Goal: Communication & Community: Share content

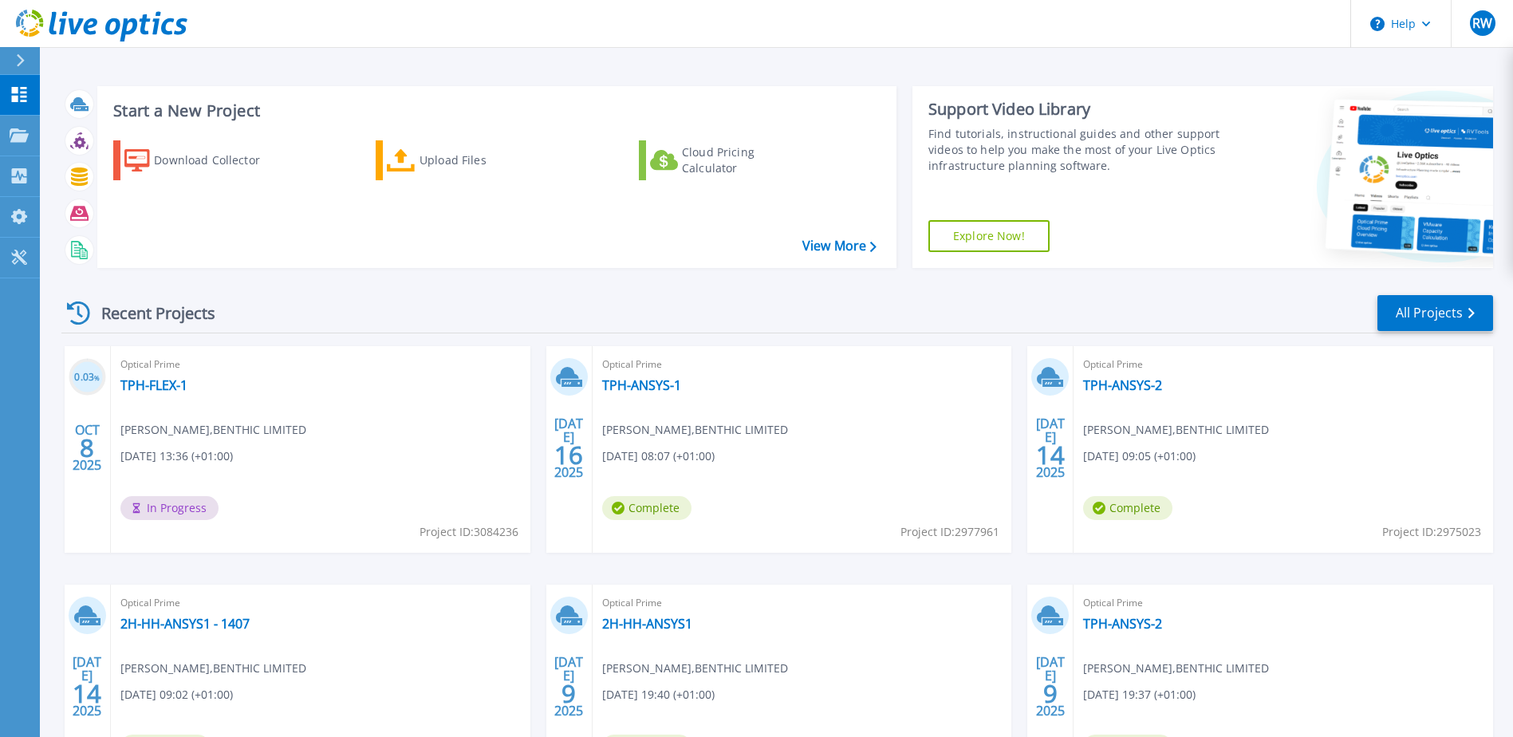
click at [384, 375] on div "Optical Prime TPH-FLEX-1 Ryan Wyness , BENTHIC LIMITED 10/08/2025, 13:36 (+01:0…" at bounding box center [321, 449] width 420 height 207
drag, startPoint x: 347, startPoint y: 435, endPoint x: 369, endPoint y: 448, distance: 25.5
drag, startPoint x: 369, startPoint y: 448, endPoint x: 156, endPoint y: 384, distance: 222.6
click at [156, 384] on link "TPH-FLEX-1" at bounding box center [153, 385] width 67 height 16
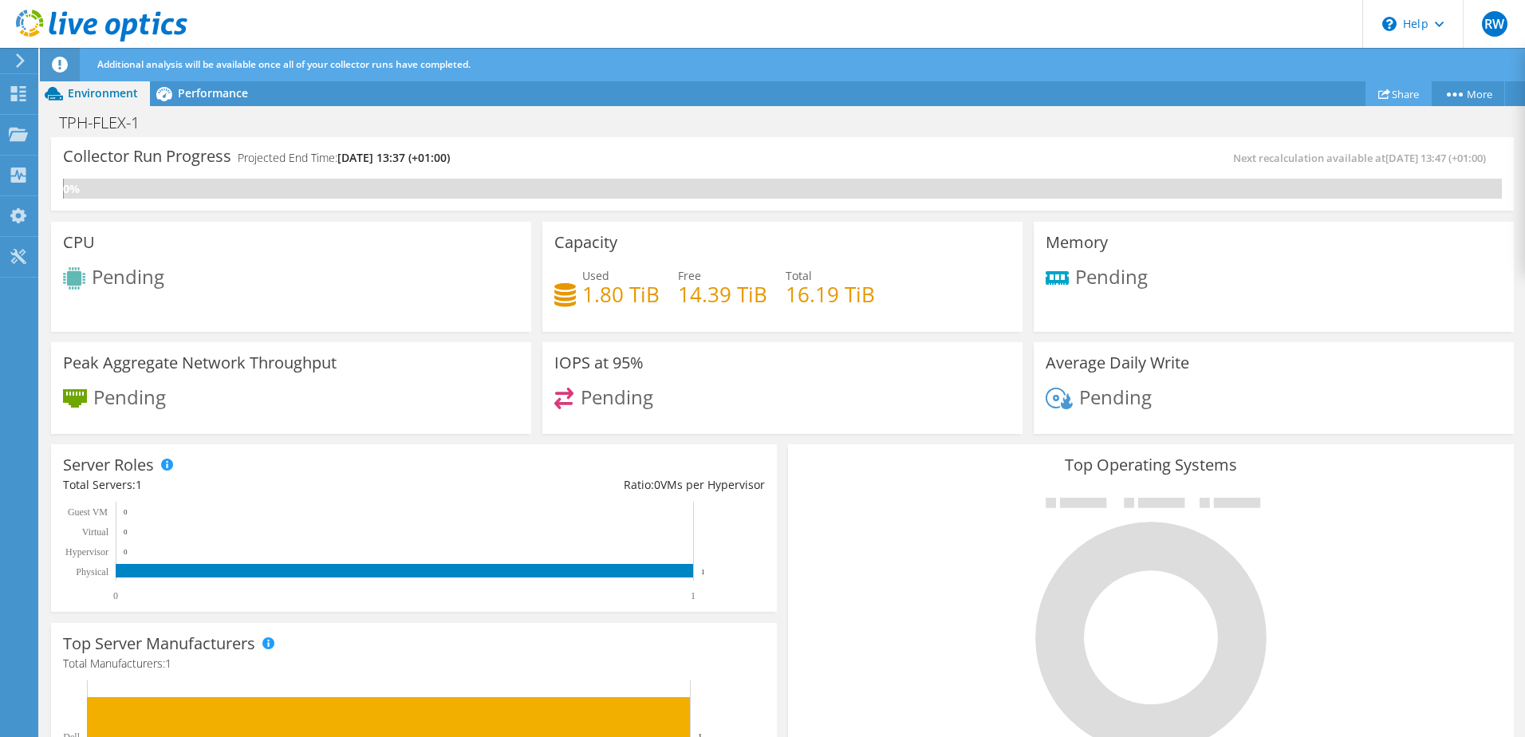
click at [1406, 89] on link "Share" at bounding box center [1399, 93] width 66 height 25
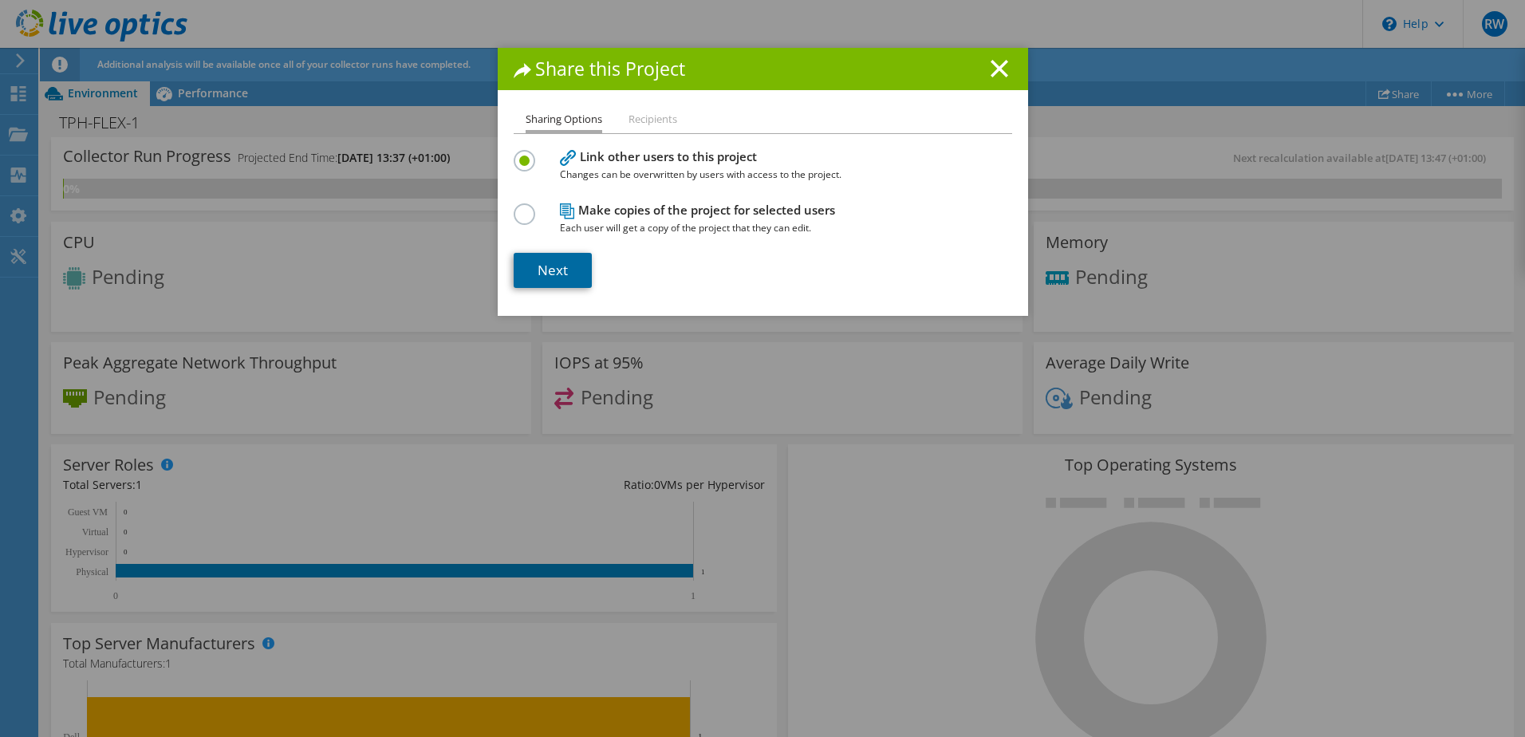
click at [557, 269] on link "Next" at bounding box center [553, 270] width 78 height 35
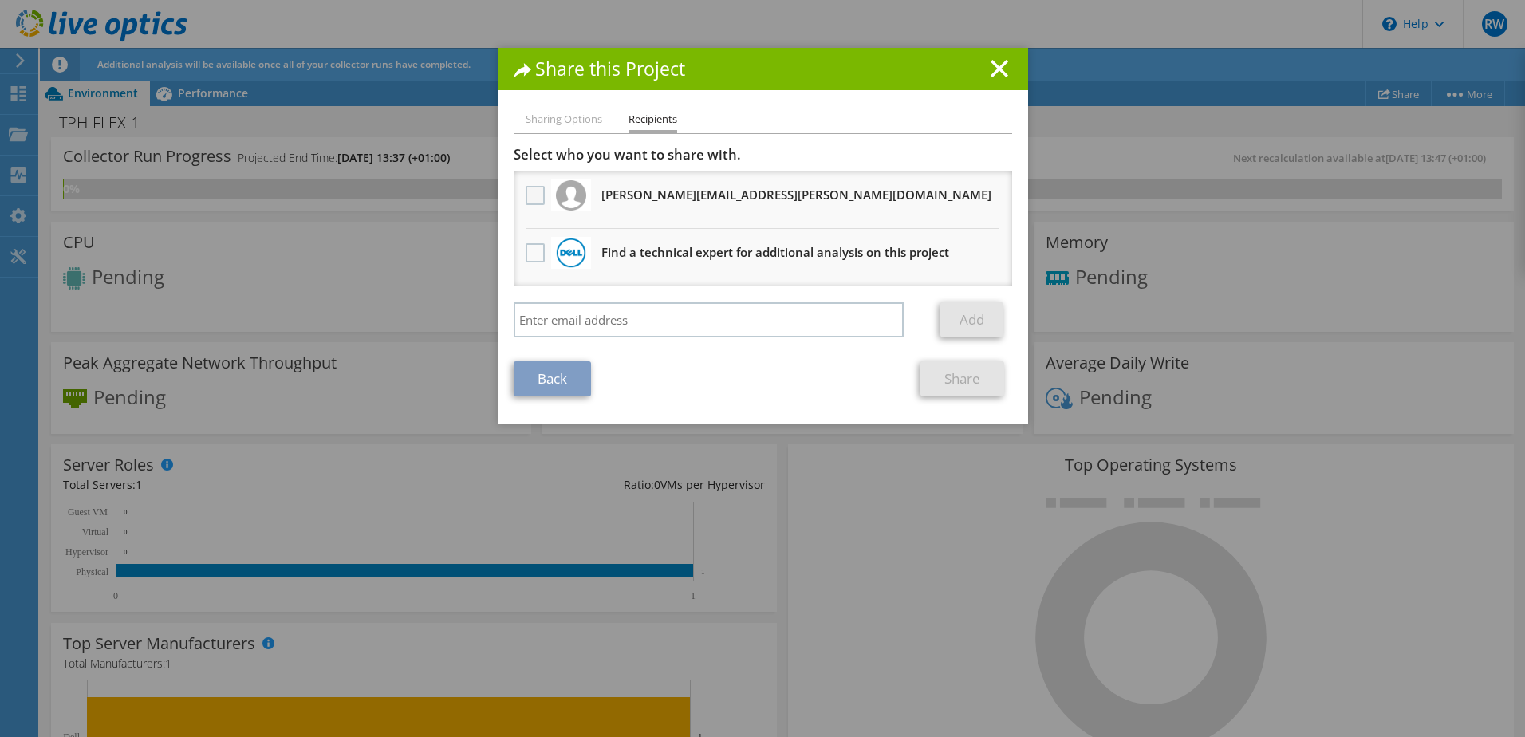
click at [526, 195] on label at bounding box center [537, 195] width 23 height 19
click at [0, 0] on input "checkbox" at bounding box center [0, 0] width 0 height 0
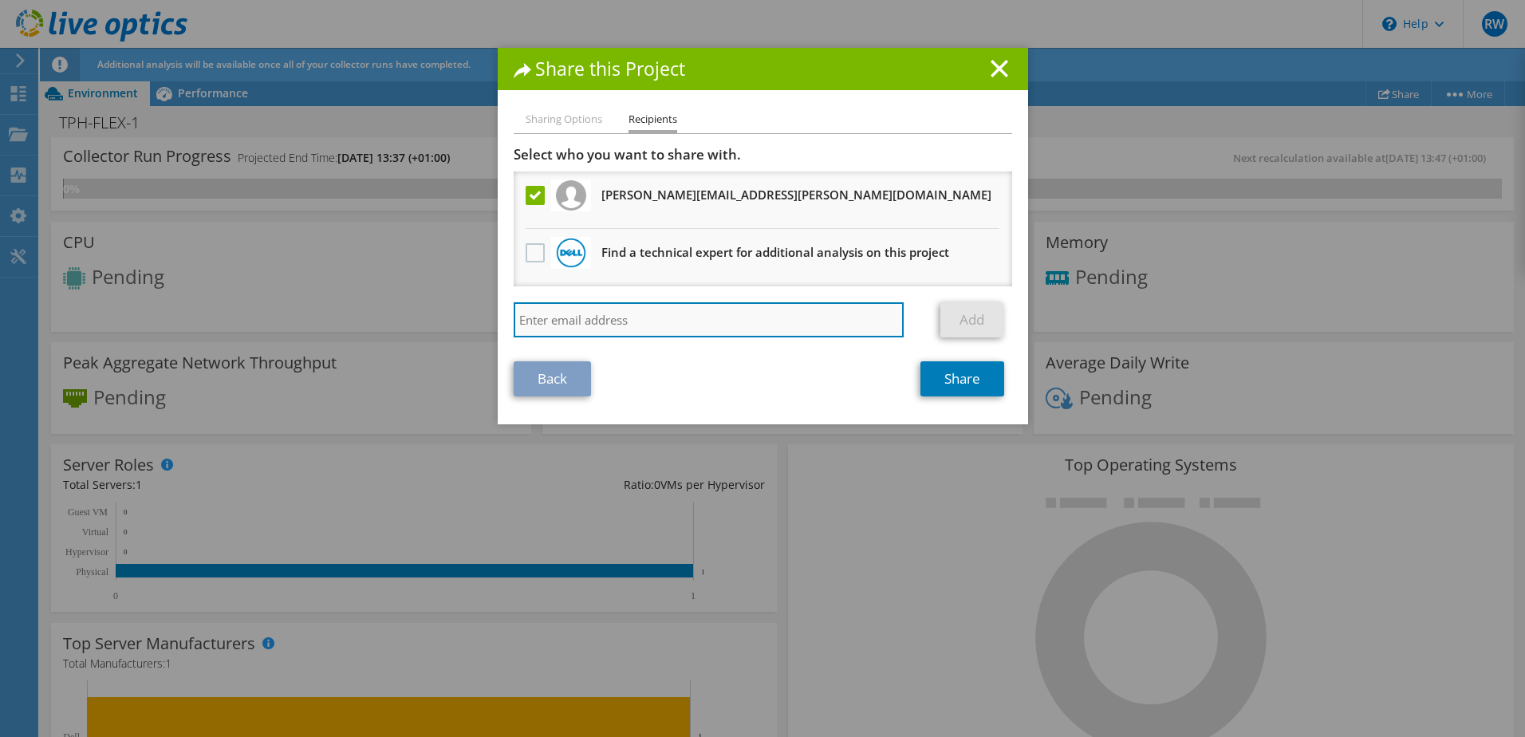
click at [573, 309] on input "search" at bounding box center [709, 319] width 391 height 35
type input "joe"
drag, startPoint x: 726, startPoint y: 322, endPoint x: 447, endPoint y: 330, distance: 279.3
click at [447, 330] on div "Share this Project Sharing Options Recipients Link other users to this project …" at bounding box center [762, 368] width 1525 height 641
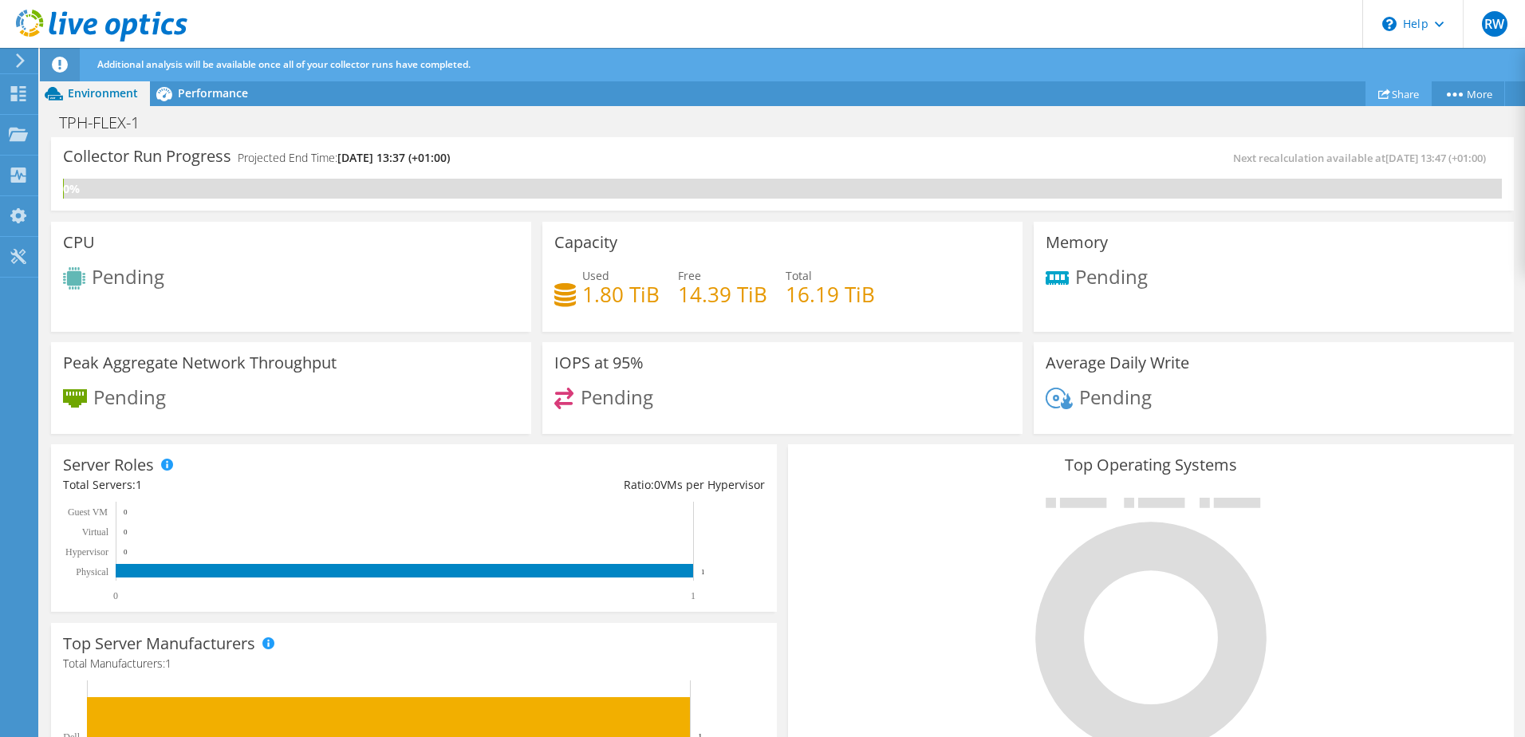
click at [1398, 91] on link "Share" at bounding box center [1399, 93] width 66 height 25
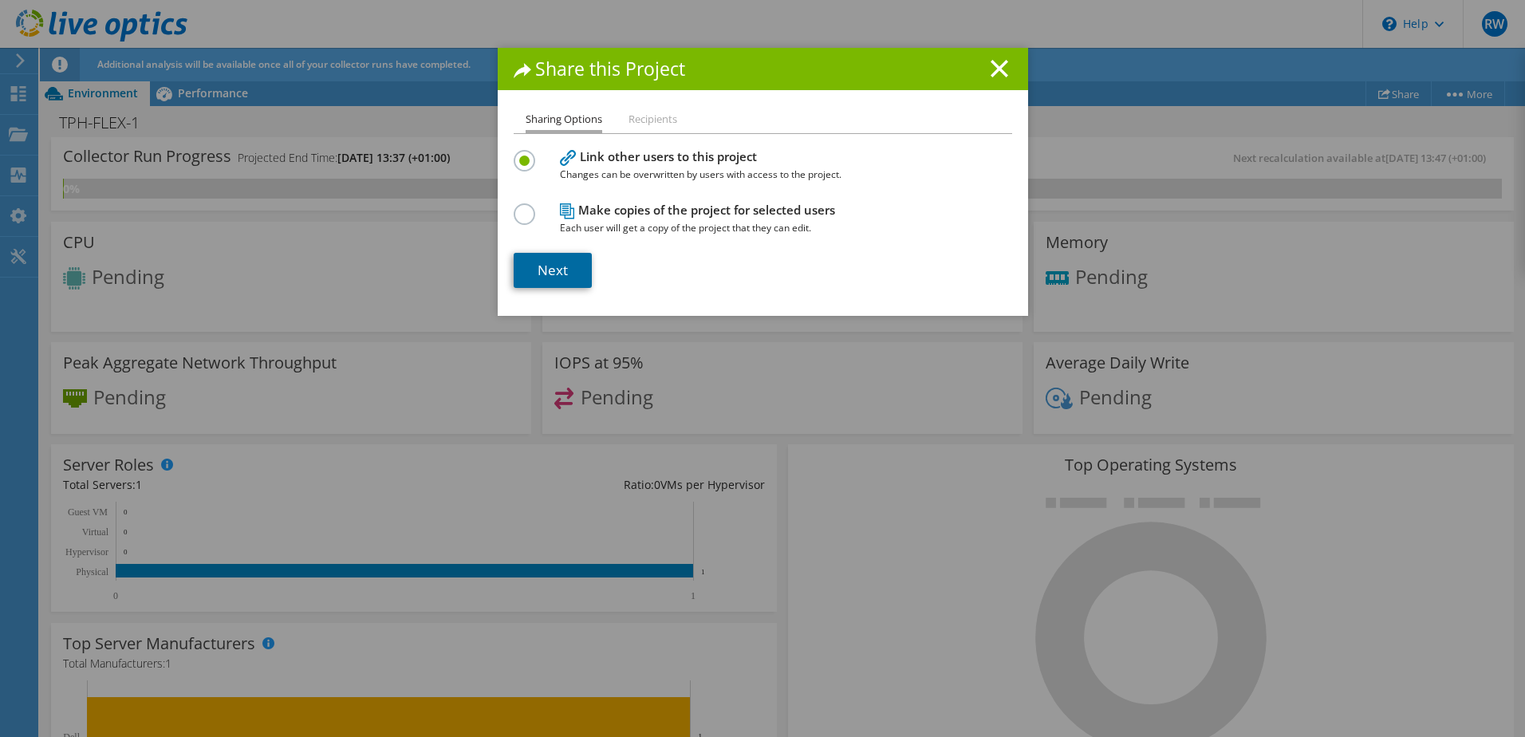
click at [544, 270] on link "Next" at bounding box center [553, 270] width 78 height 35
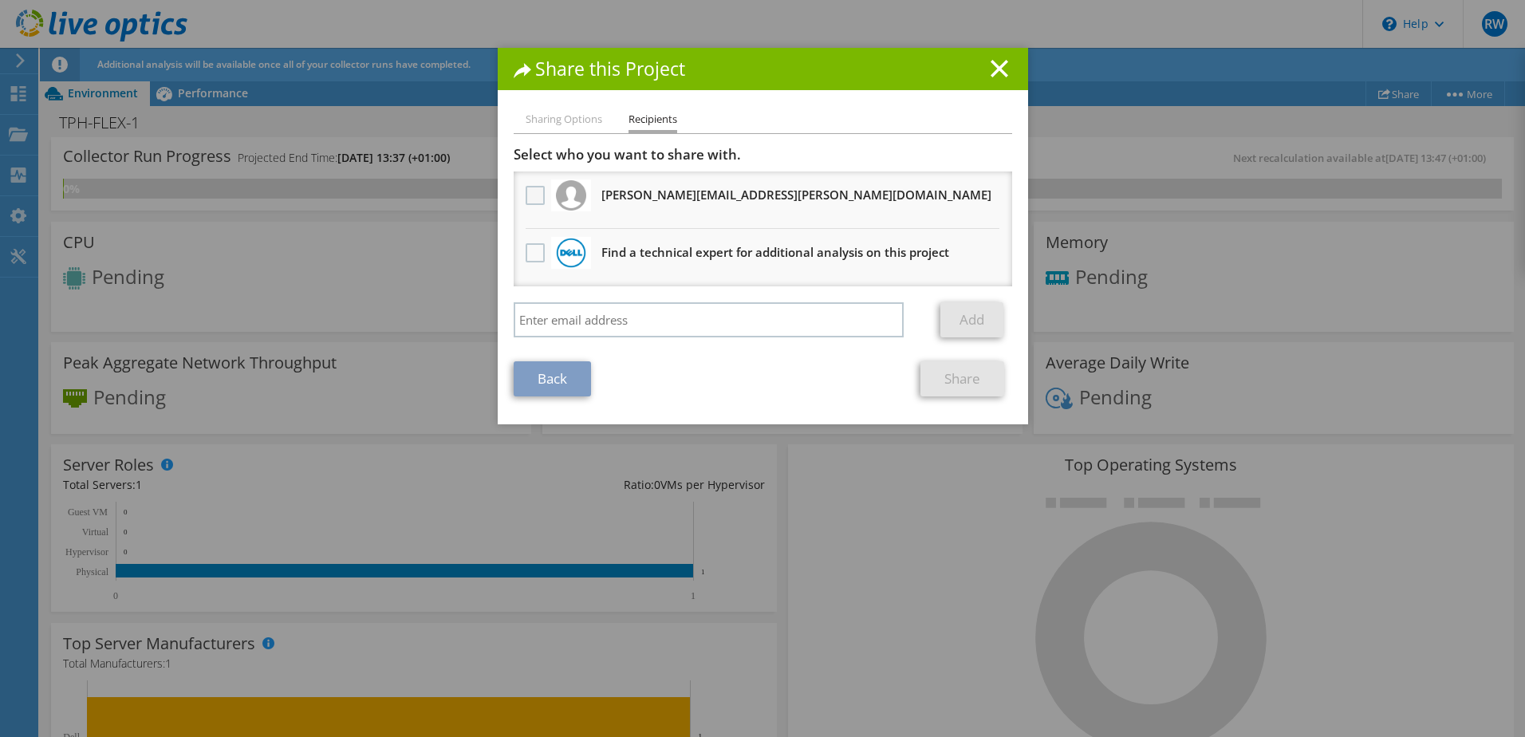
click at [535, 195] on label at bounding box center [537, 195] width 23 height 19
click at [0, 0] on input "checkbox" at bounding box center [0, 0] width 0 height 0
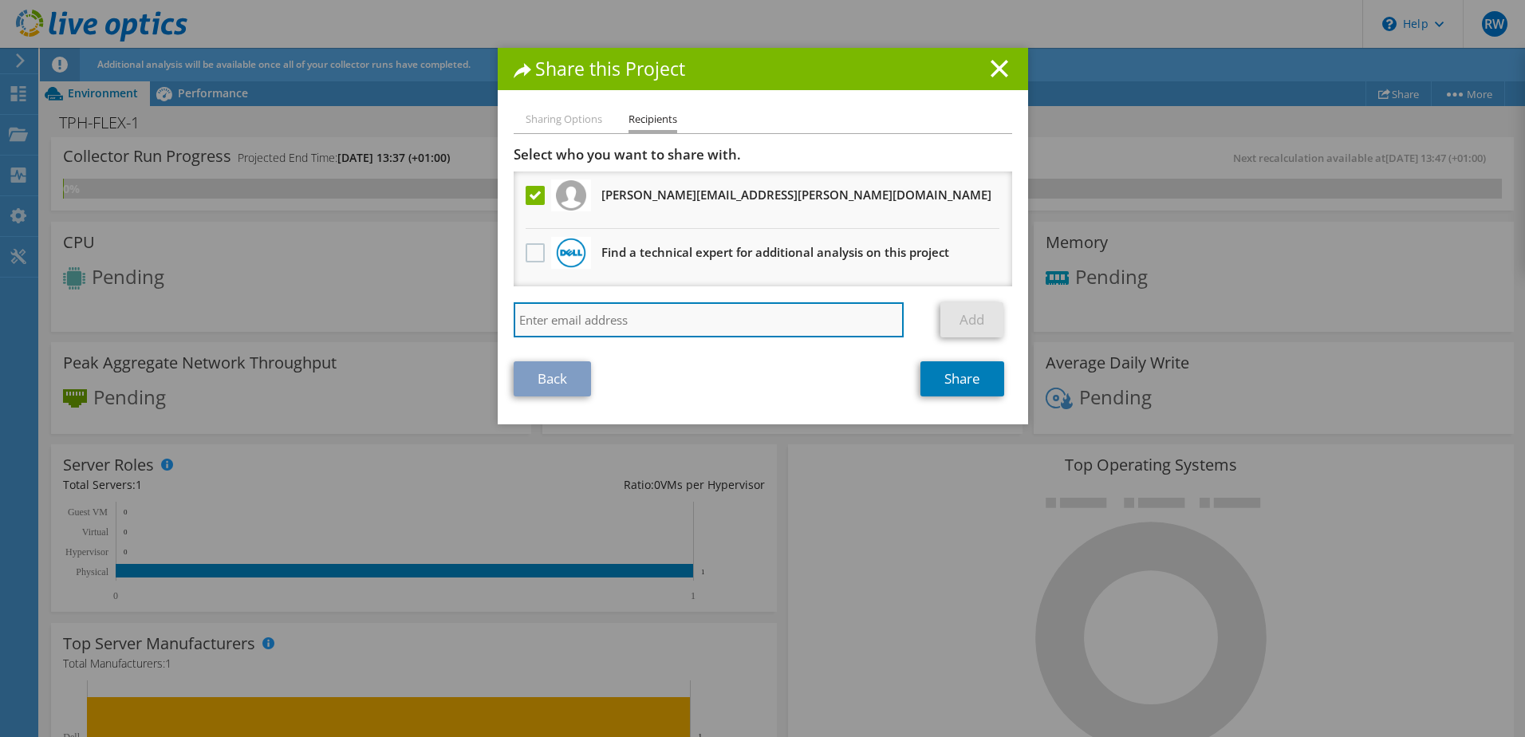
click at [573, 313] on input "search" at bounding box center [709, 319] width 391 height 35
paste input "joe.gilman@acteon.com"
type input "joe.gilman@acteon.com"
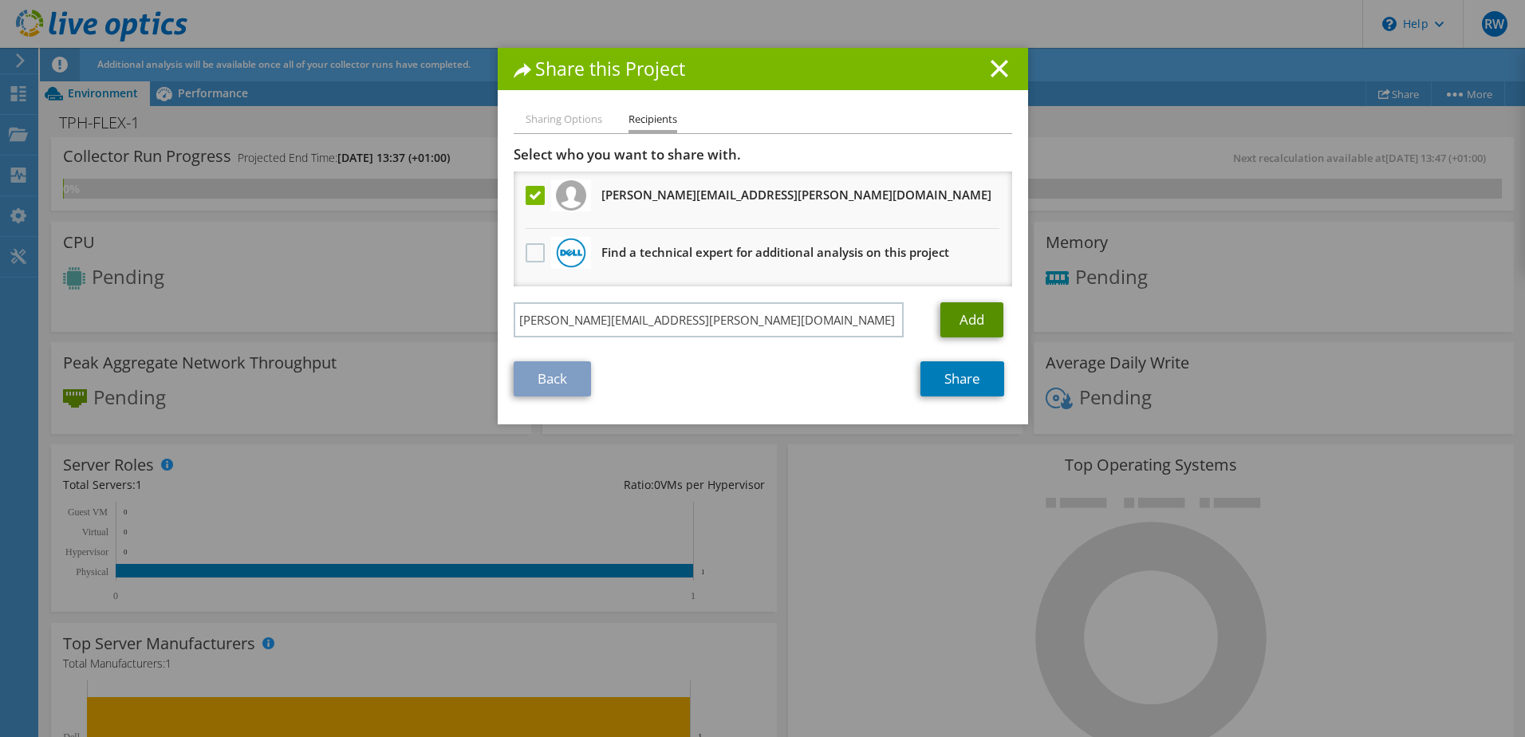
click at [969, 310] on link "Add" at bounding box center [971, 319] width 63 height 35
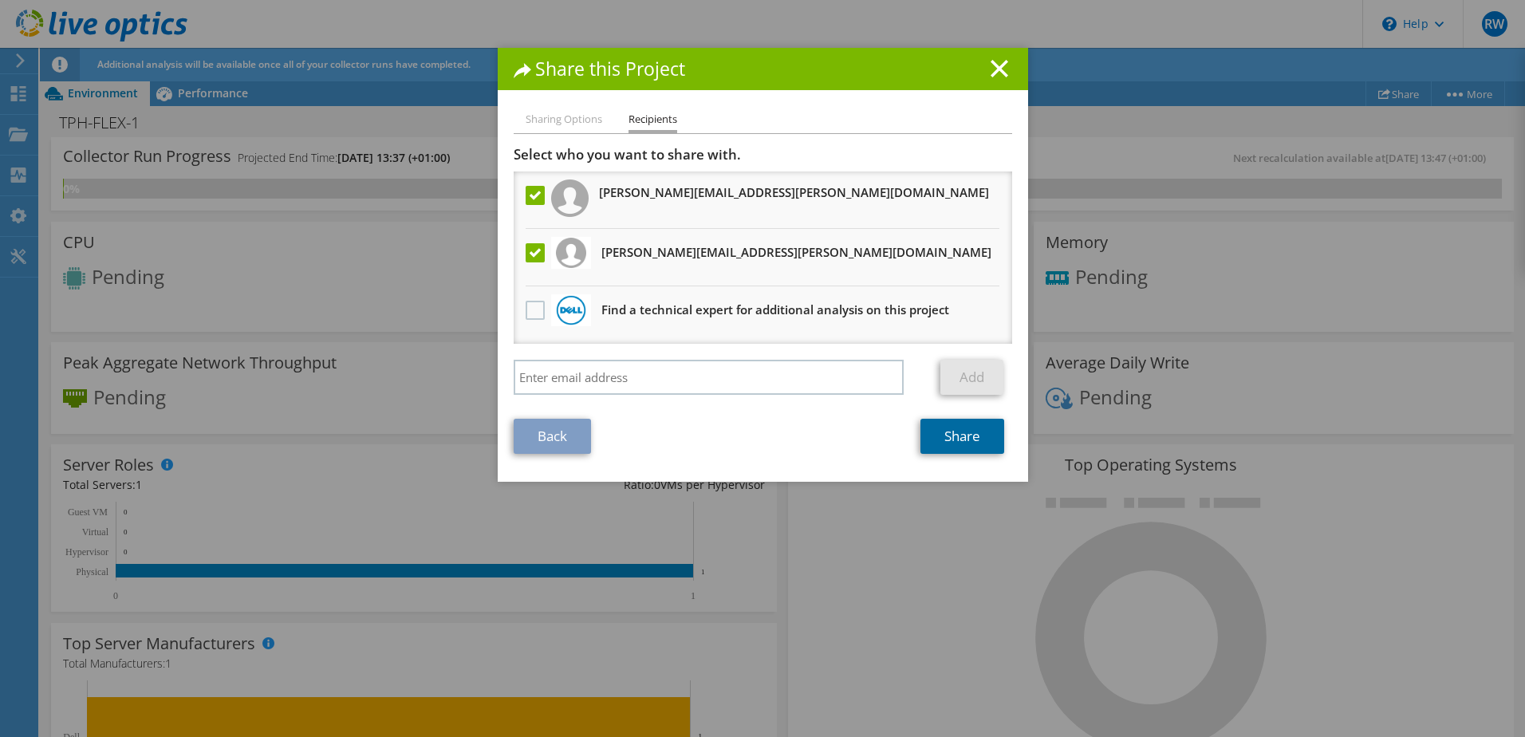
click at [934, 440] on link "Share" at bounding box center [963, 436] width 84 height 35
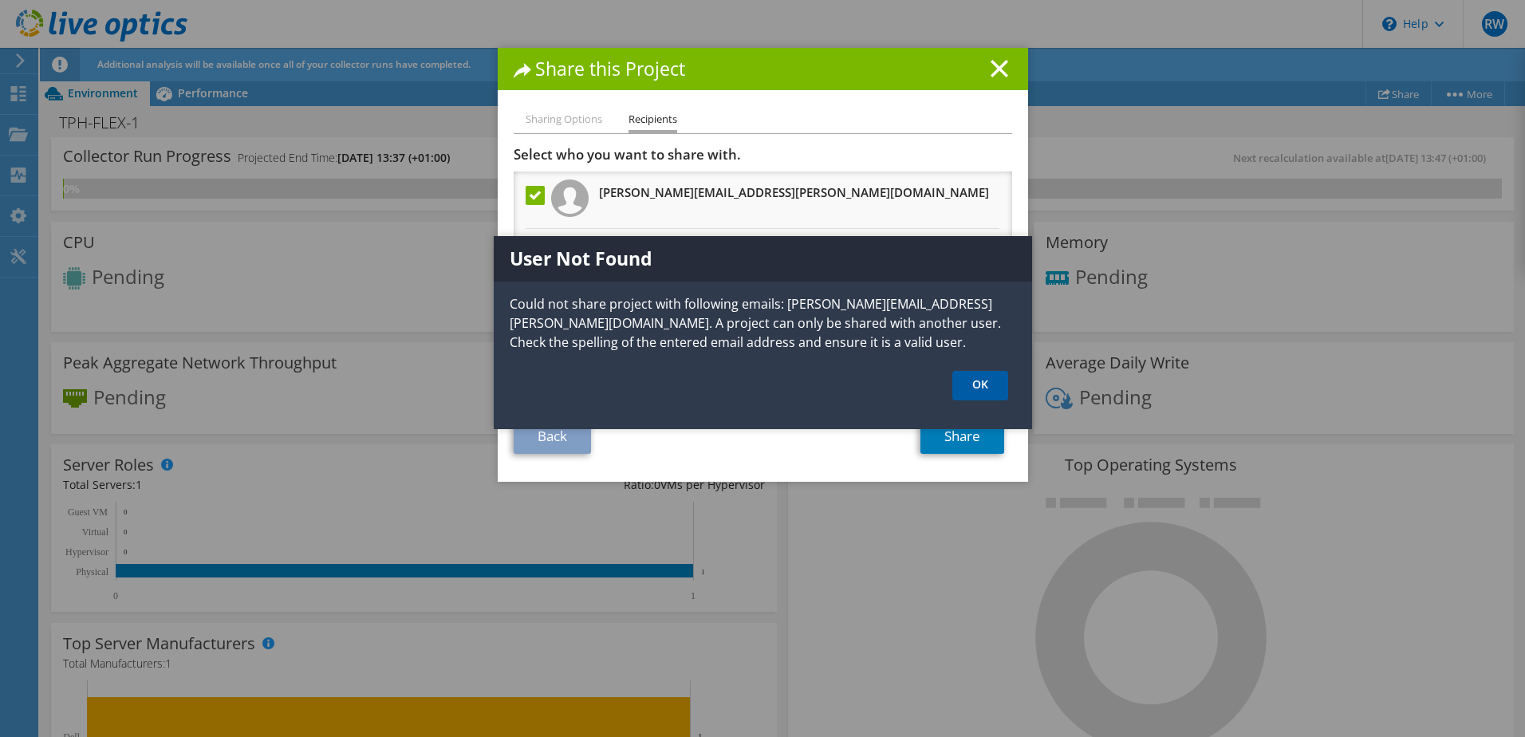
click at [985, 385] on link "OK" at bounding box center [980, 386] width 56 height 30
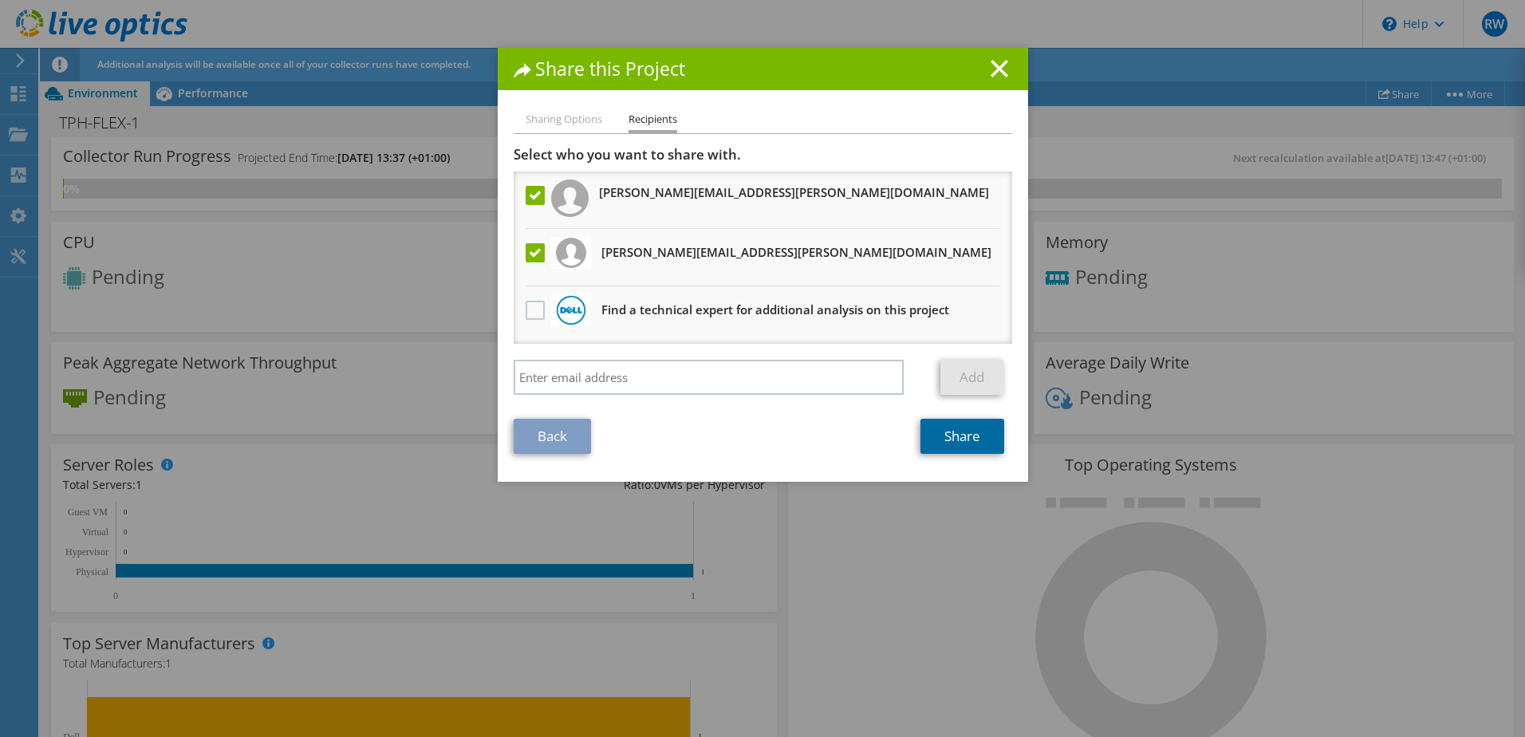
click at [941, 428] on link "Share" at bounding box center [963, 436] width 84 height 35
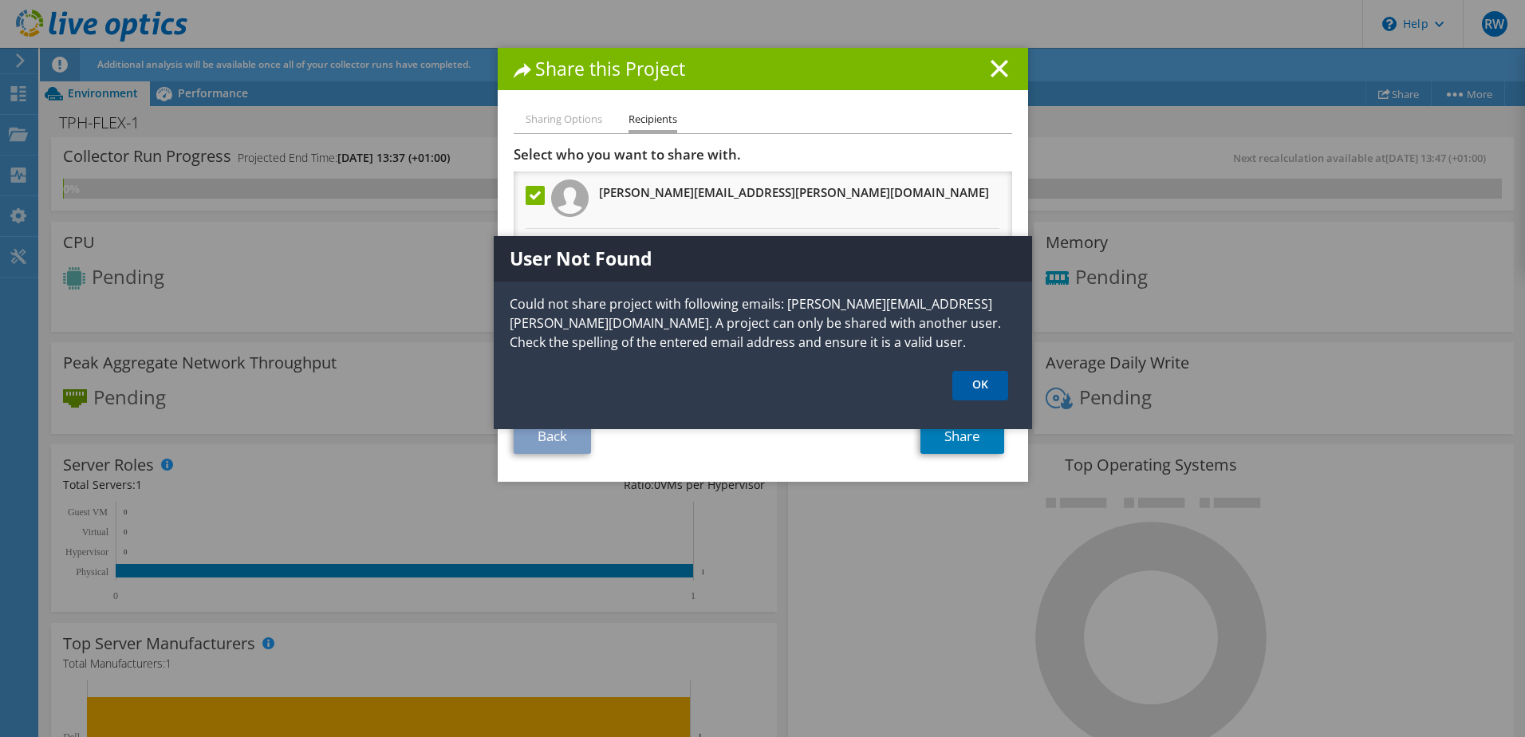
click at [983, 380] on link "OK" at bounding box center [980, 386] width 56 height 30
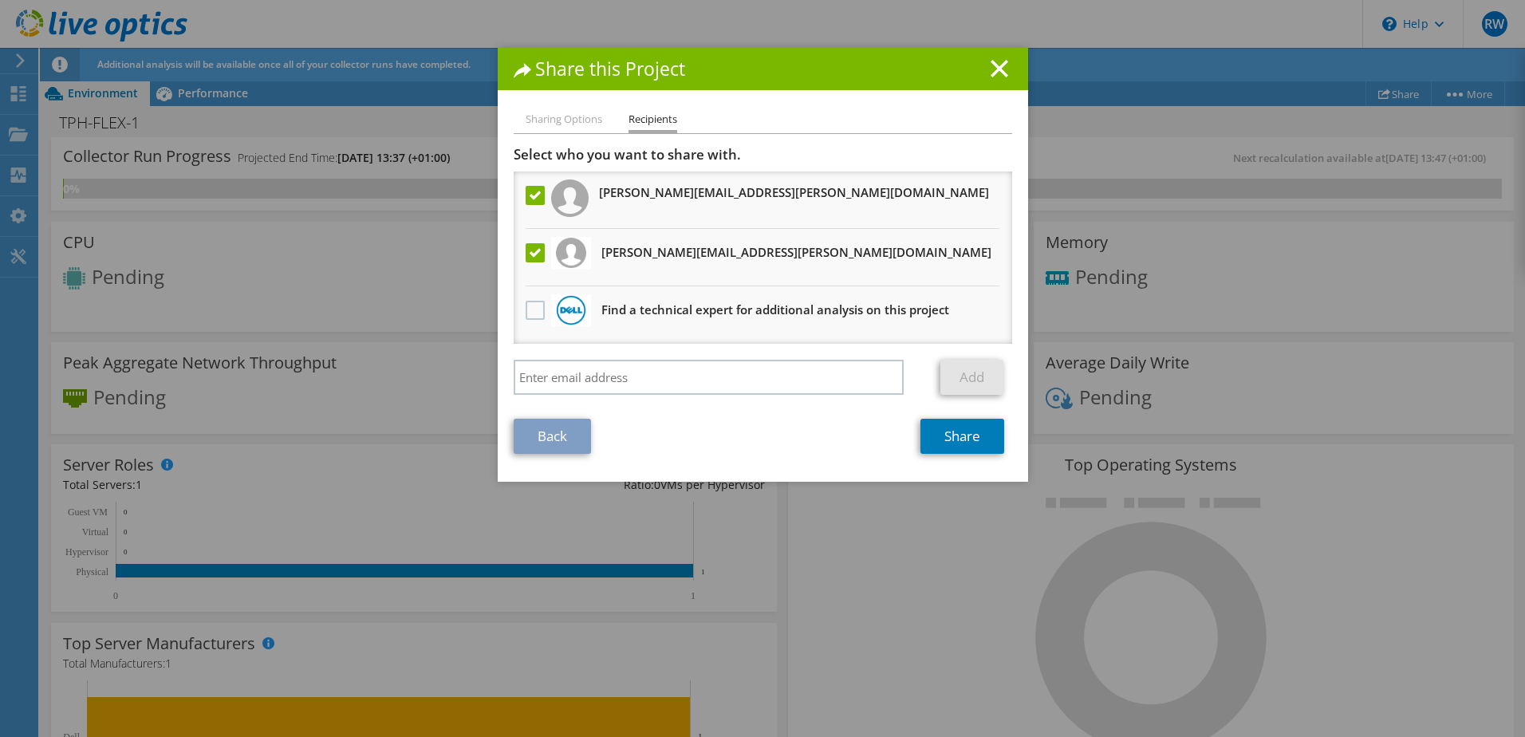
click at [526, 197] on label at bounding box center [537, 195] width 23 height 19
click at [0, 0] on input "checkbox" at bounding box center [0, 0] width 0 height 0
click at [947, 442] on link "Share" at bounding box center [963, 436] width 84 height 35
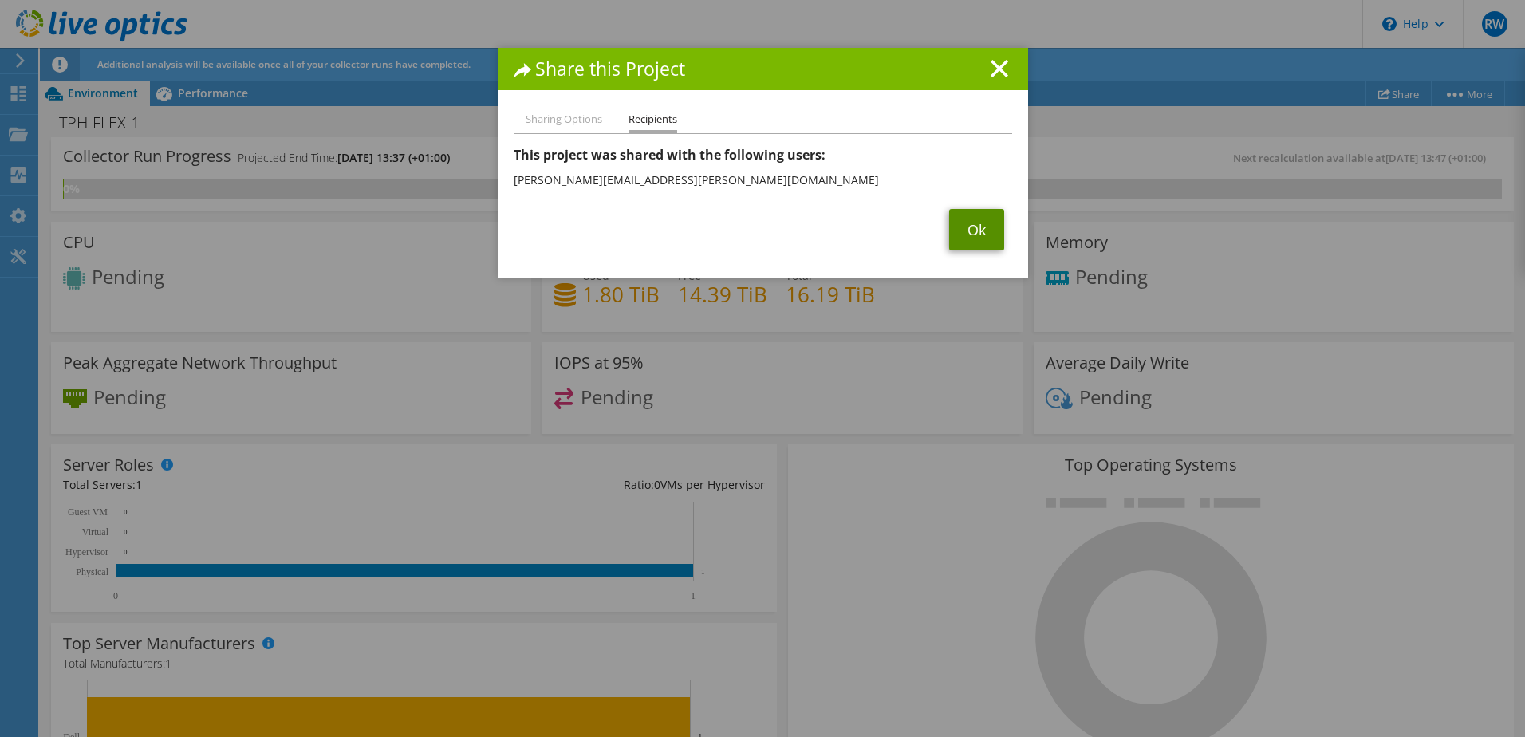
click at [956, 238] on link "Ok" at bounding box center [976, 229] width 55 height 41
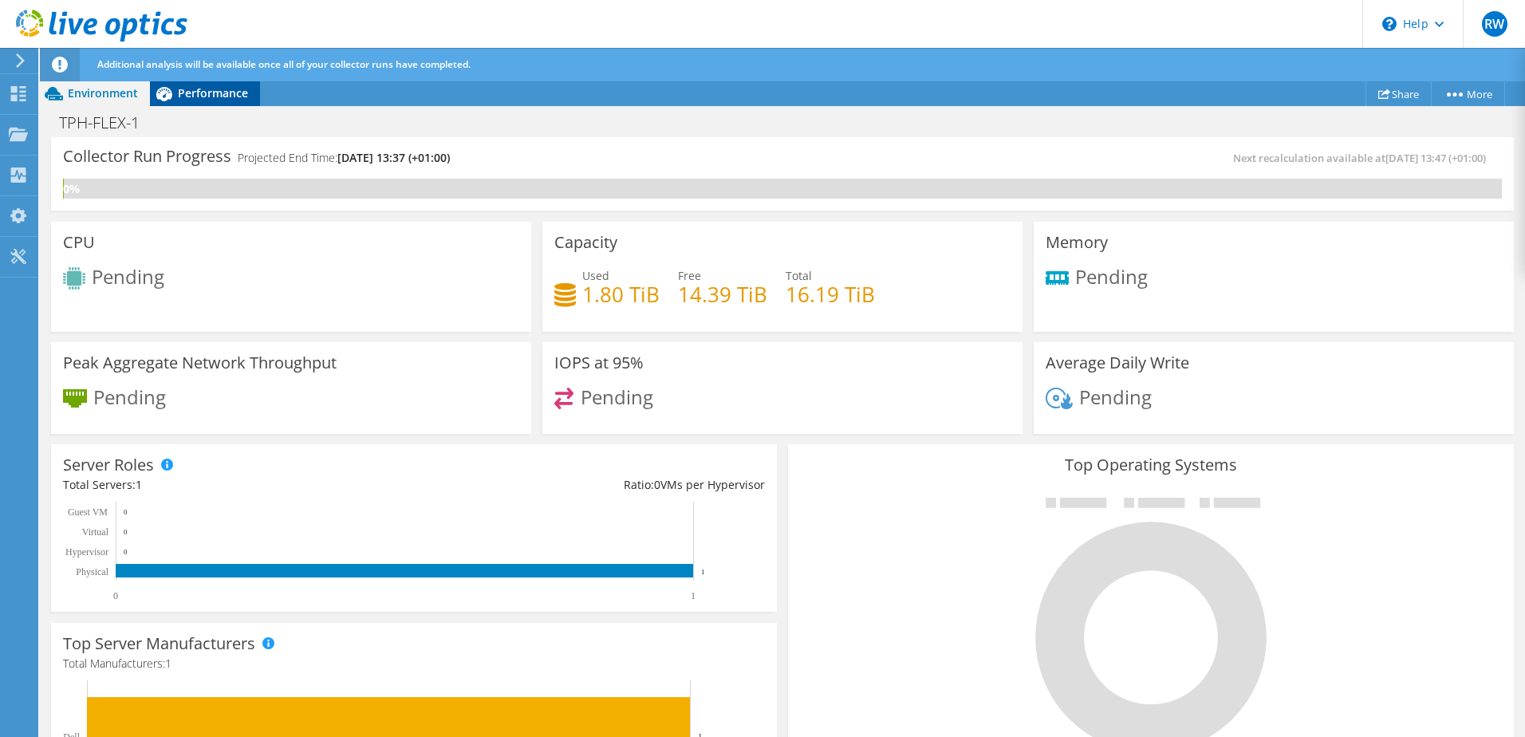
click at [214, 94] on span "Performance" at bounding box center [213, 92] width 70 height 15
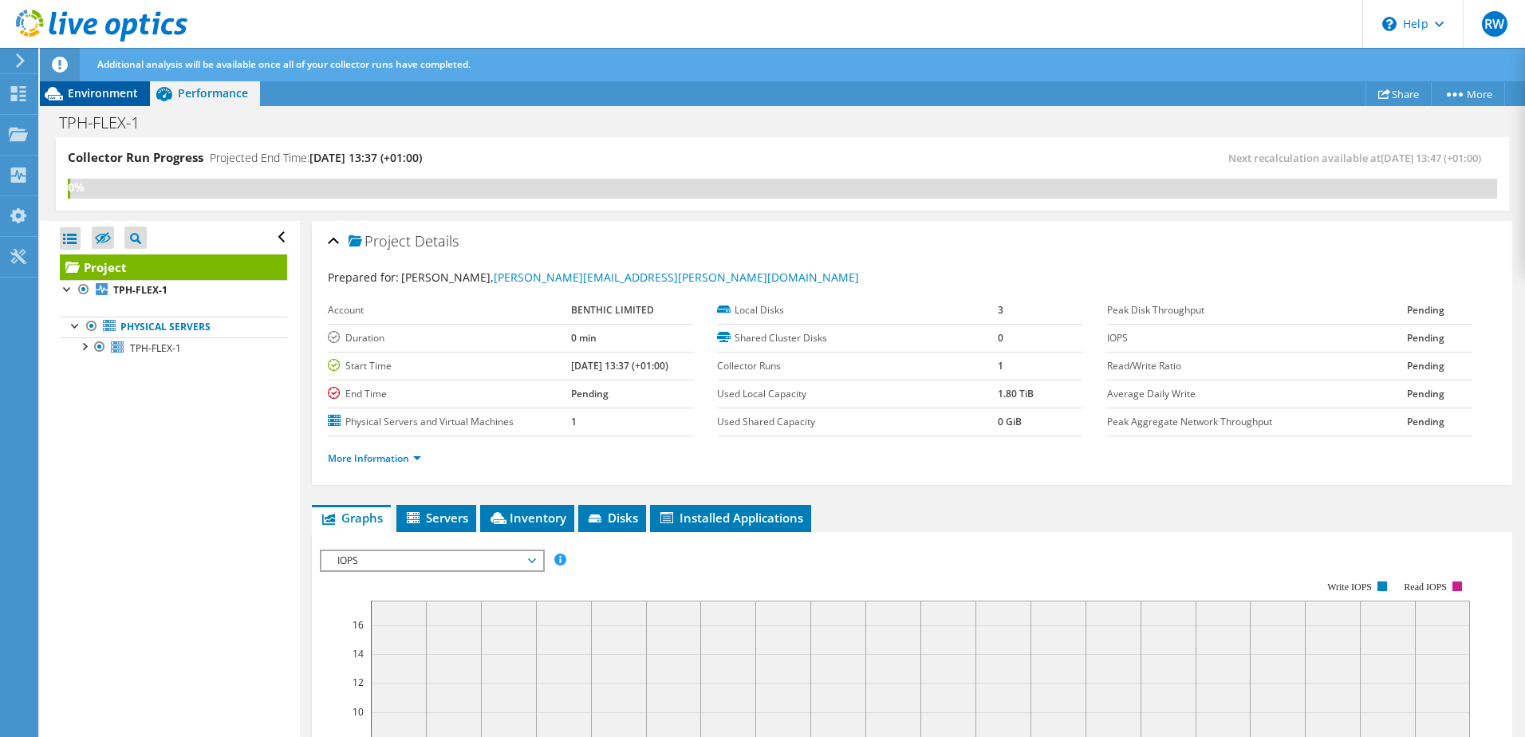
click at [106, 90] on span "Environment" at bounding box center [103, 92] width 70 height 15
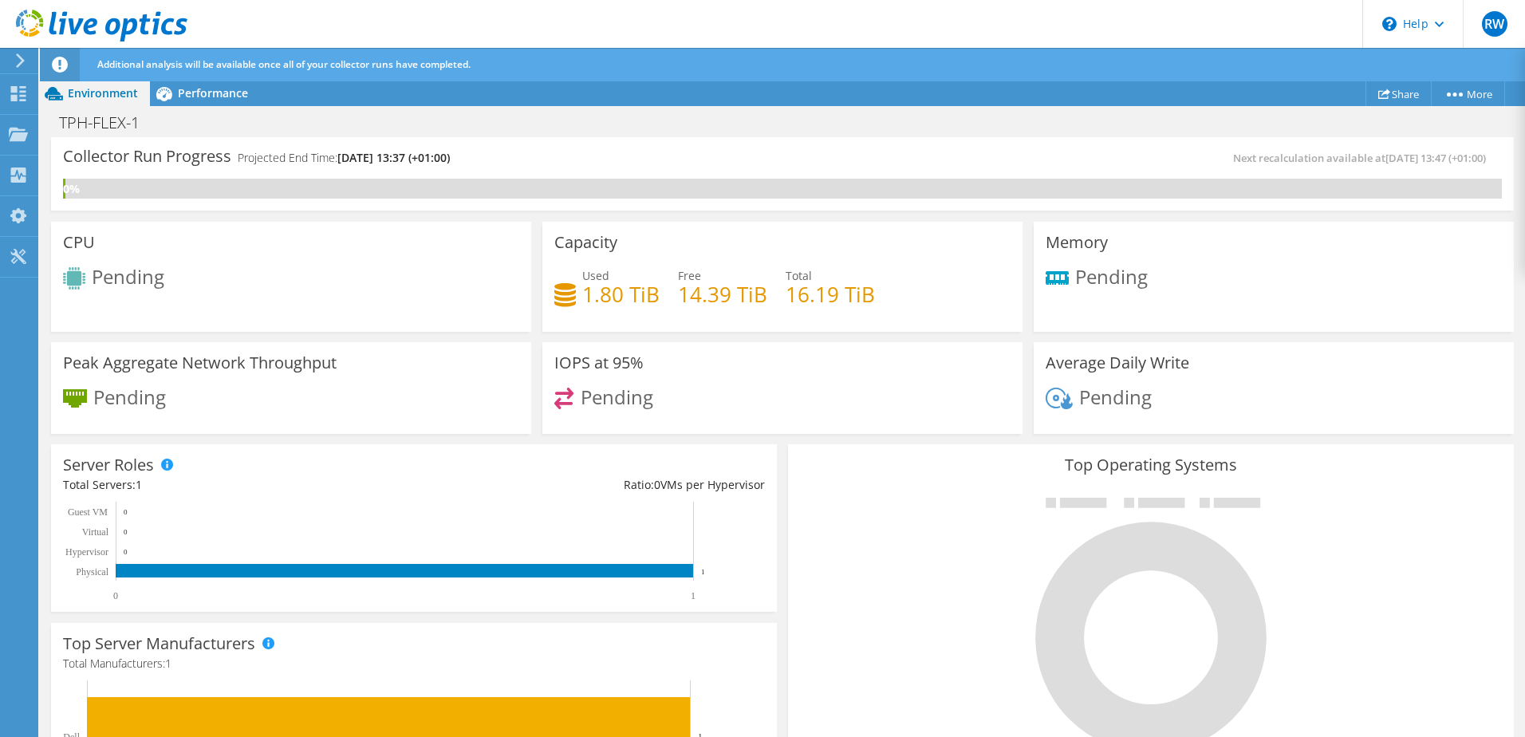
click at [52, 26] on use at bounding box center [102, 26] width 172 height 32
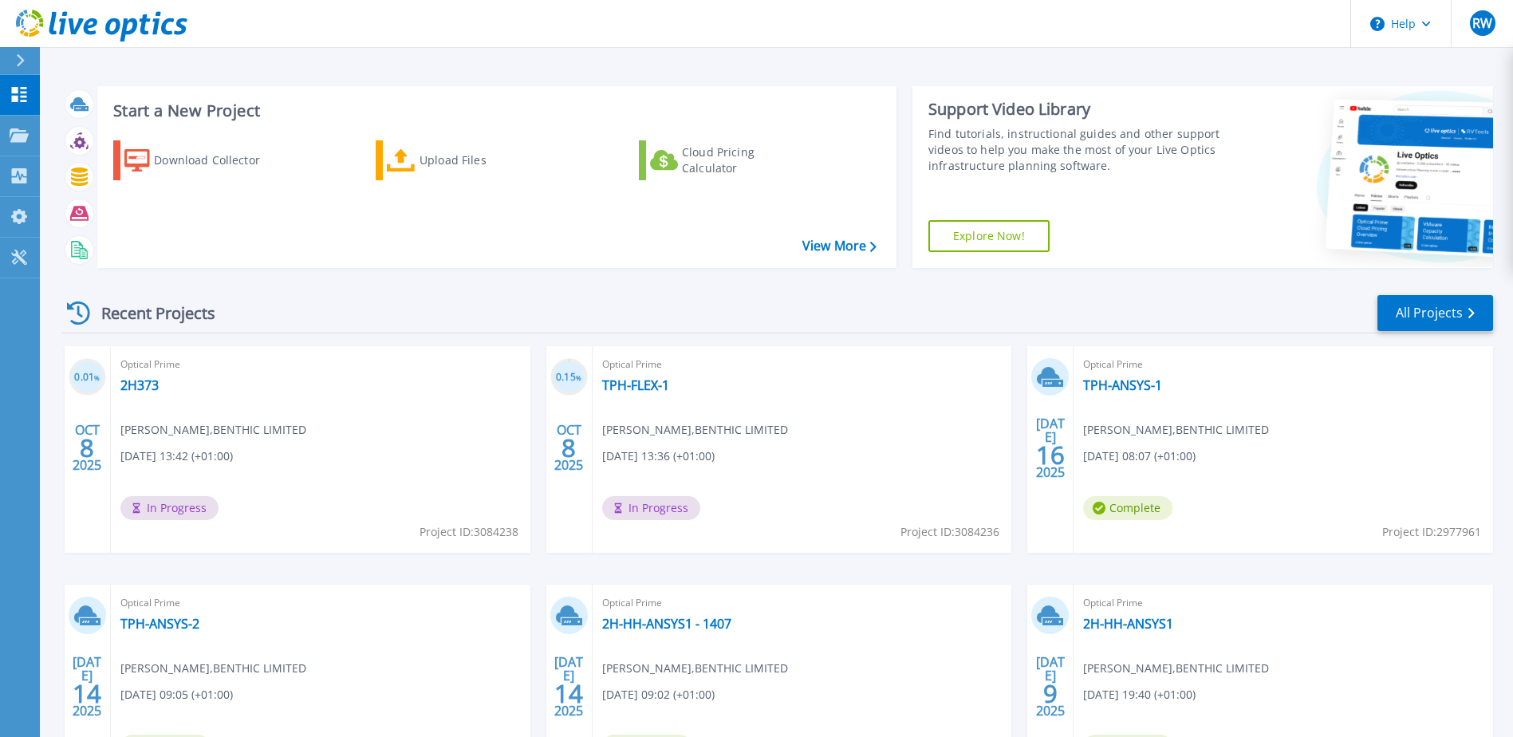
click at [175, 383] on div "Optical Prime 2H373 Ryan Wyness , BENTHIC LIMITED 10/08/2025, 13:42 (+01:00) In…" at bounding box center [321, 449] width 420 height 207
click at [166, 383] on div "Optical Prime 2H373 Ryan Wyness , BENTHIC LIMITED 10/08/2025, 13:42 (+01:00) In…" at bounding box center [321, 449] width 420 height 207
drag, startPoint x: 239, startPoint y: 413, endPoint x: 148, endPoint y: 384, distance: 95.4
click at [148, 384] on link "2H373" at bounding box center [139, 385] width 38 height 16
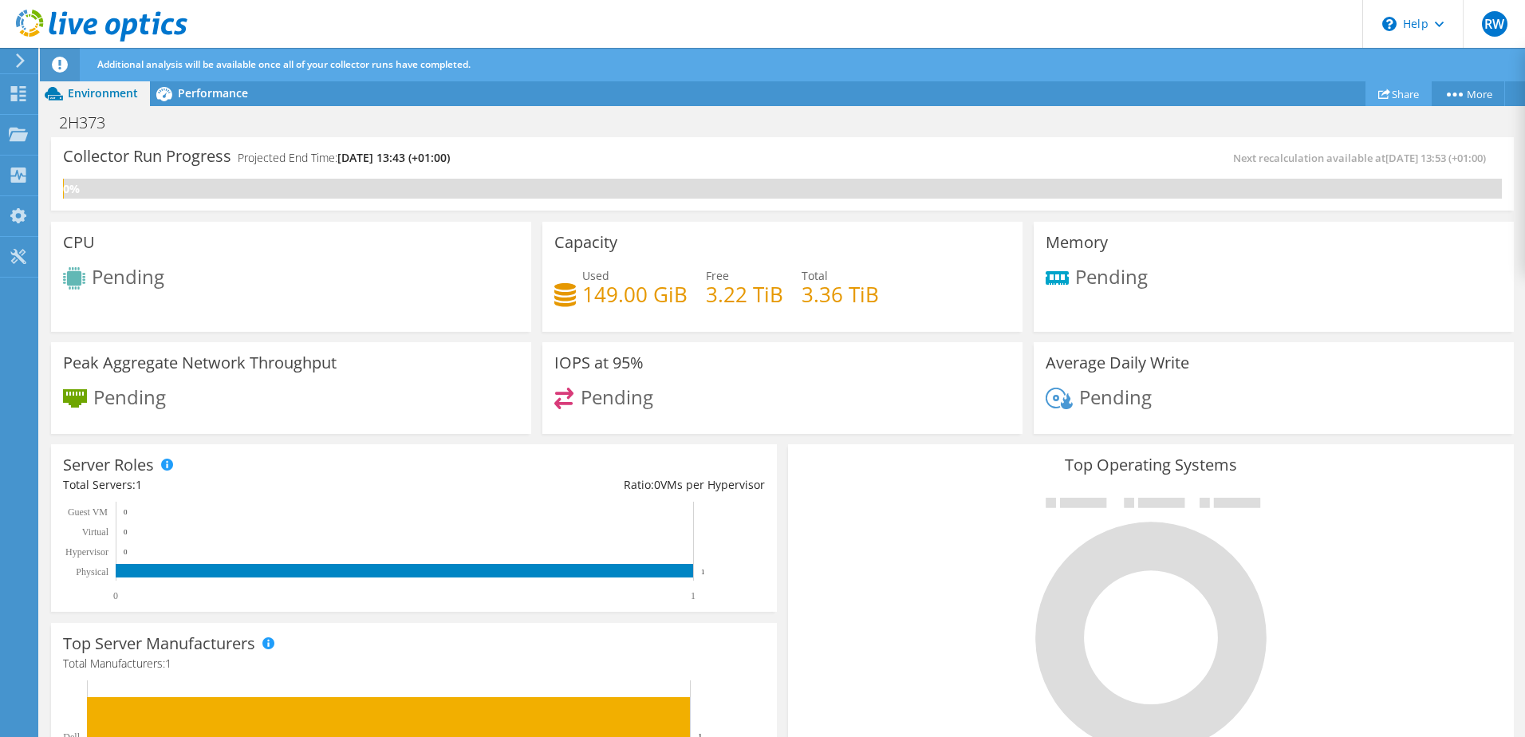
click at [1395, 98] on link "Share" at bounding box center [1399, 93] width 66 height 25
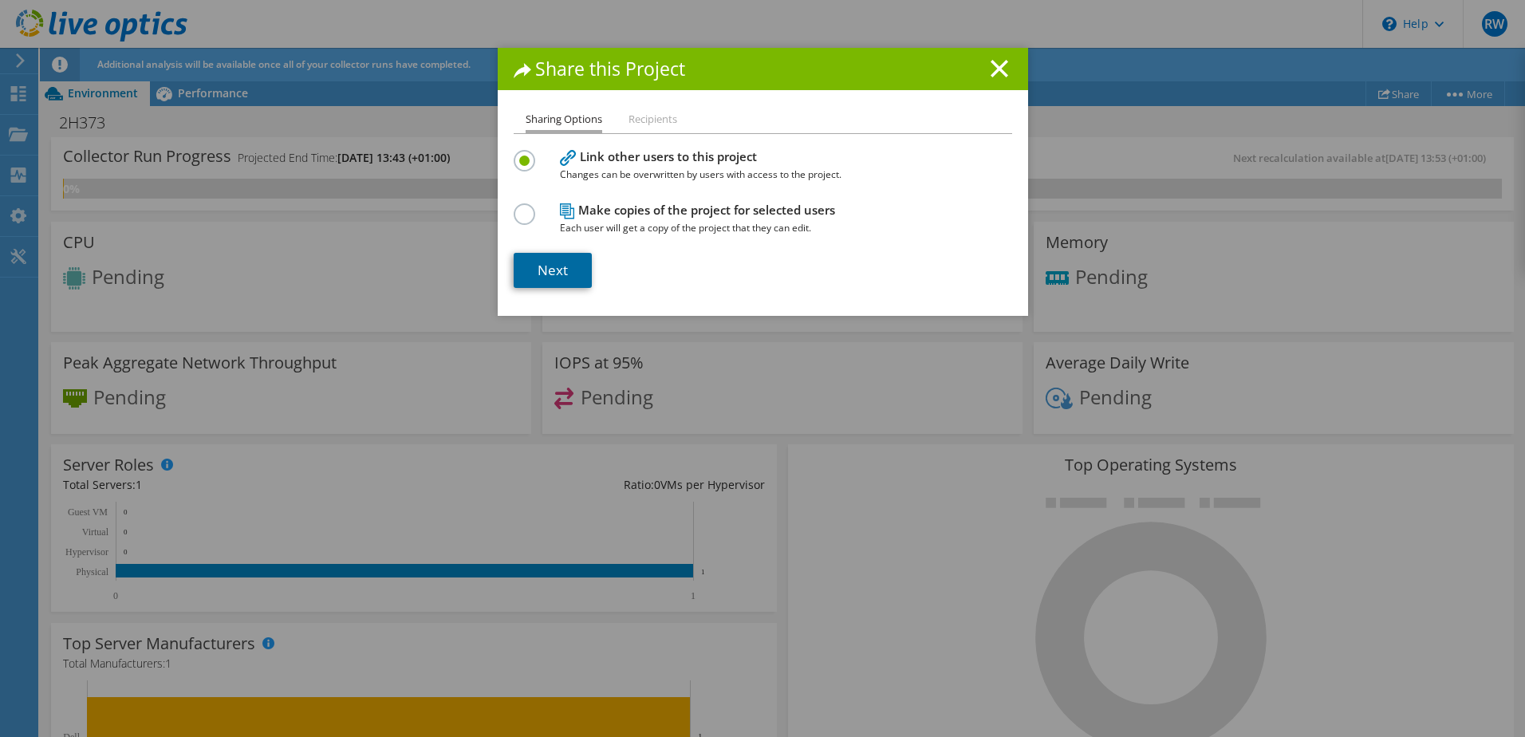
click at [537, 270] on link "Next" at bounding box center [553, 270] width 78 height 35
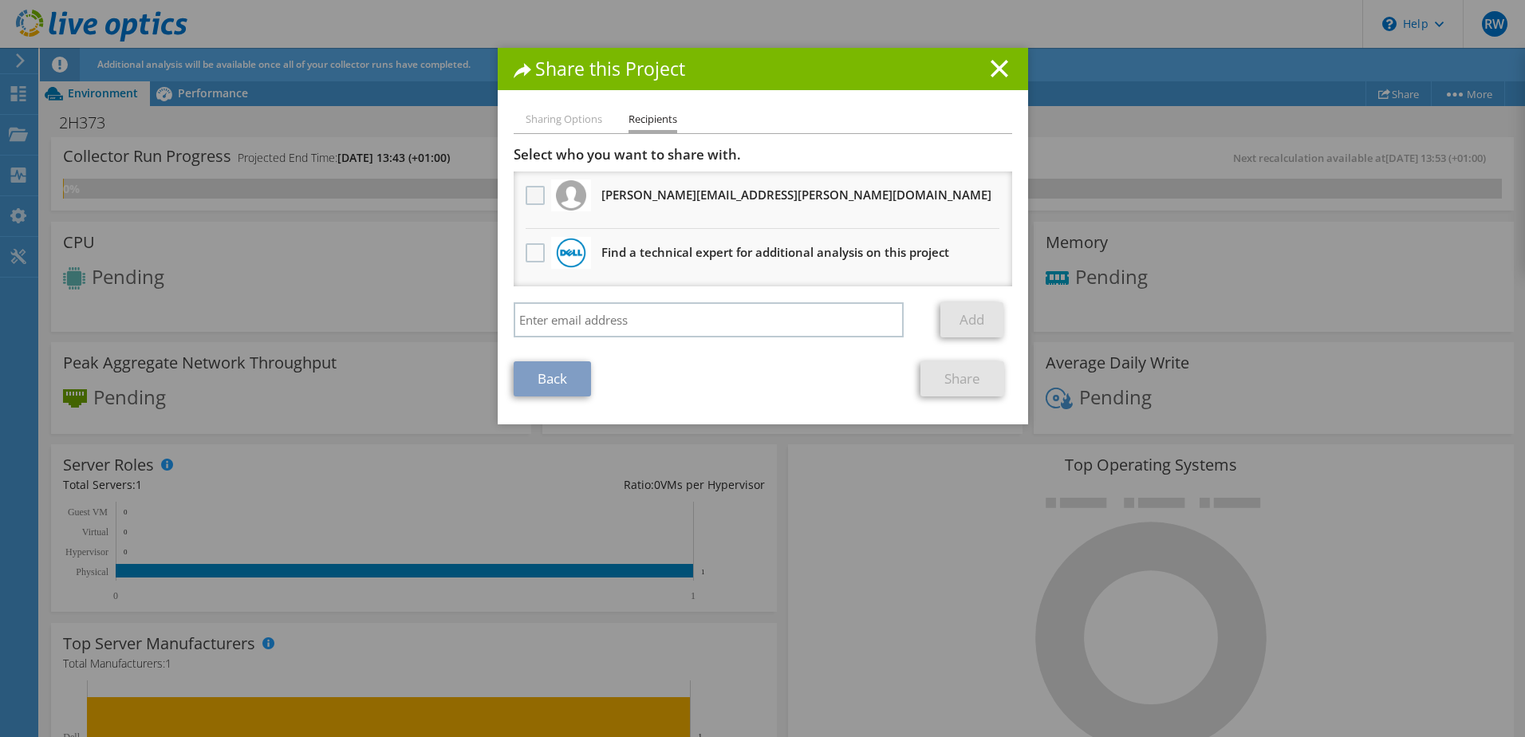
click at [534, 192] on label at bounding box center [537, 195] width 23 height 19
click at [0, 0] on input "checkbox" at bounding box center [0, 0] width 0 height 0
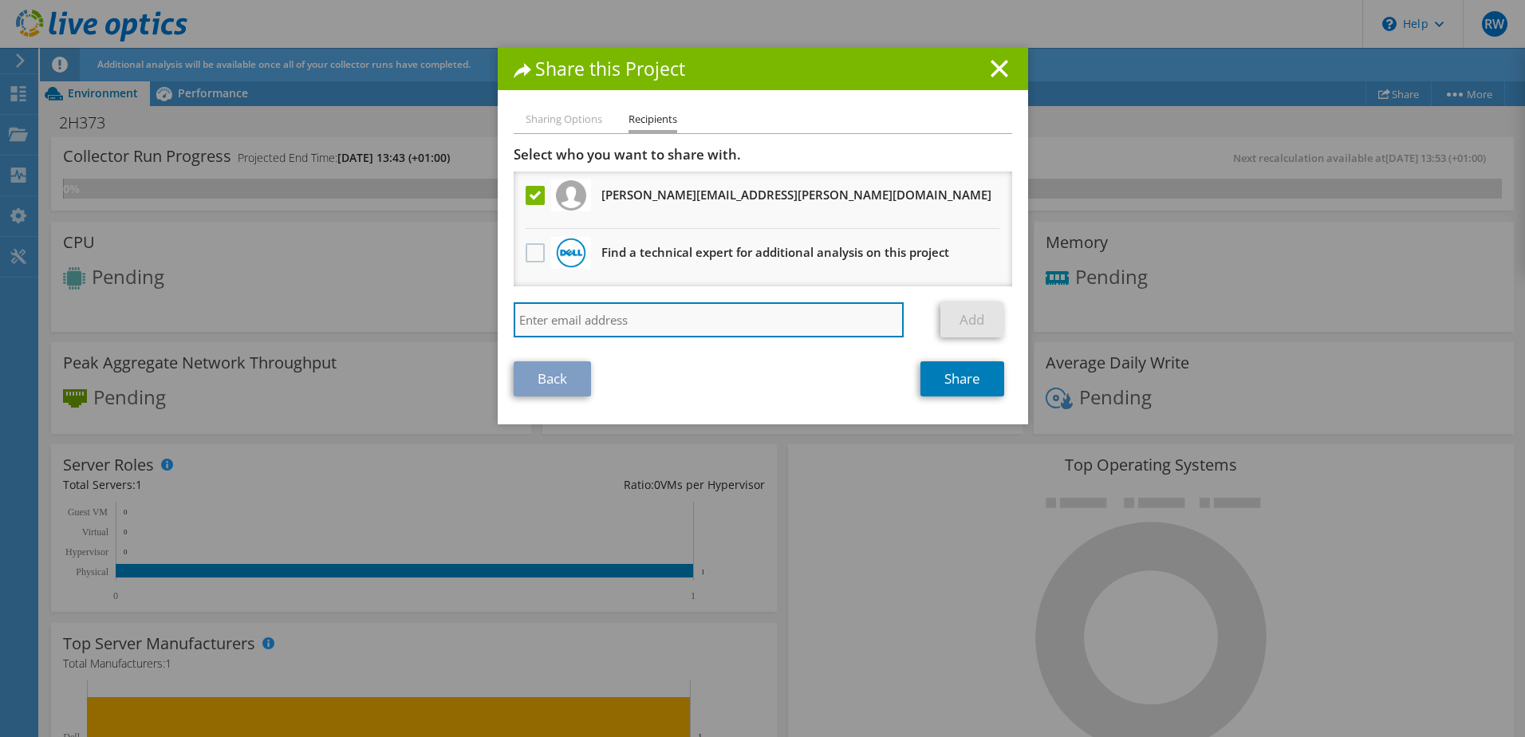
click at [591, 321] on input "search" at bounding box center [709, 319] width 391 height 35
paste input "joe.gilman@acteon.com"
type input "joe.gilman@acteon.com"
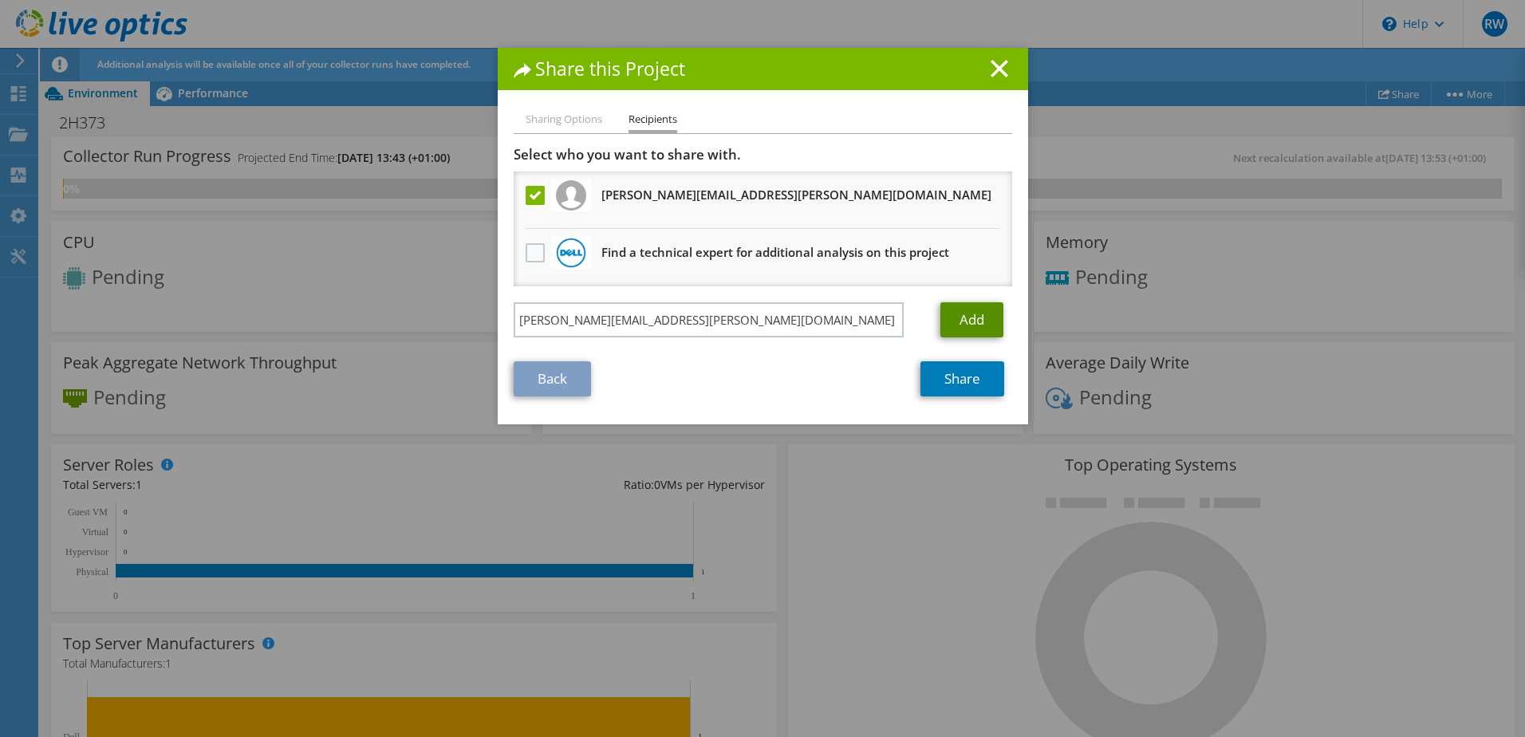
click at [953, 325] on link "Add" at bounding box center [971, 319] width 63 height 35
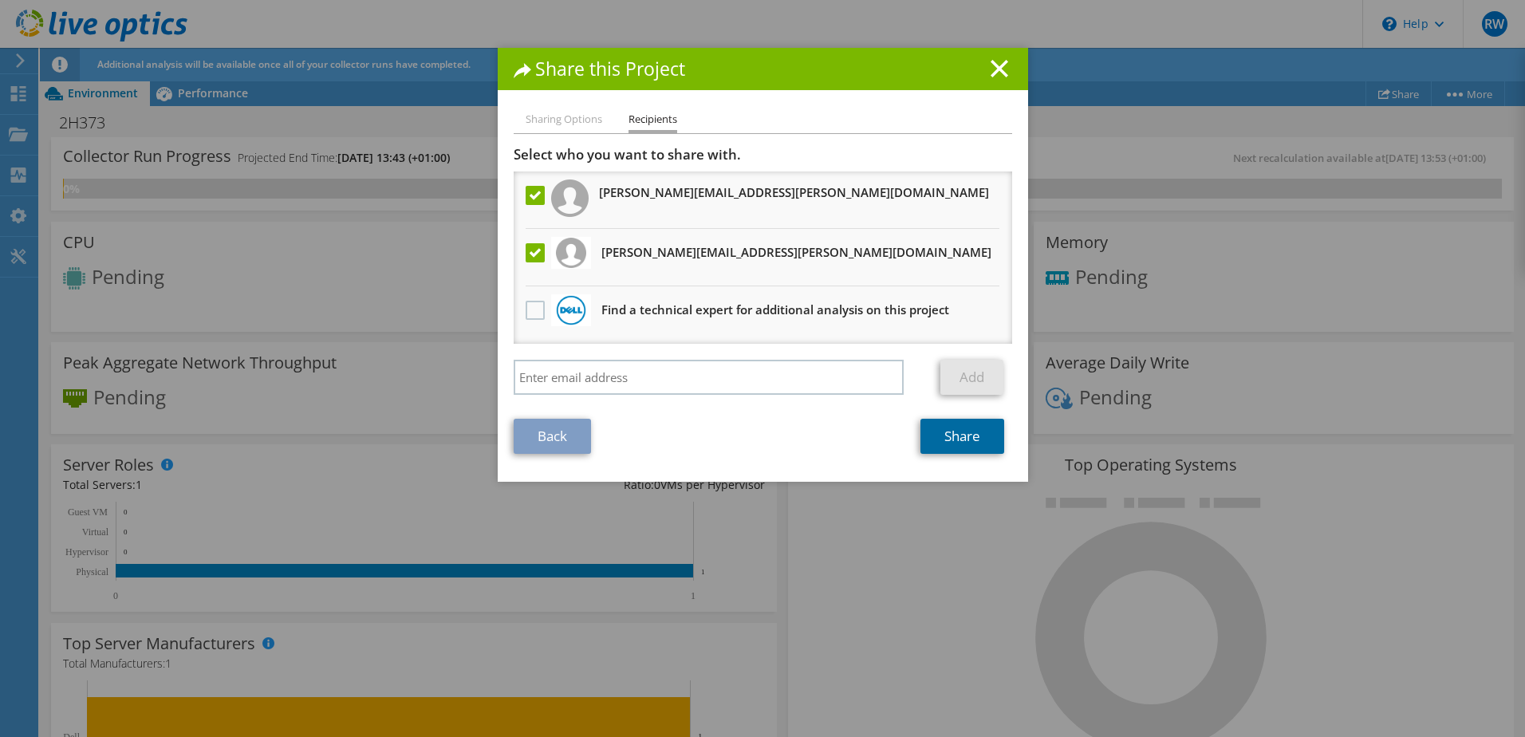
click at [940, 432] on link "Share" at bounding box center [963, 436] width 84 height 35
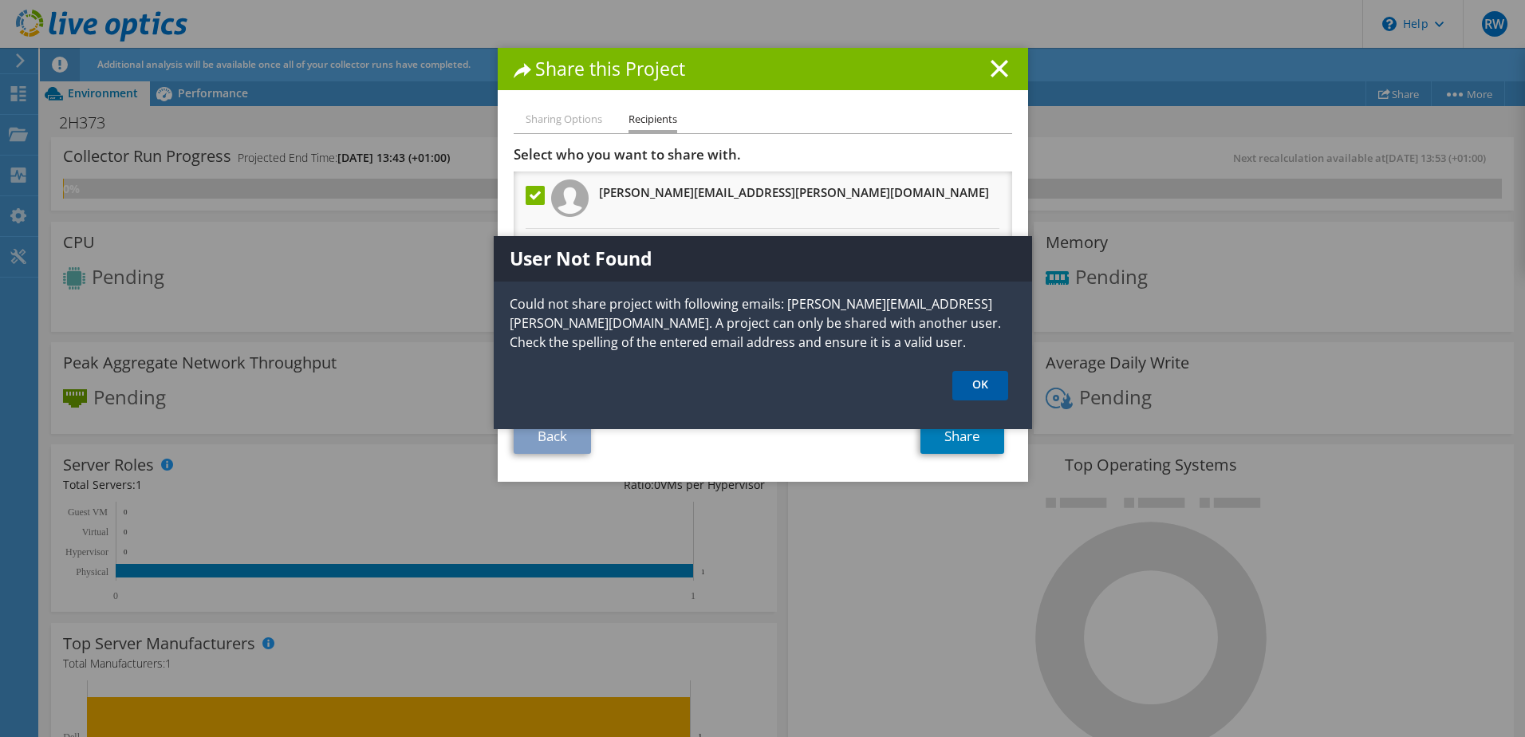
click at [980, 390] on link "OK" at bounding box center [980, 386] width 56 height 30
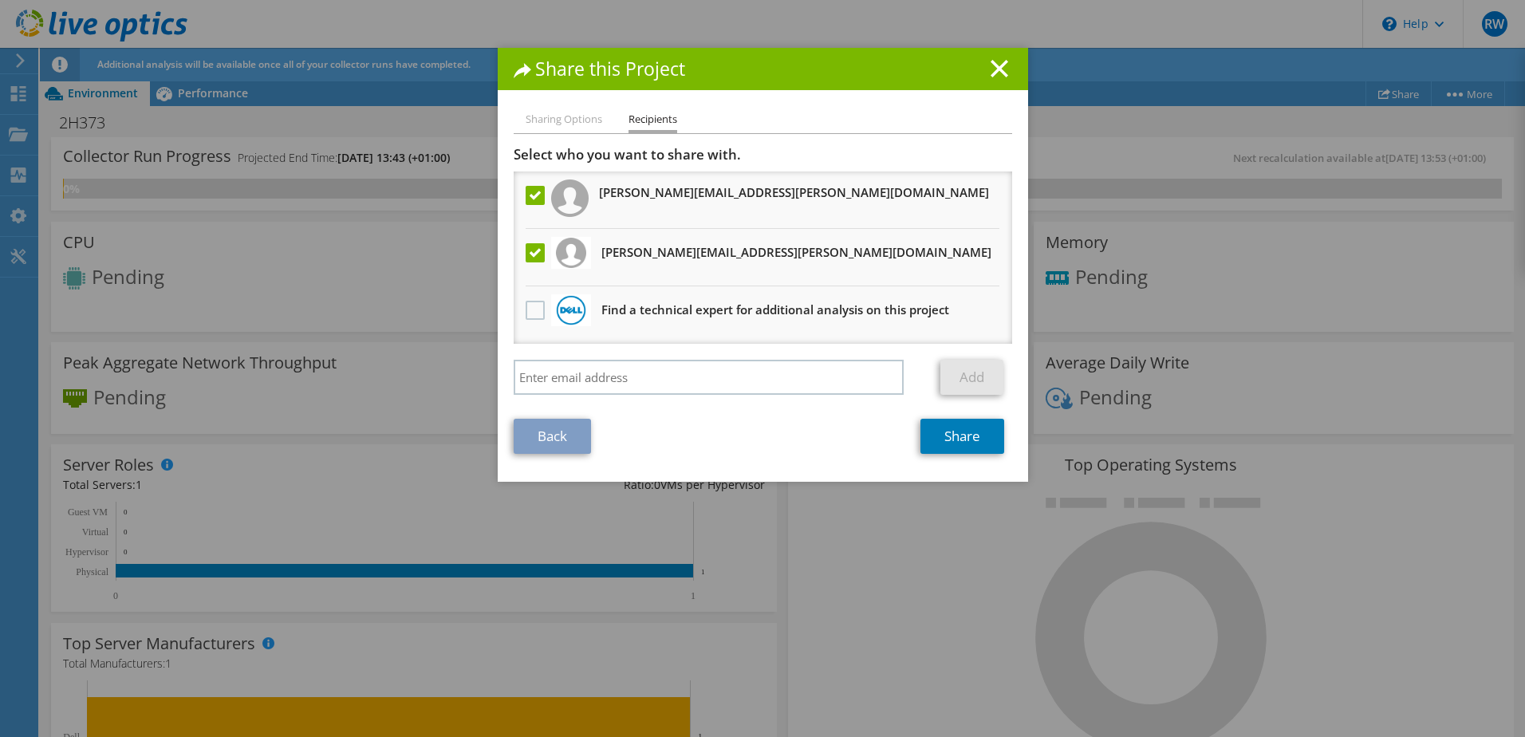
click at [528, 197] on label at bounding box center [537, 195] width 23 height 19
click at [0, 0] on input "checkbox" at bounding box center [0, 0] width 0 height 0
click at [948, 432] on link "Share" at bounding box center [963, 436] width 84 height 35
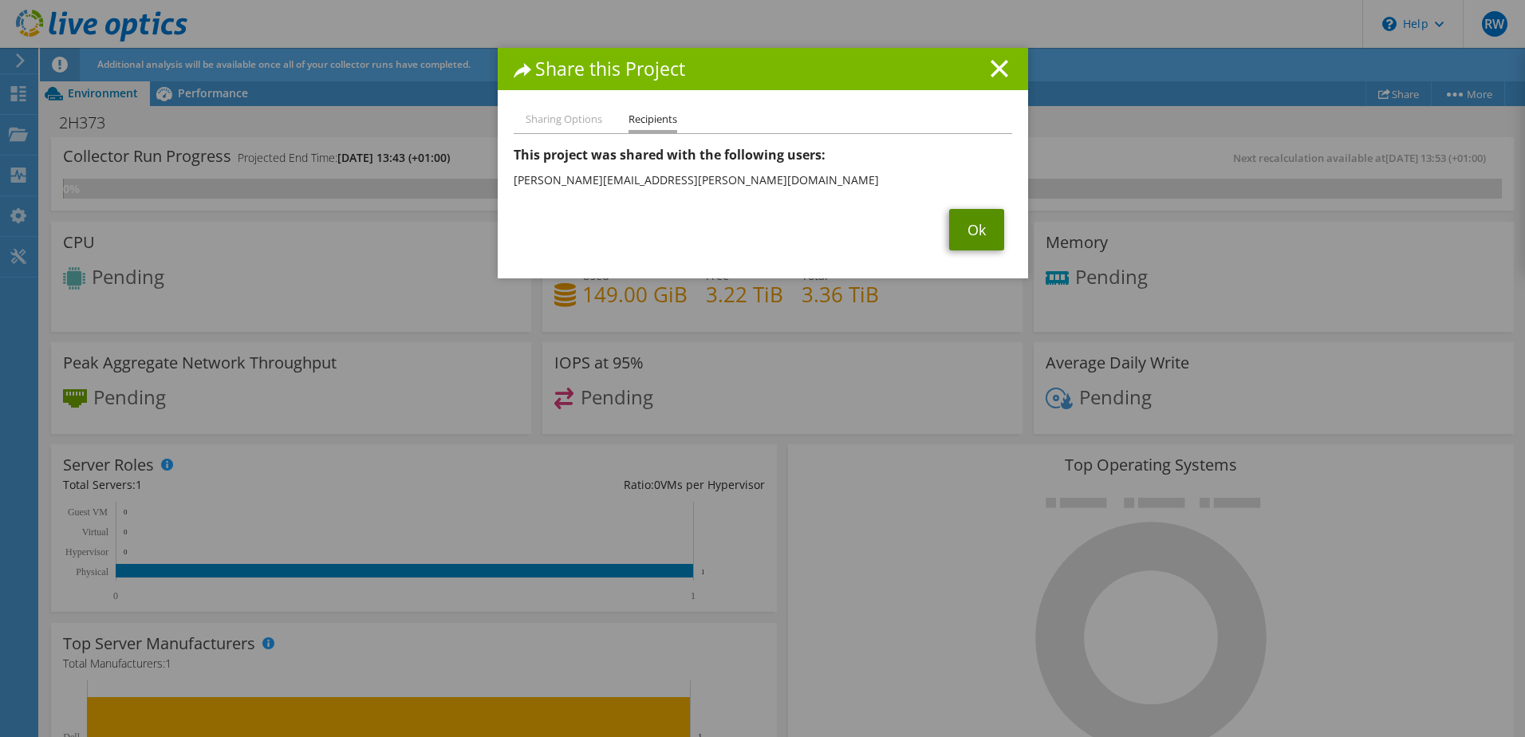
click at [968, 238] on link "Ok" at bounding box center [976, 229] width 55 height 41
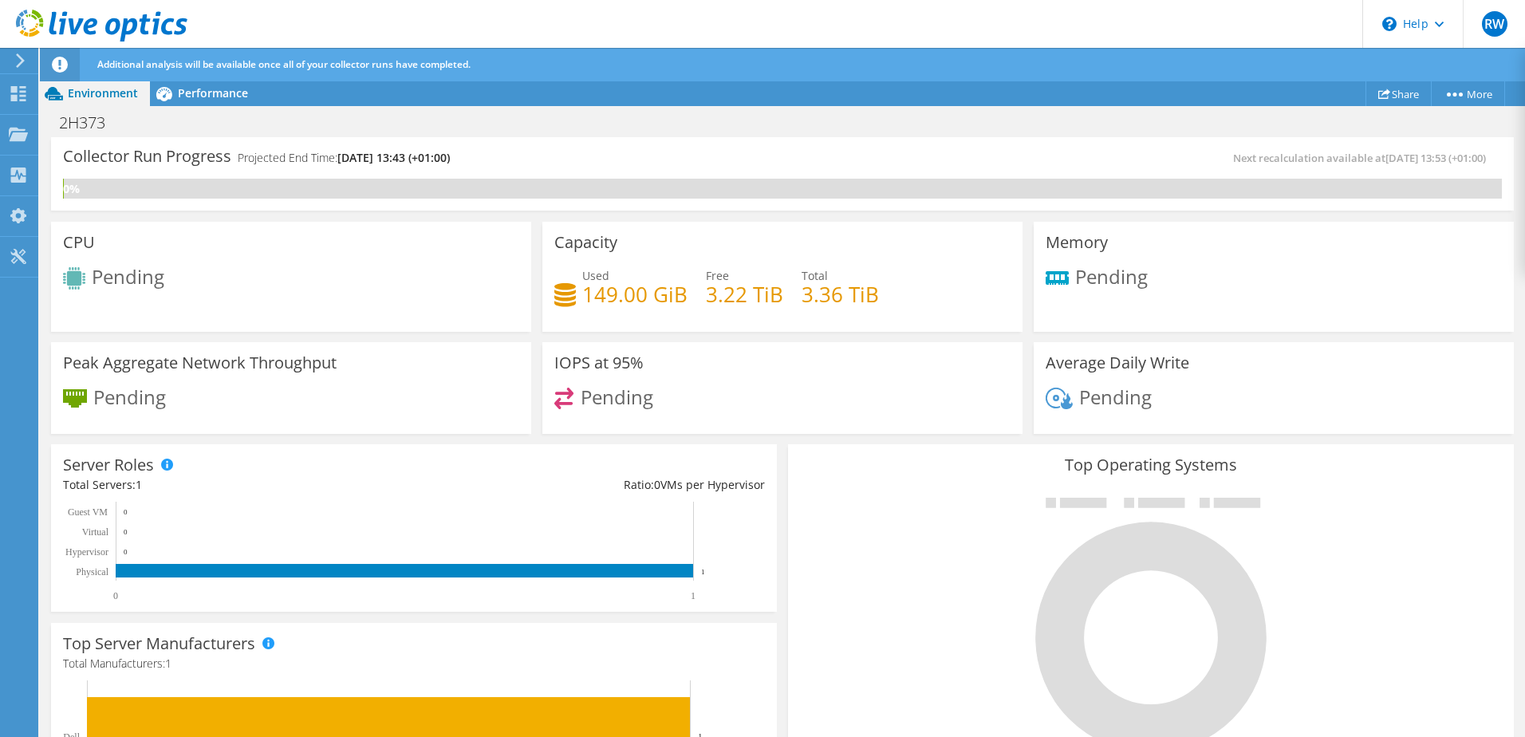
click at [87, 19] on icon at bounding box center [102, 26] width 172 height 33
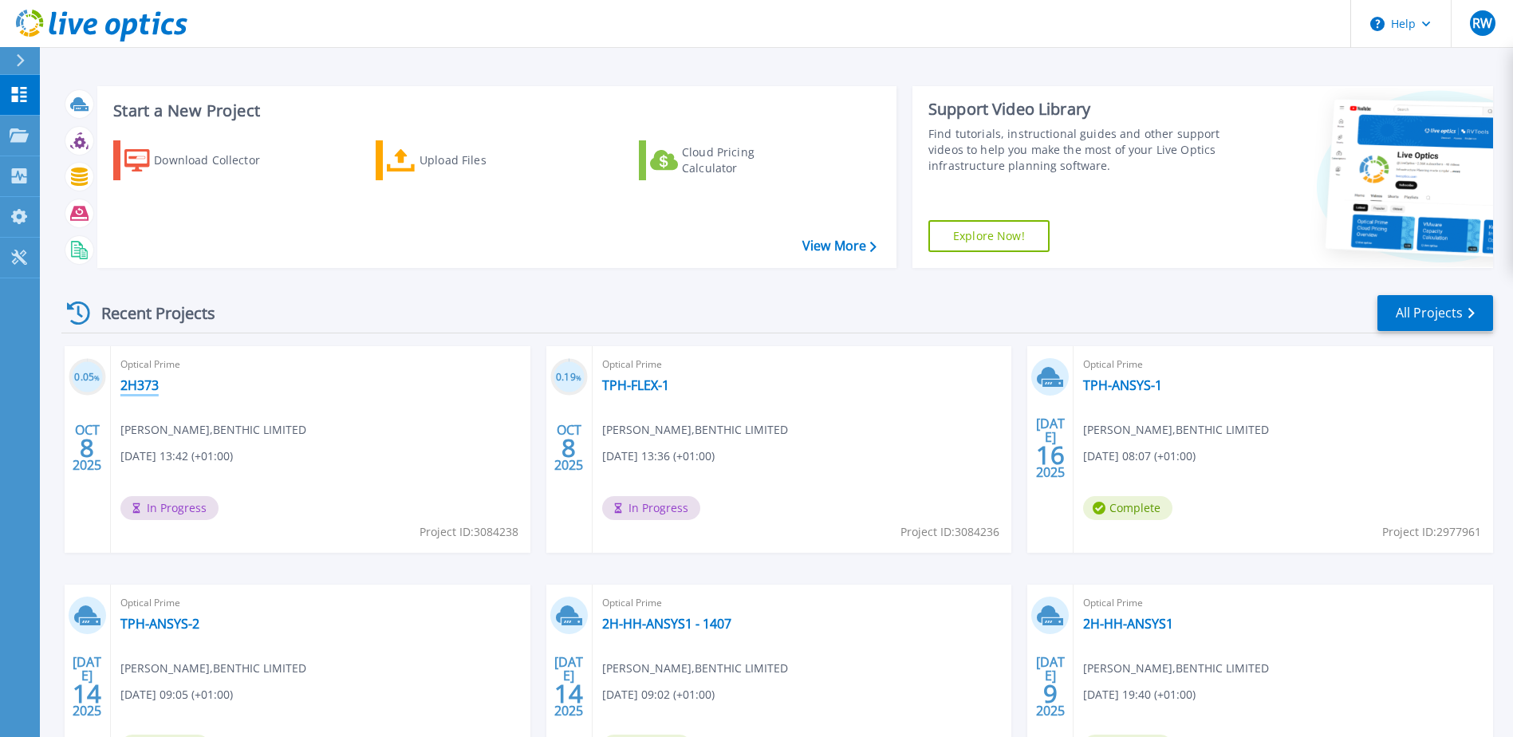
click at [145, 386] on link "2H373" at bounding box center [139, 385] width 38 height 16
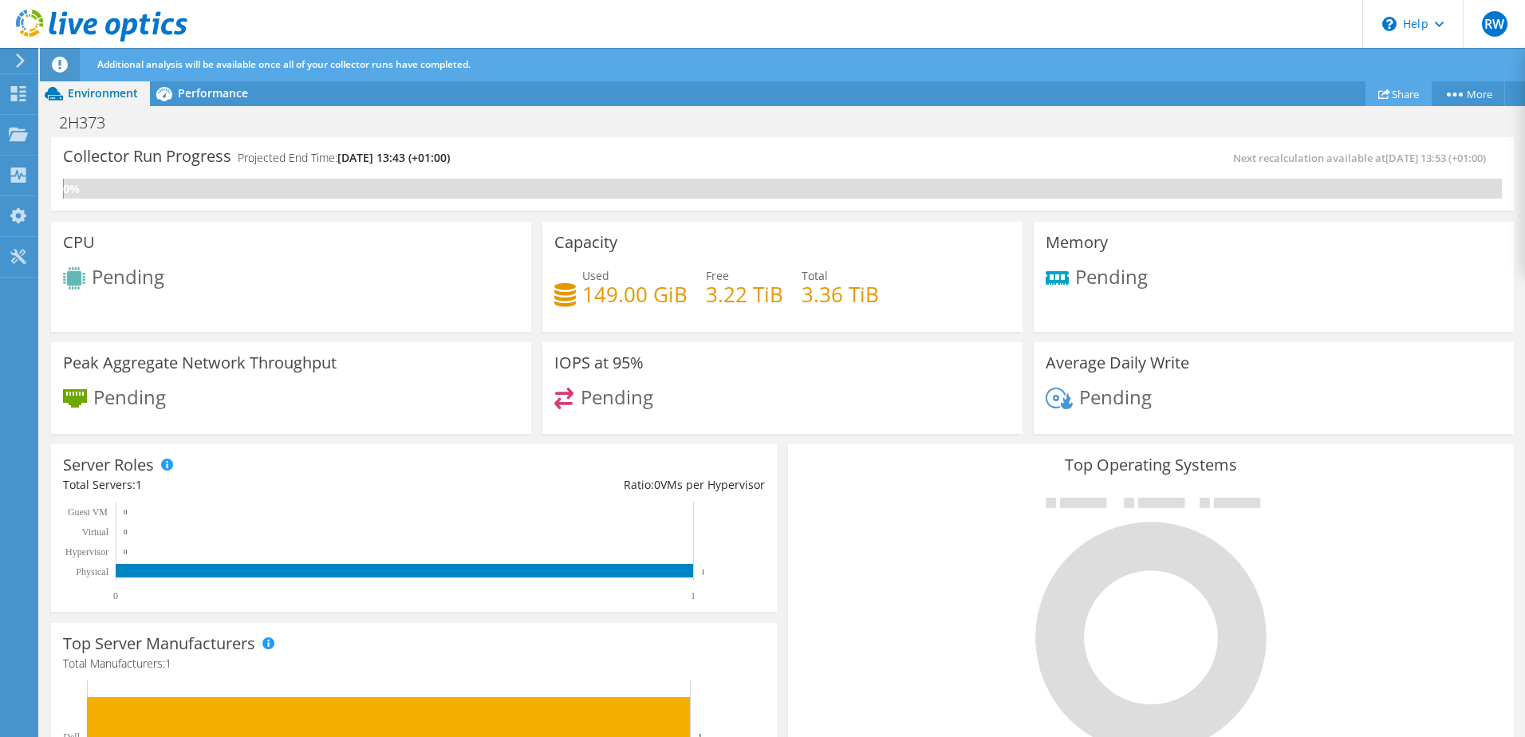
click at [1384, 91] on link "Share" at bounding box center [1399, 93] width 66 height 25
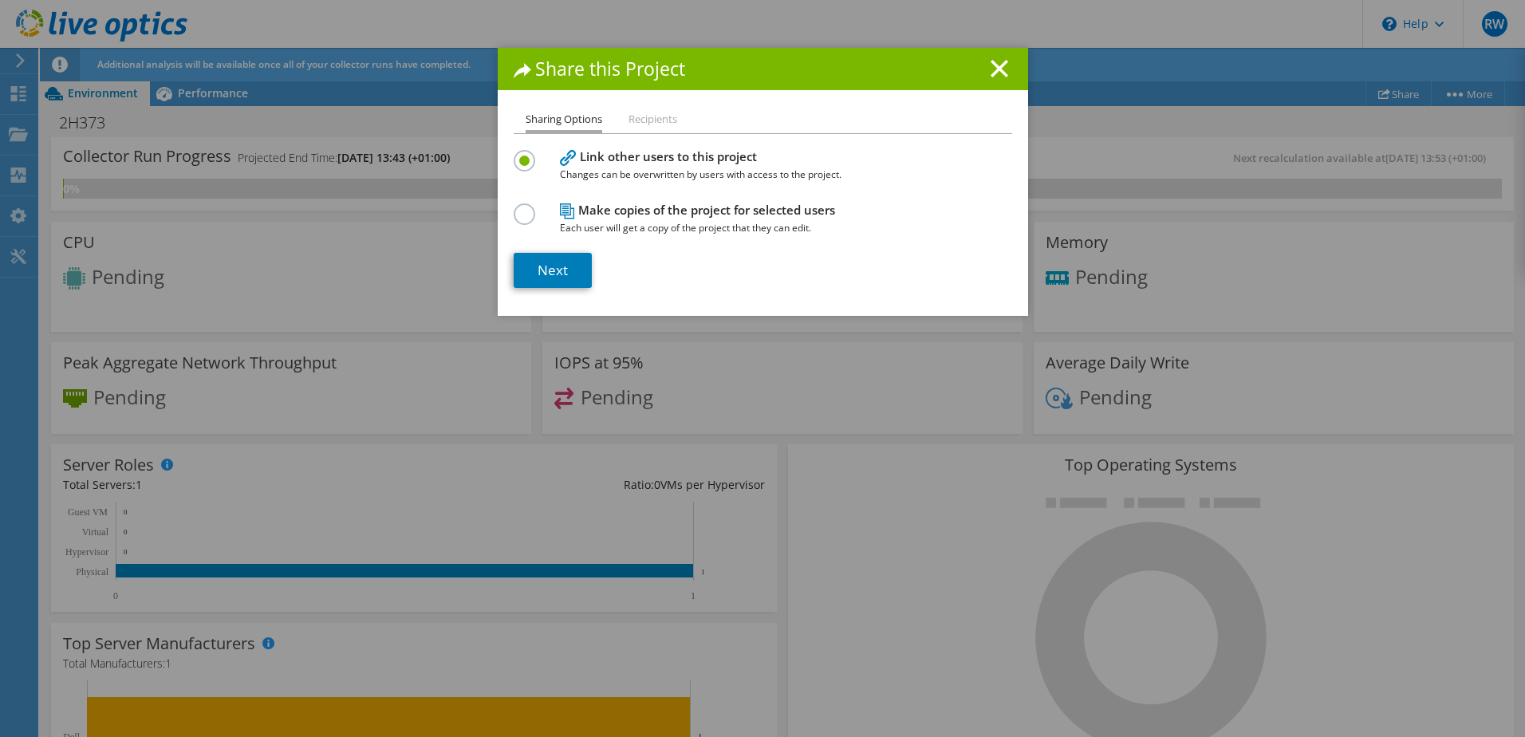
click at [653, 119] on li "Recipients" at bounding box center [653, 120] width 49 height 20
click at [547, 277] on link "Next" at bounding box center [553, 270] width 78 height 35
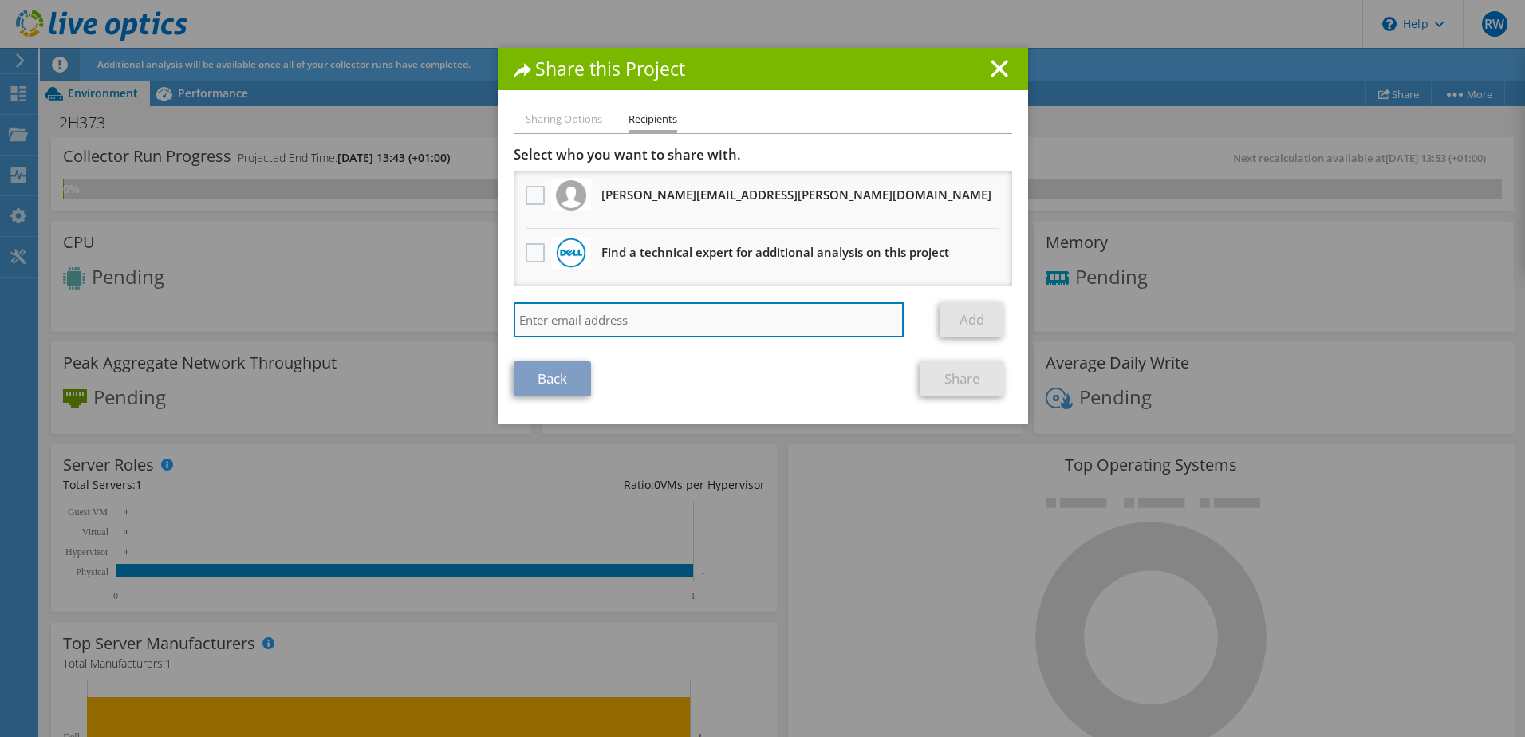
click at [541, 310] on input "search" at bounding box center [709, 319] width 391 height 35
paste input "joe.gilman@acteon.com"
type input "joe.gilman@acteon.com"
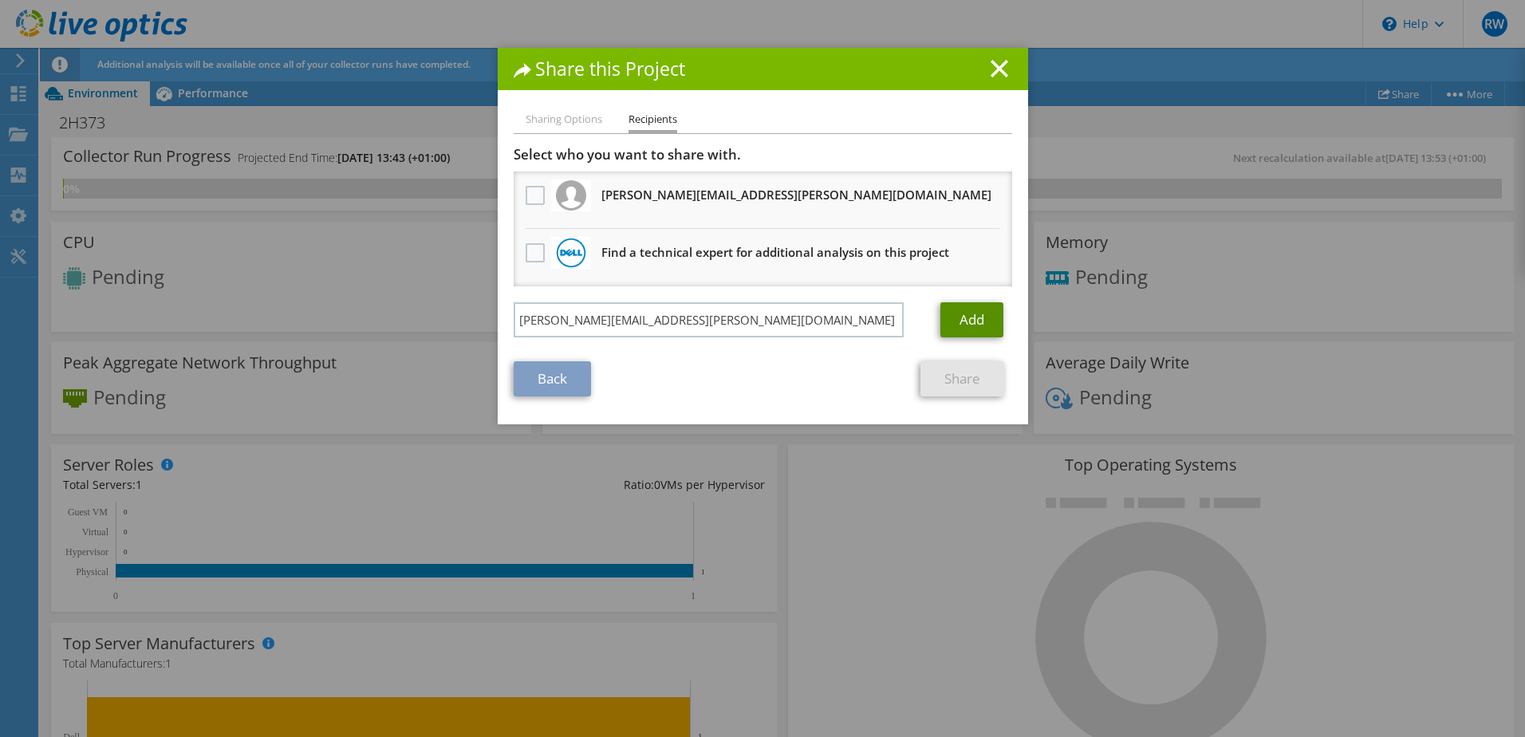
click at [962, 329] on link "Add" at bounding box center [971, 319] width 63 height 35
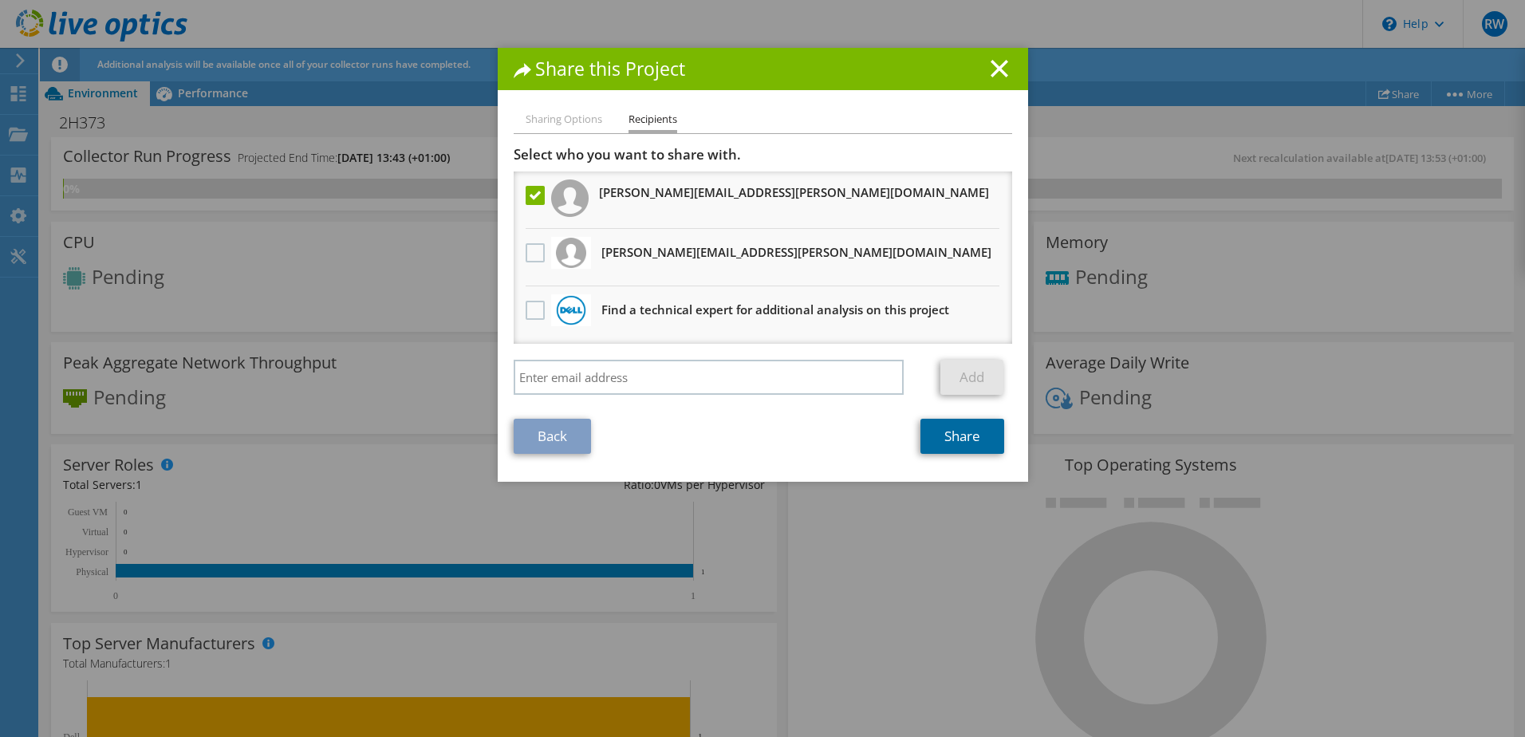
click at [933, 432] on link "Share" at bounding box center [963, 436] width 84 height 35
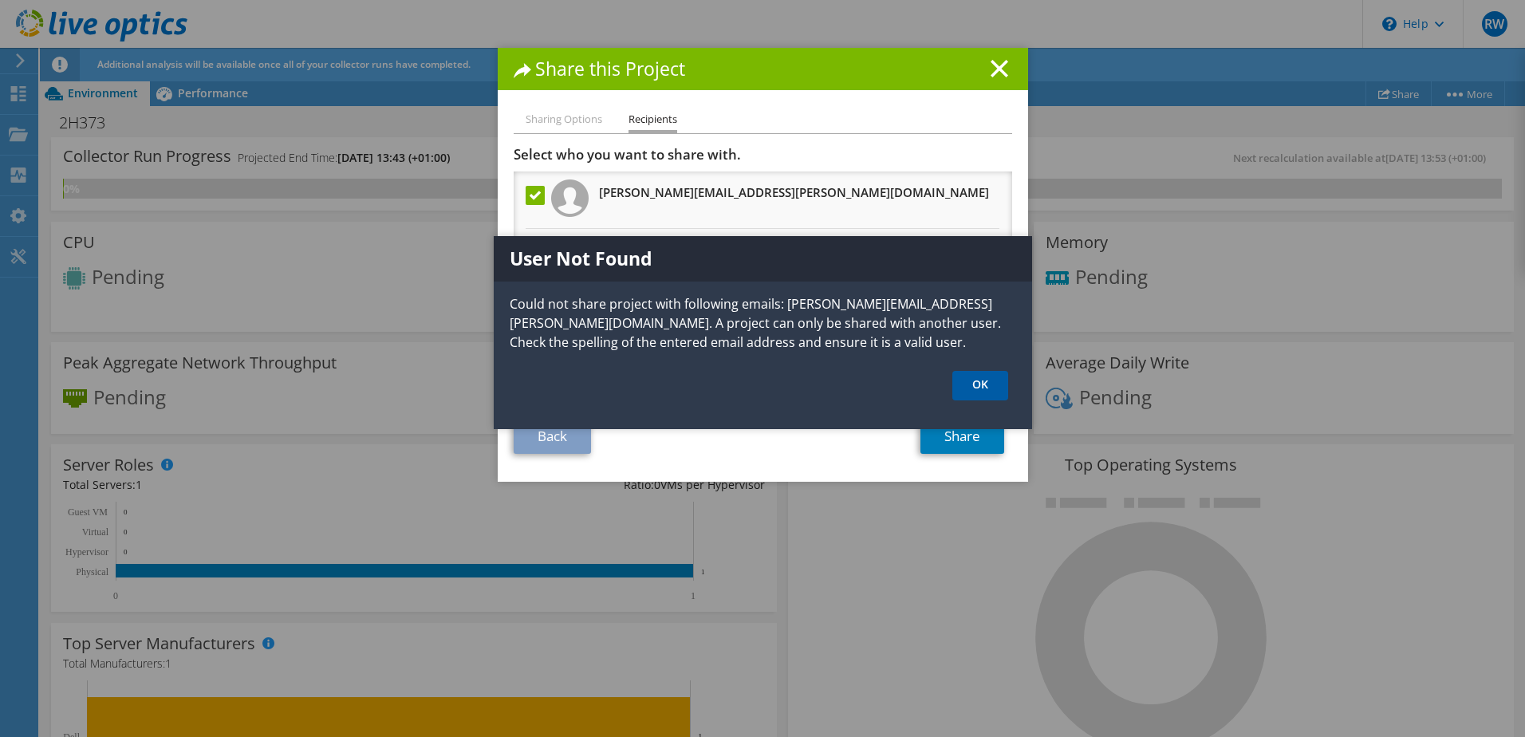
click at [982, 380] on link "OK" at bounding box center [980, 386] width 56 height 30
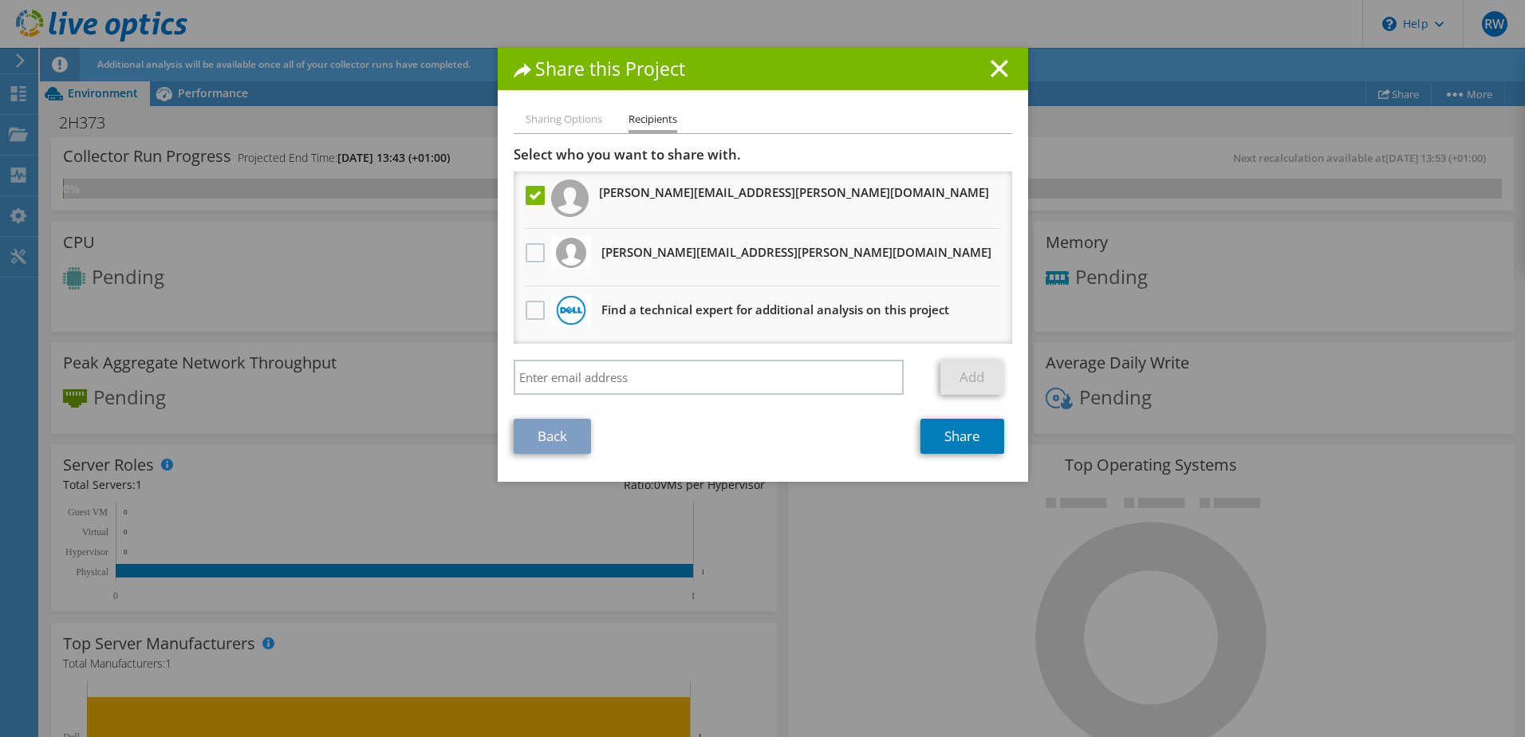
click at [998, 79] on div "Share this Project" at bounding box center [763, 69] width 530 height 42
click at [992, 72] on icon at bounding box center [1000, 69] width 18 height 18
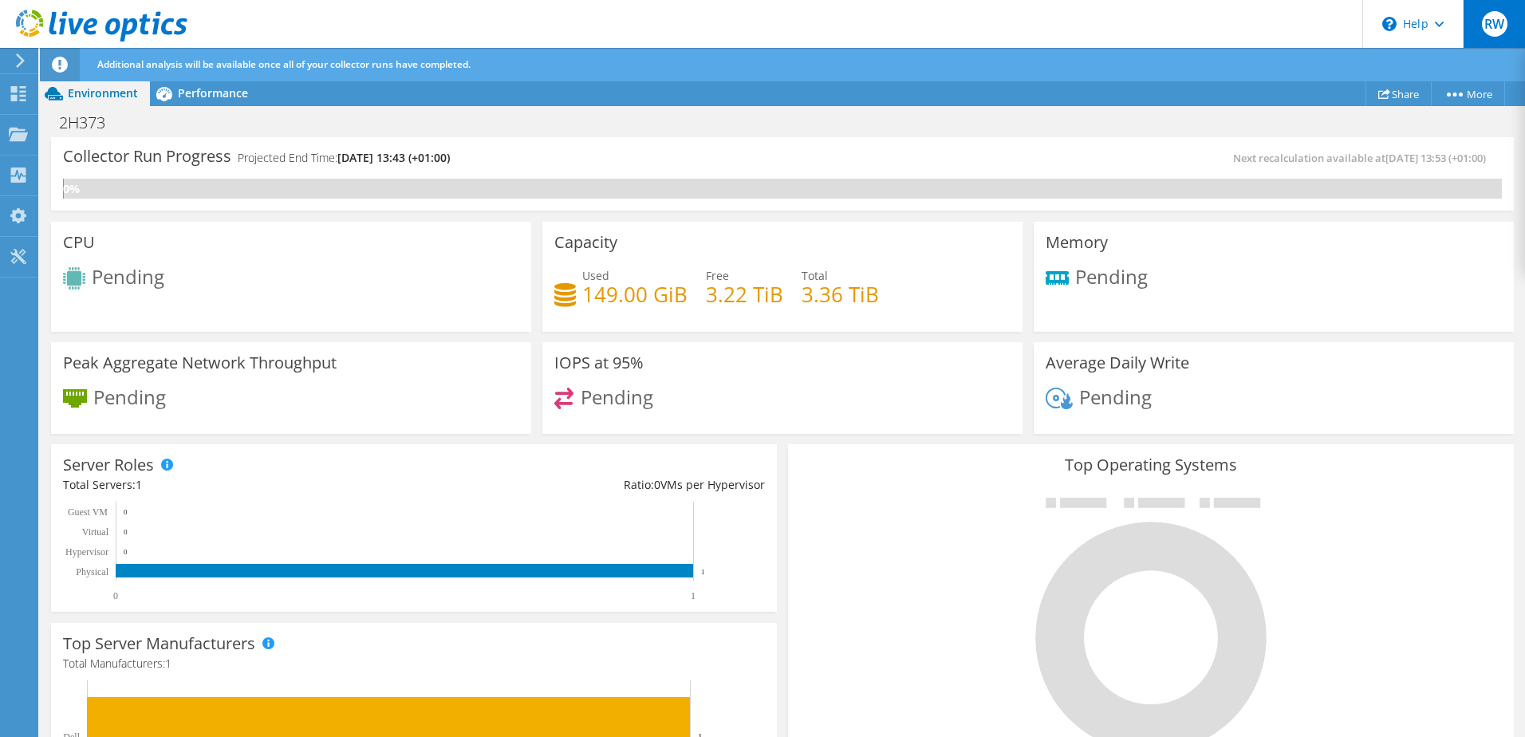
click at [1498, 30] on span "RW" at bounding box center [1495, 24] width 26 height 26
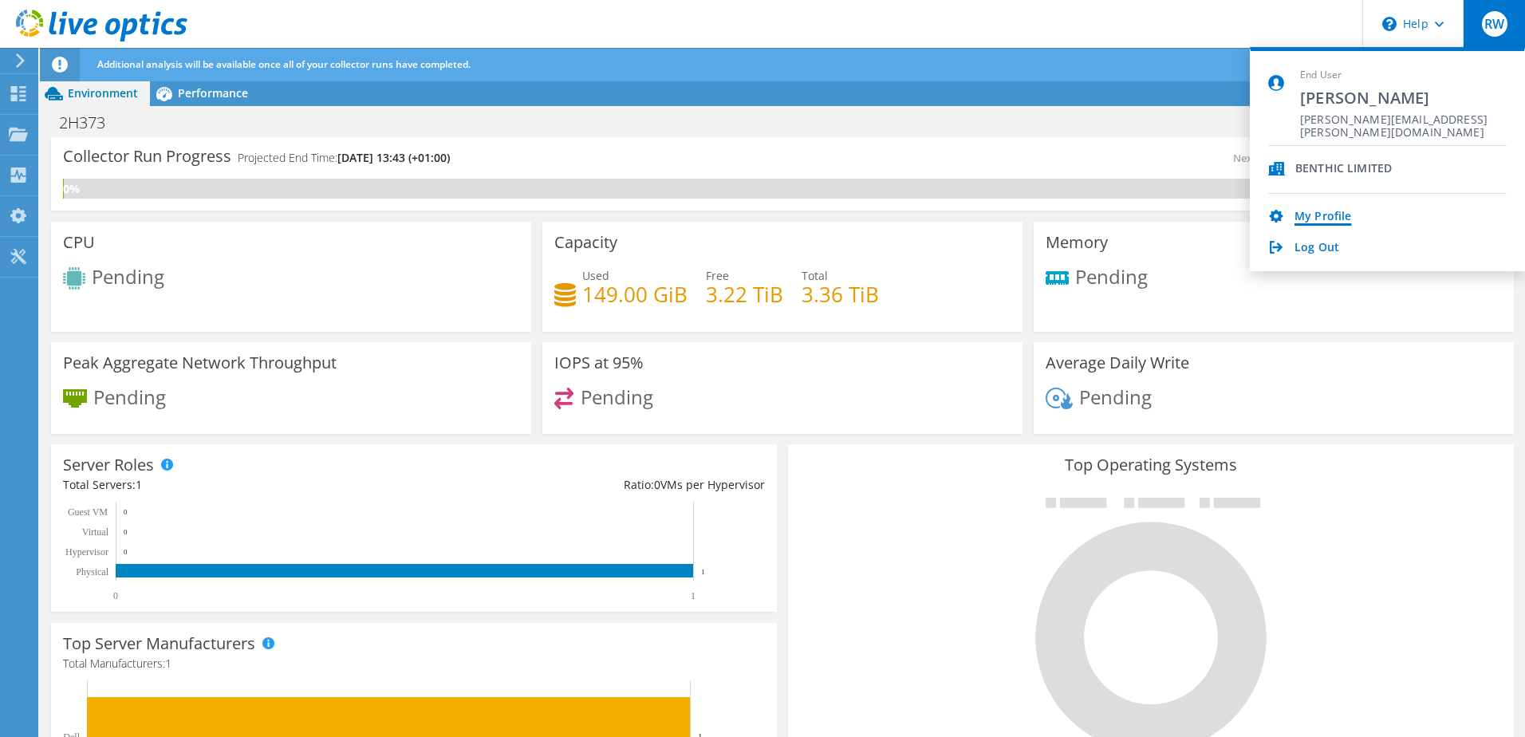
click at [1330, 211] on link "My Profile" at bounding box center [1323, 217] width 57 height 15
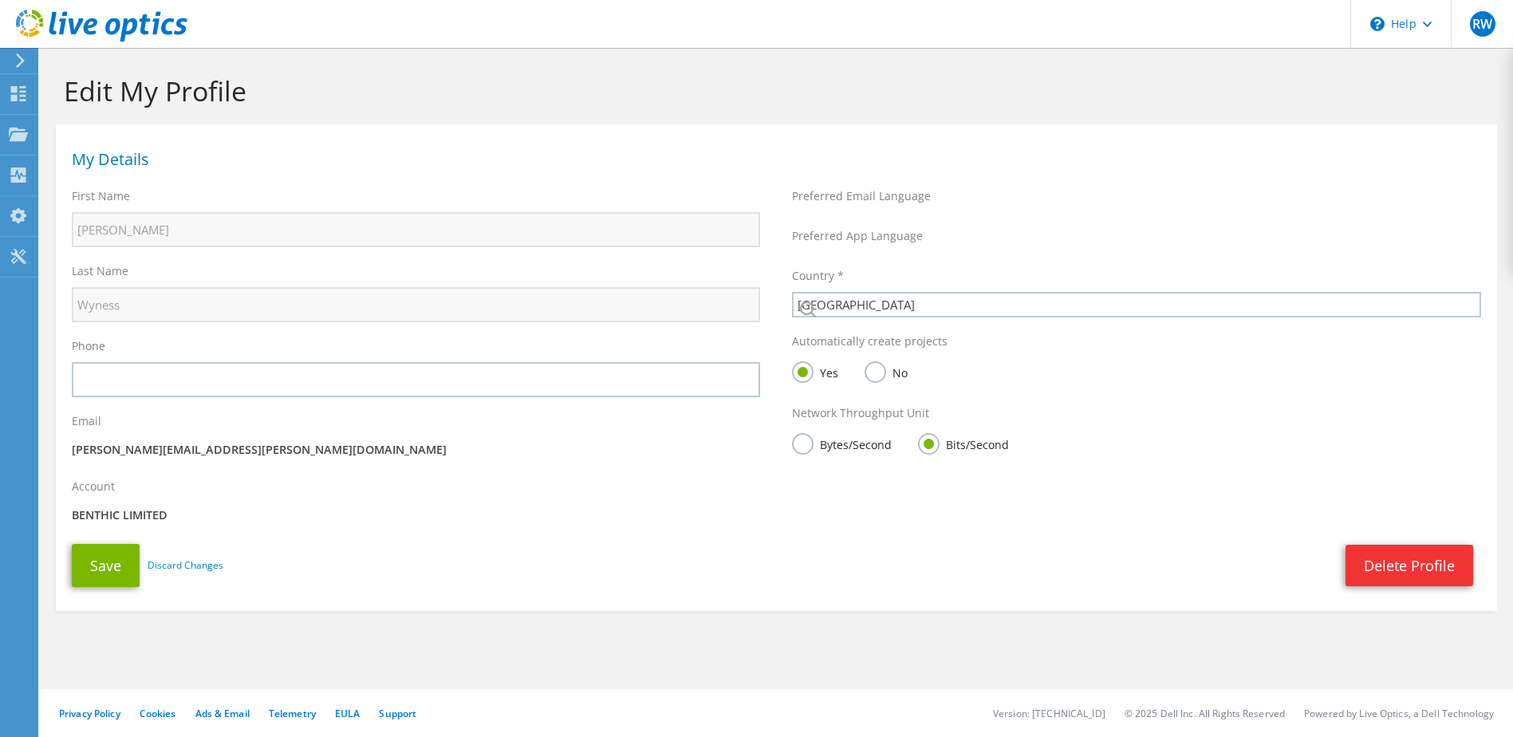
select select "75"
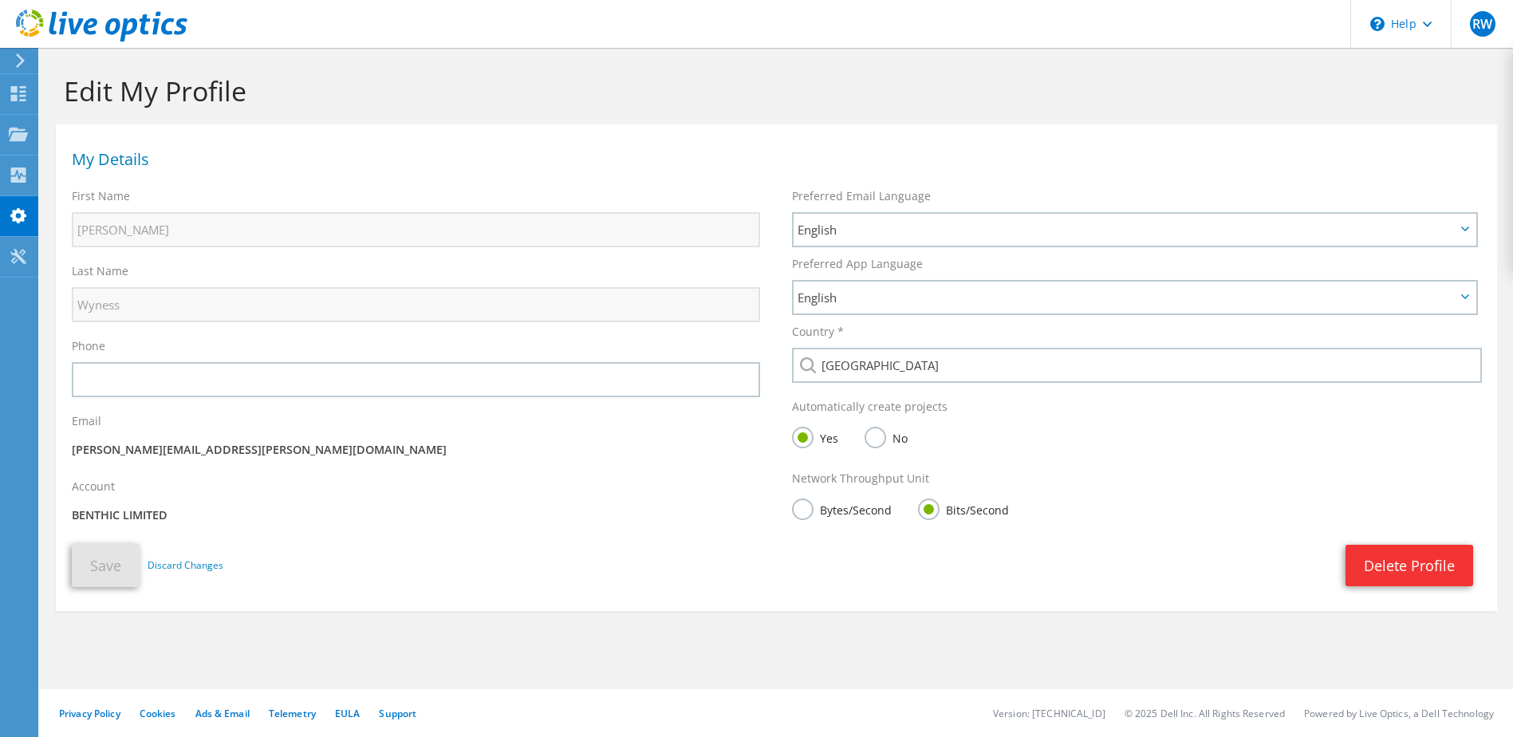
click at [79, 14] on icon at bounding box center [102, 26] width 172 height 33
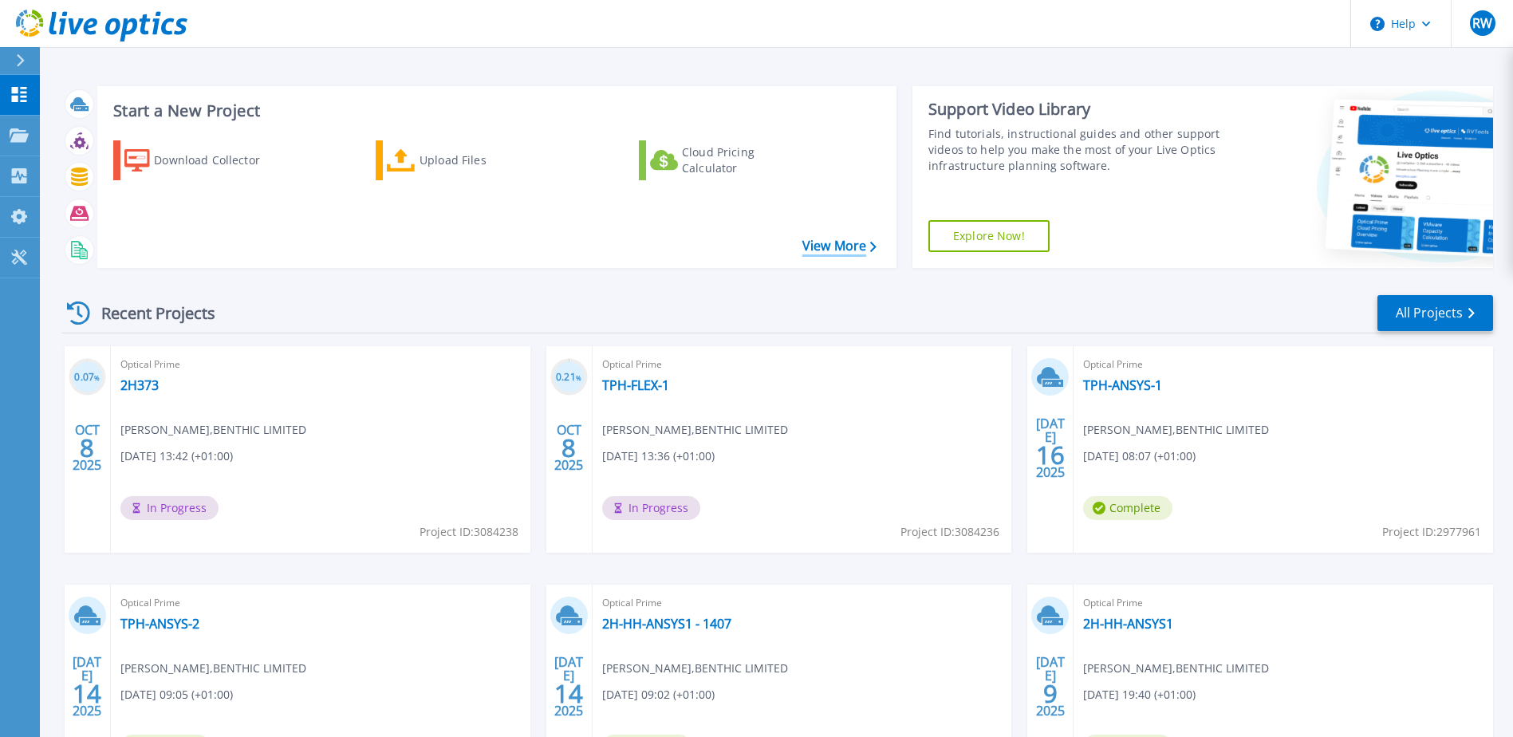
click at [839, 242] on link "View More" at bounding box center [839, 246] width 74 height 15
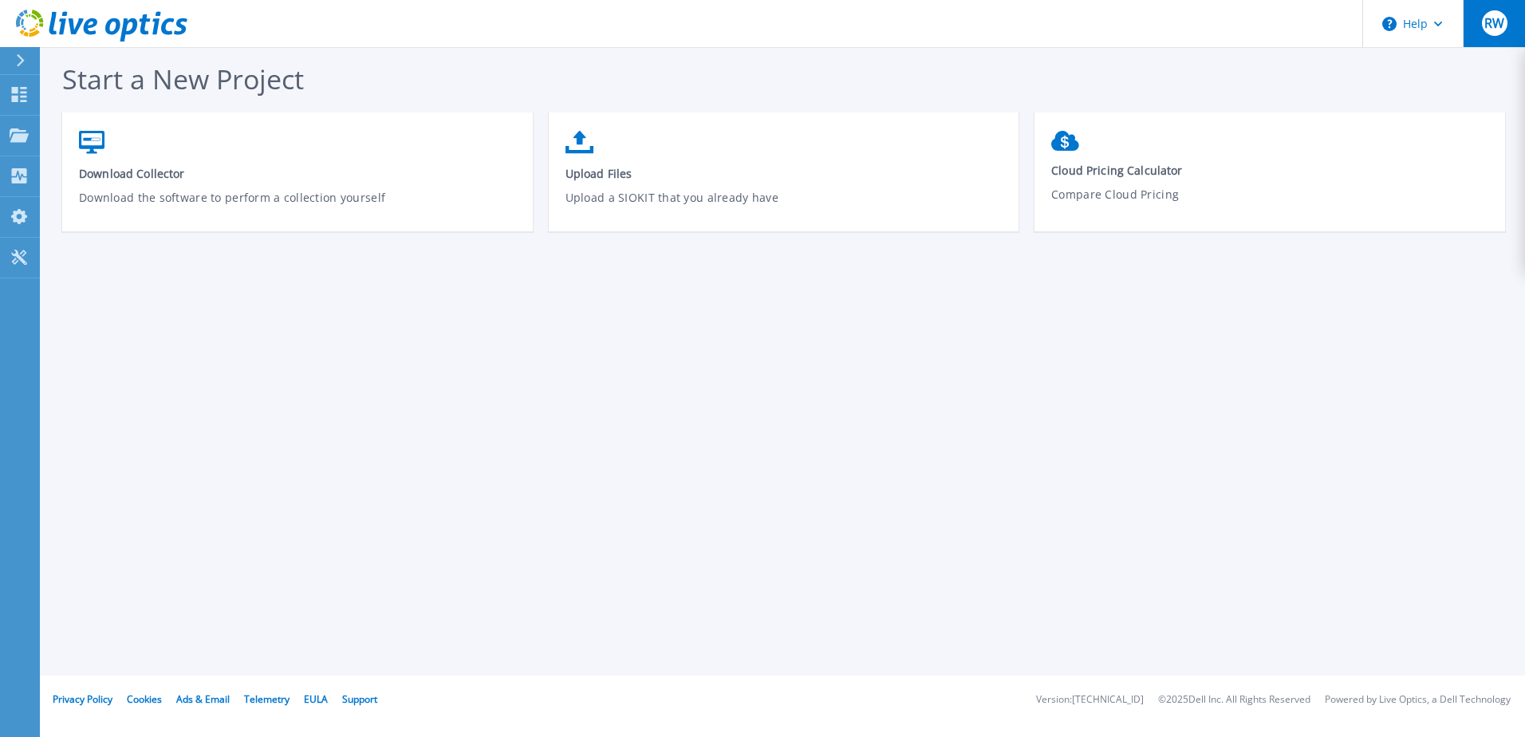
click at [1504, 36] on div "RW" at bounding box center [1495, 23] width 26 height 26
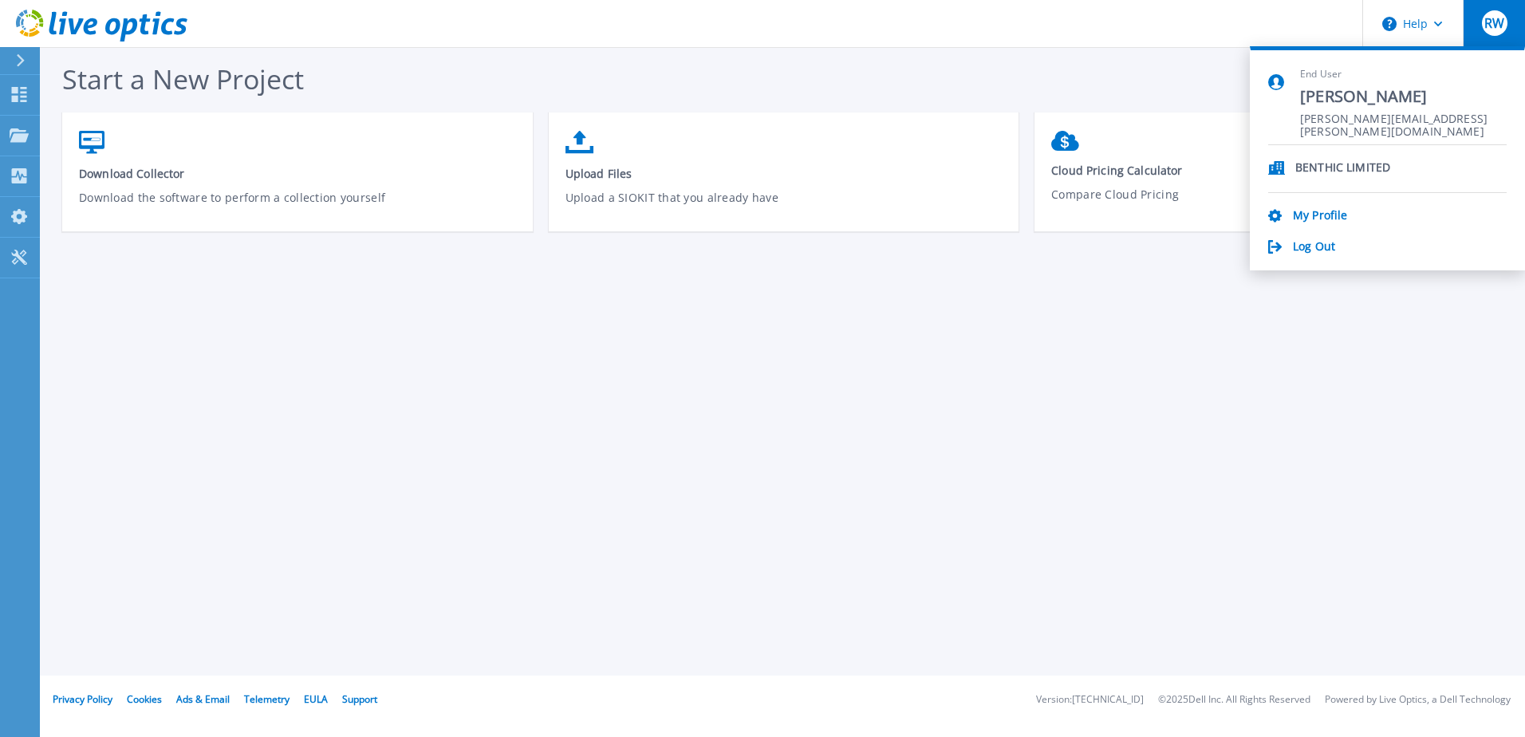
click at [21, 61] on icon at bounding box center [20, 60] width 9 height 13
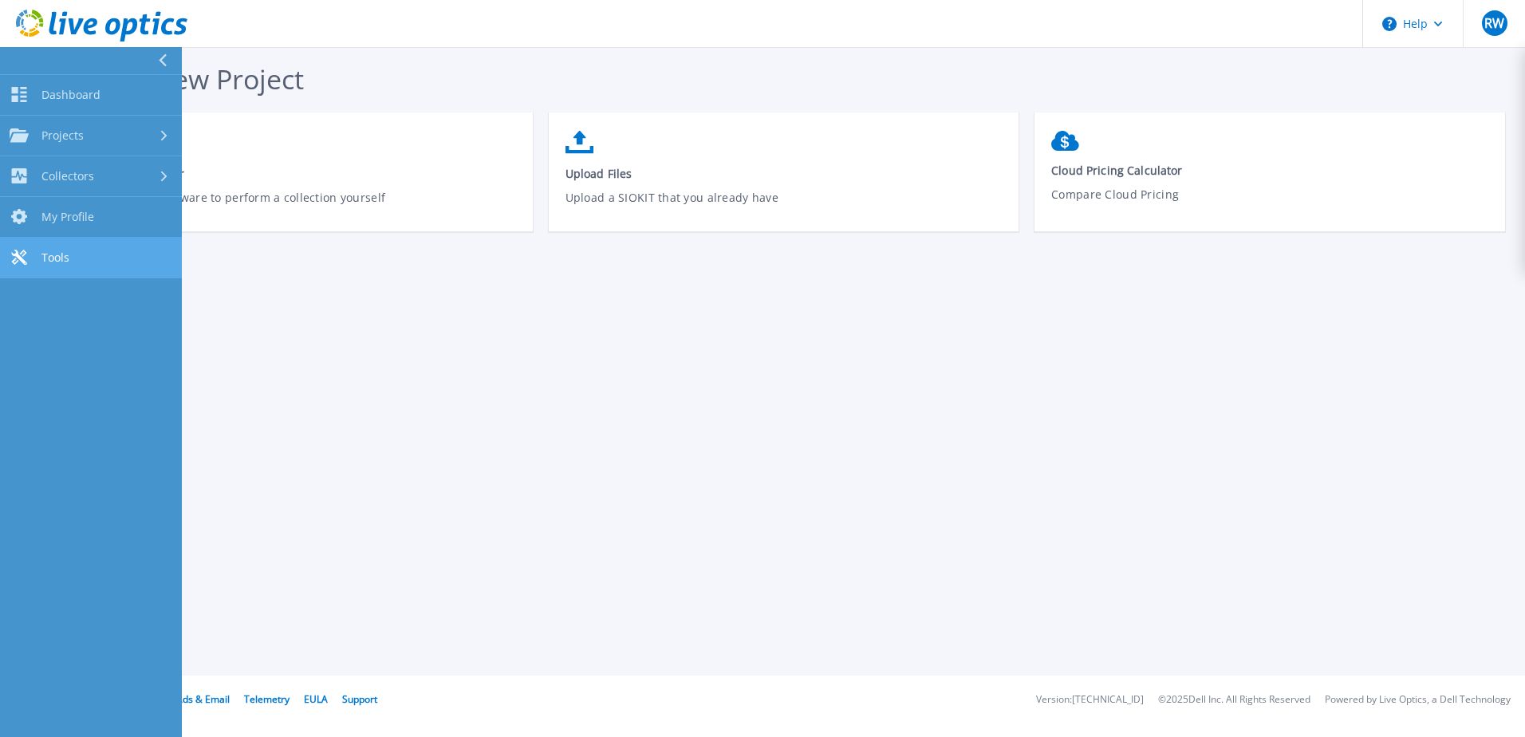
click at [61, 264] on span "Tools" at bounding box center [55, 257] width 28 height 14
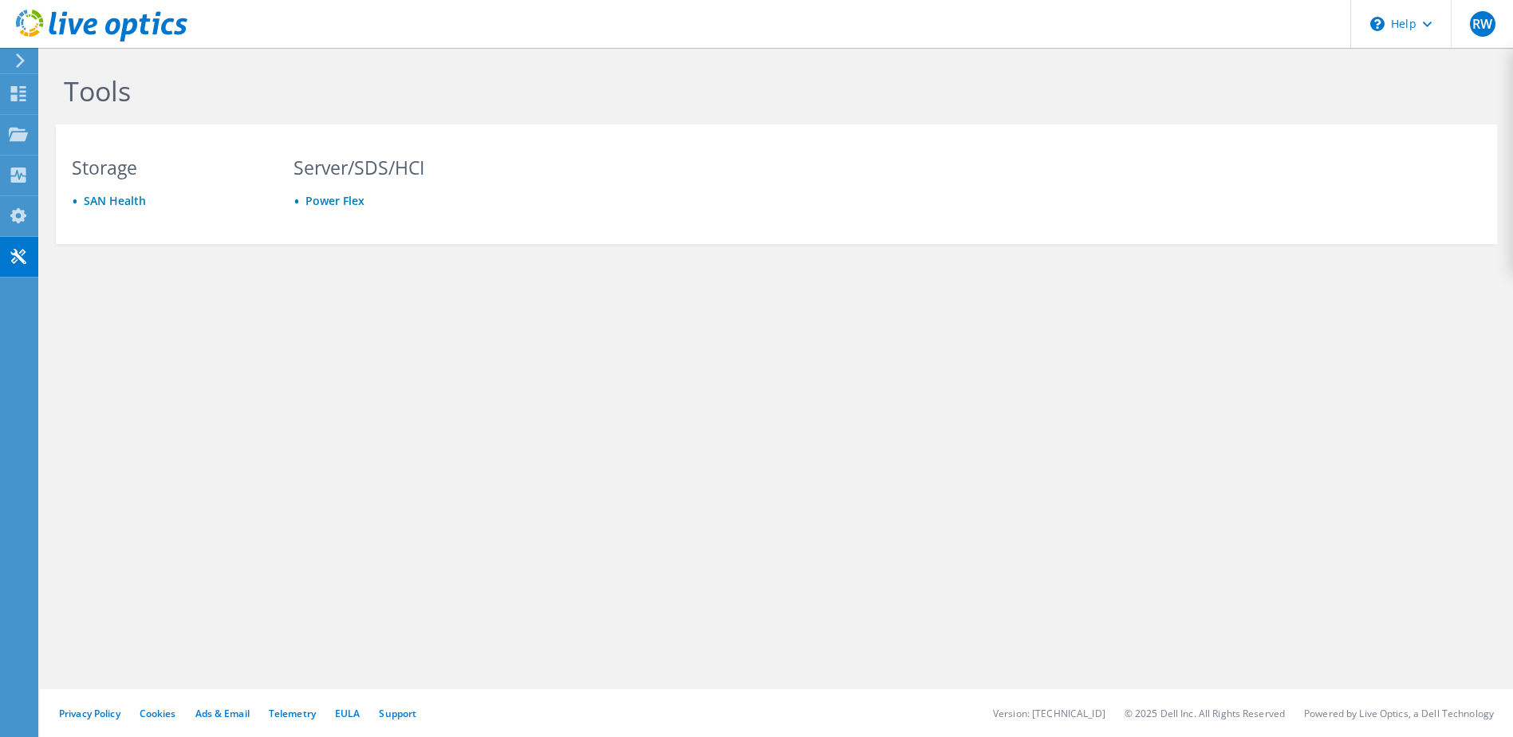
click at [83, 13] on icon at bounding box center [102, 26] width 172 height 33
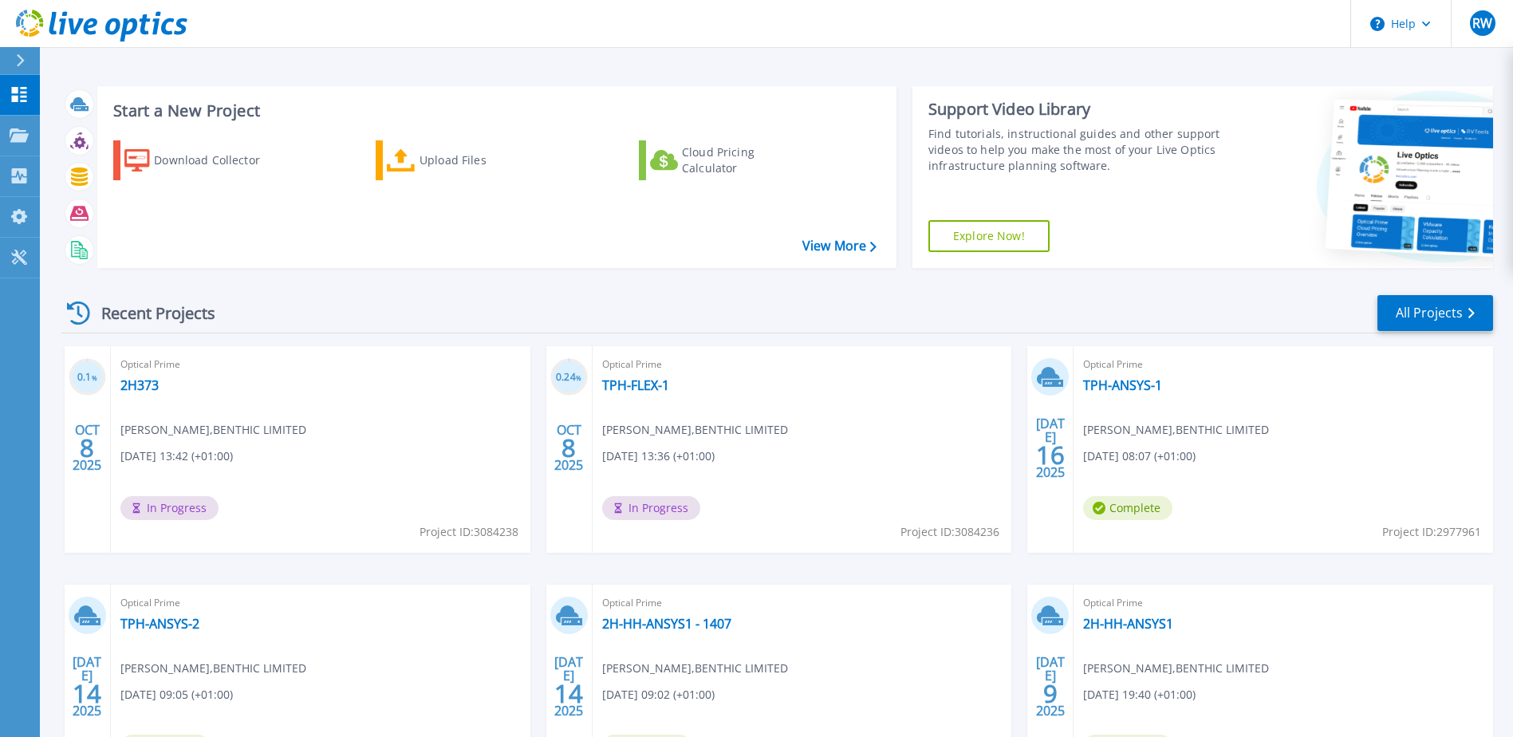
click at [148, 374] on div "Optical Prime 2H373 [PERSON_NAME] , BENTHIC LIMITED [DATE] 13:42 (+01:00) In Pr…" at bounding box center [321, 449] width 420 height 207
drag, startPoint x: 148, startPoint y: 374, endPoint x: 241, endPoint y: 356, distance: 95.1
click at [241, 356] on span "Optical Prime" at bounding box center [320, 365] width 400 height 18
click at [134, 381] on link "2H373" at bounding box center [139, 385] width 38 height 16
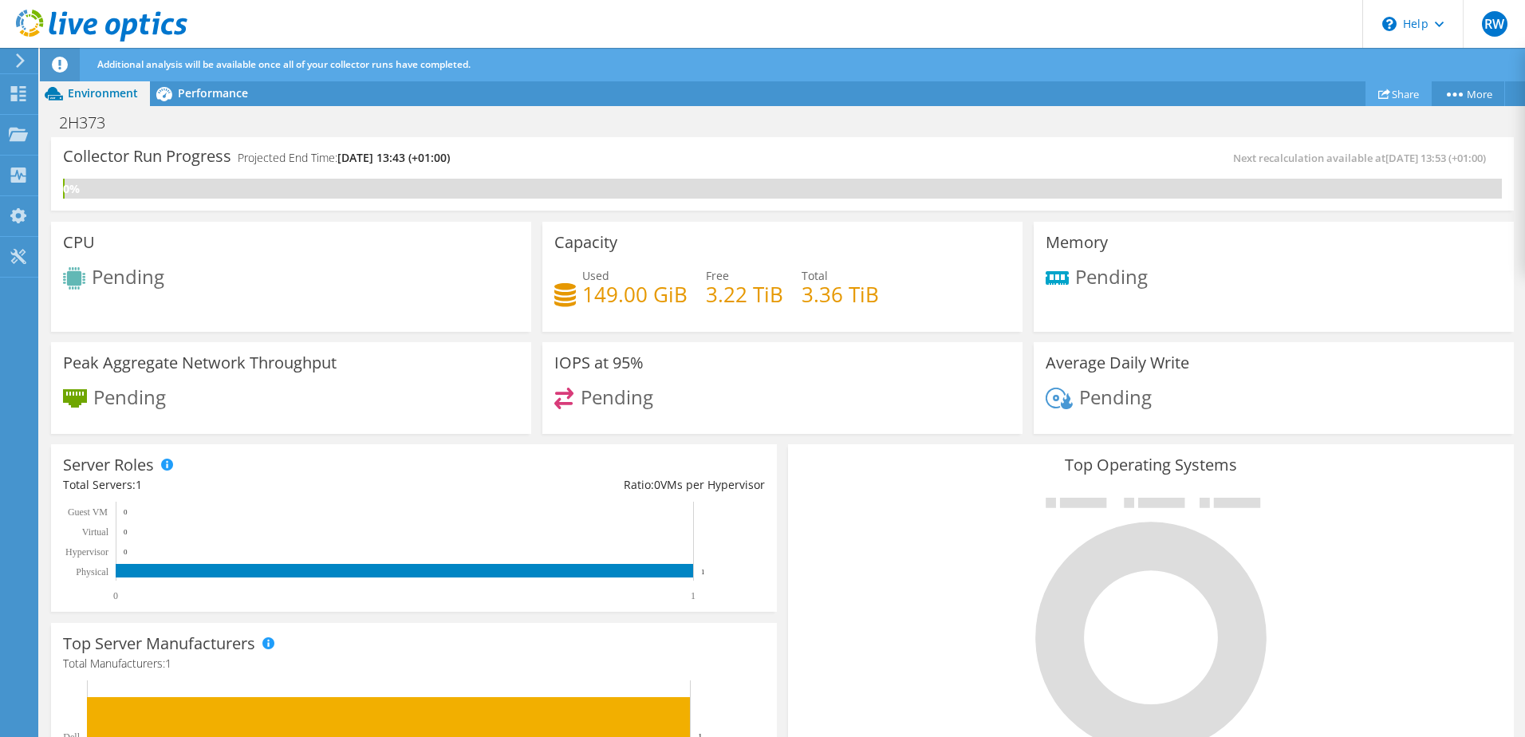
click at [1387, 88] on link "Share" at bounding box center [1399, 93] width 66 height 25
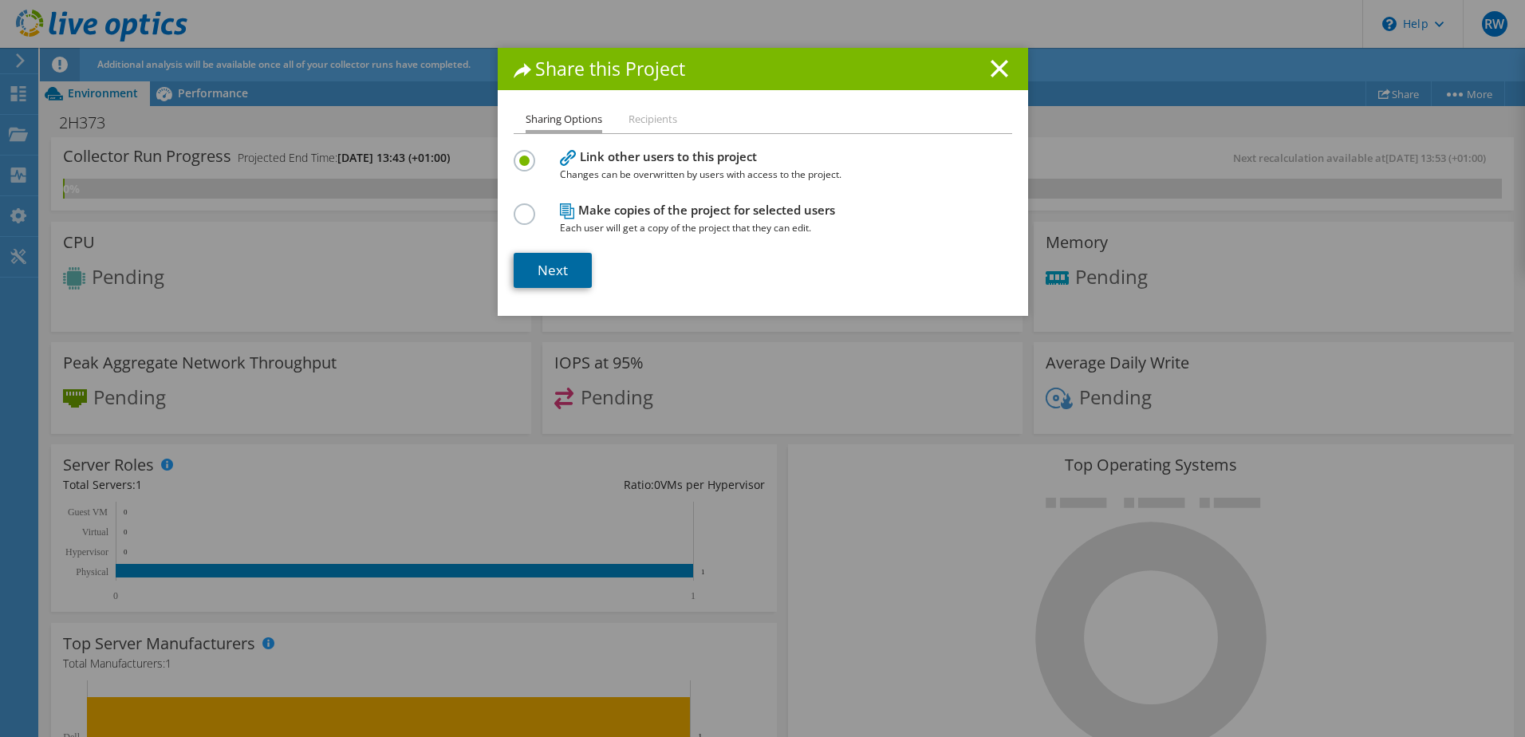
click at [560, 277] on link "Next" at bounding box center [553, 270] width 78 height 35
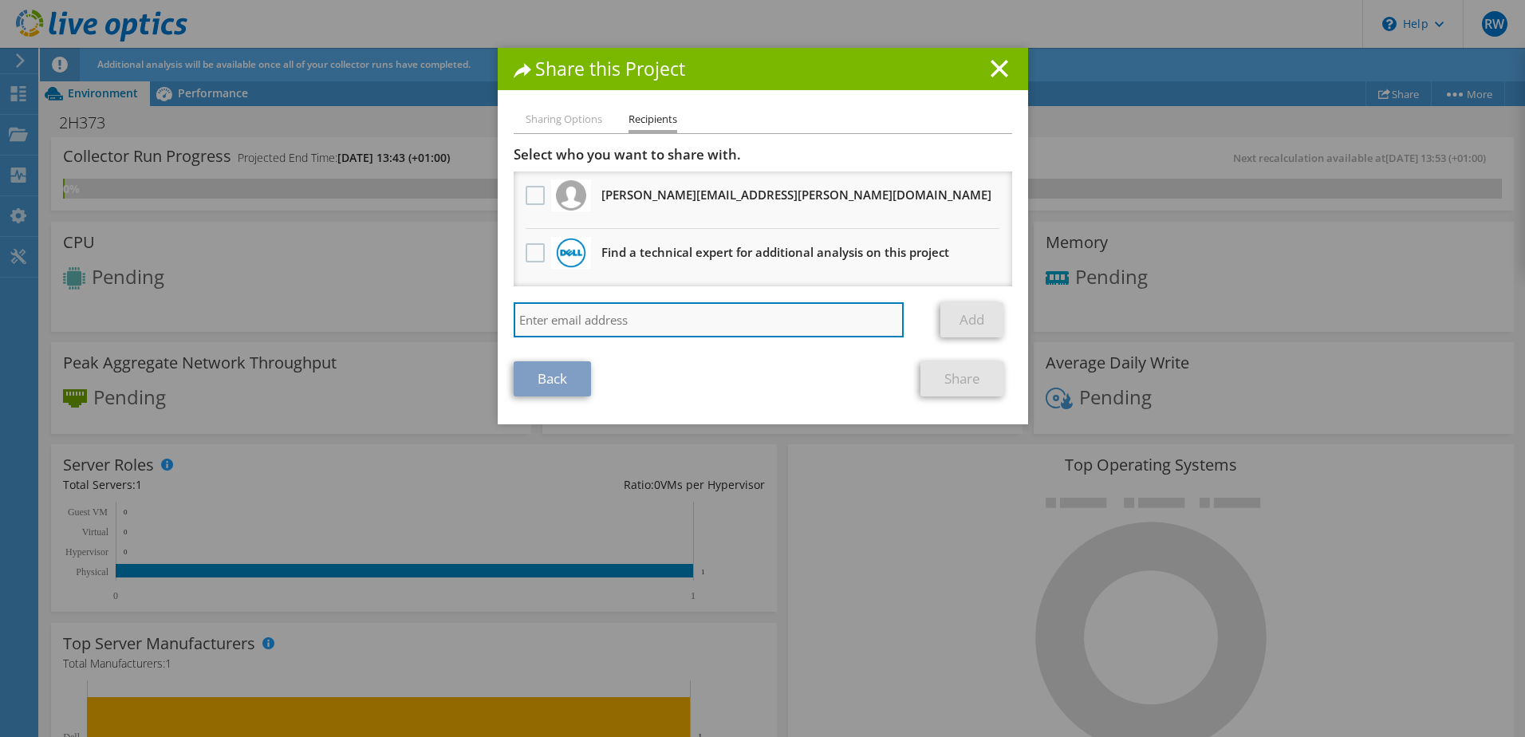
click at [561, 322] on input "search" at bounding box center [709, 319] width 391 height 35
paste input "[URL][DOMAIN_NAME]"
type input "[URL][DOMAIN_NAME]"
drag, startPoint x: 672, startPoint y: 321, endPoint x: 424, endPoint y: 302, distance: 248.8
click at [424, 302] on div "Share this Project Sharing Options Recipients Link other users to this project …" at bounding box center [762, 368] width 1525 height 641
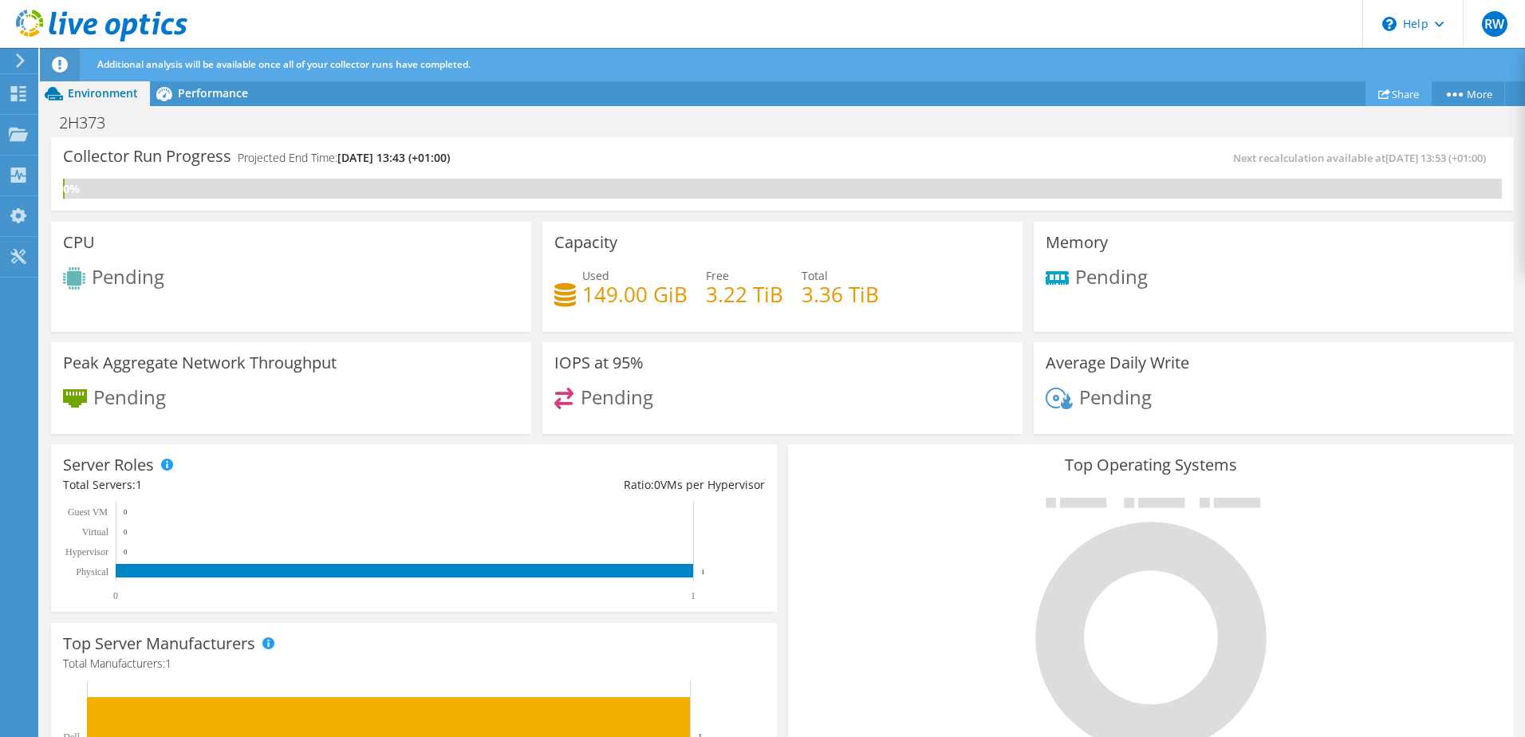
click at [1401, 90] on link "Share" at bounding box center [1399, 93] width 66 height 25
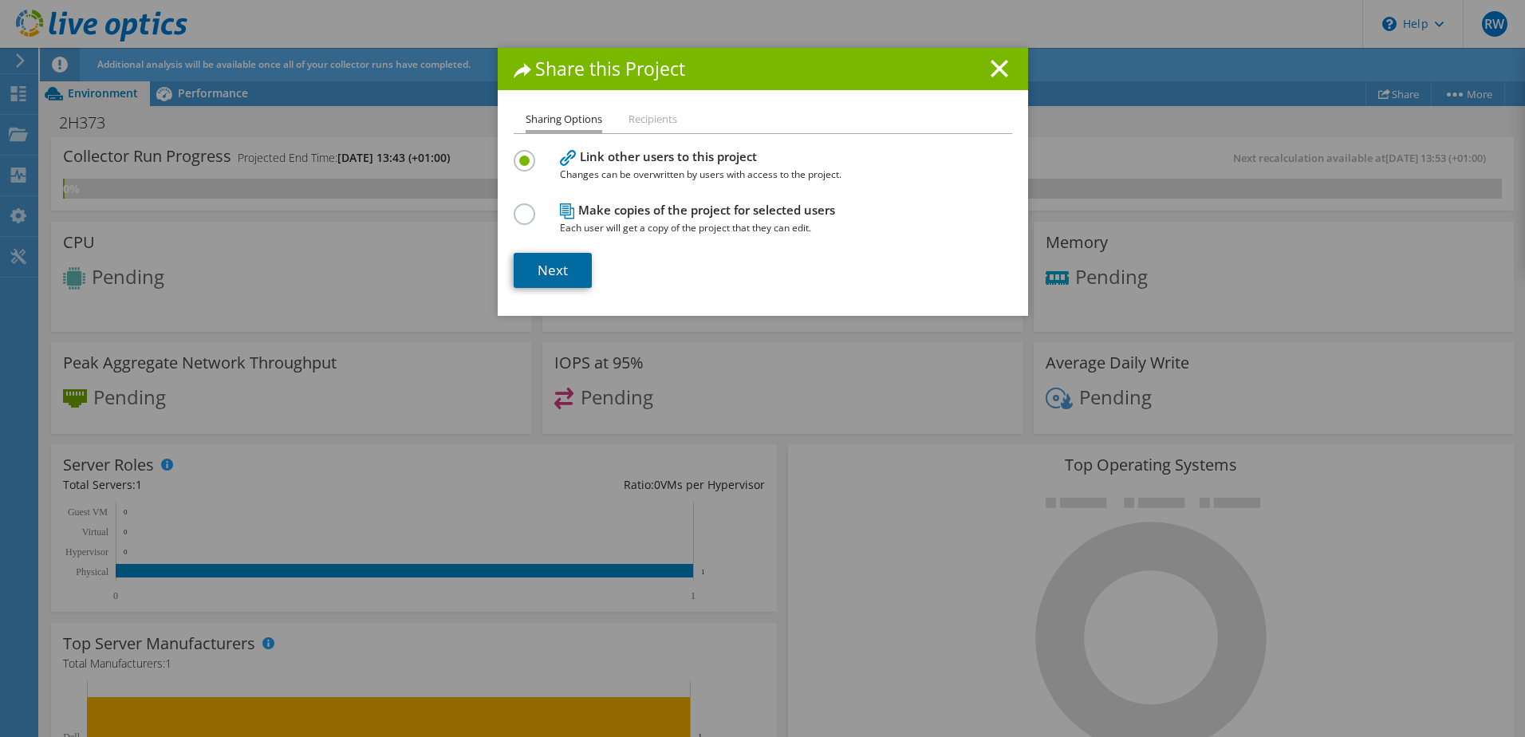
click at [547, 274] on link "Next" at bounding box center [553, 270] width 78 height 35
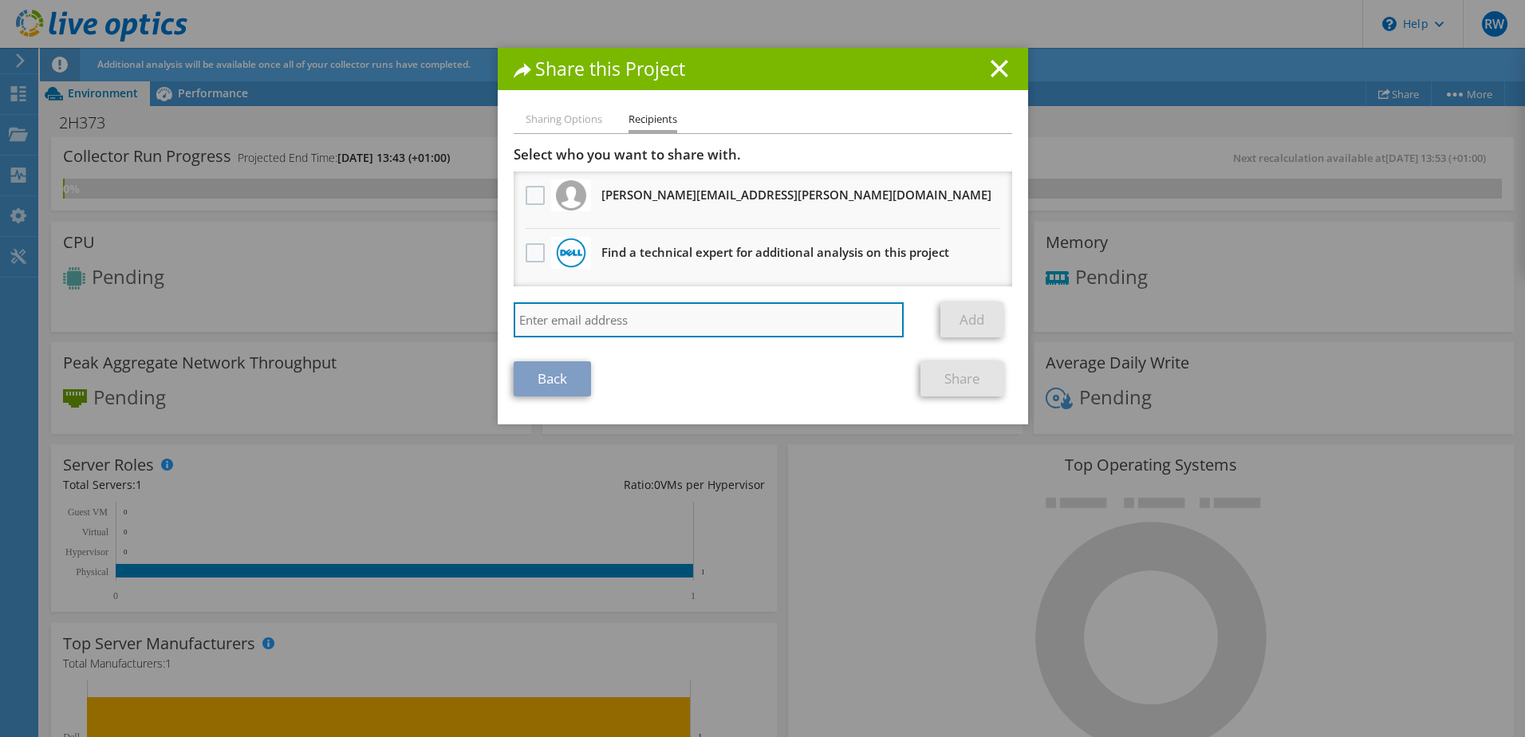
click at [536, 317] on input "search" at bounding box center [709, 319] width 391 height 35
paste input "[PERSON_NAME][EMAIL_ADDRESS][PERSON_NAME][DOMAIN_NAME]"
type input "joe.gilman@acteon.com"
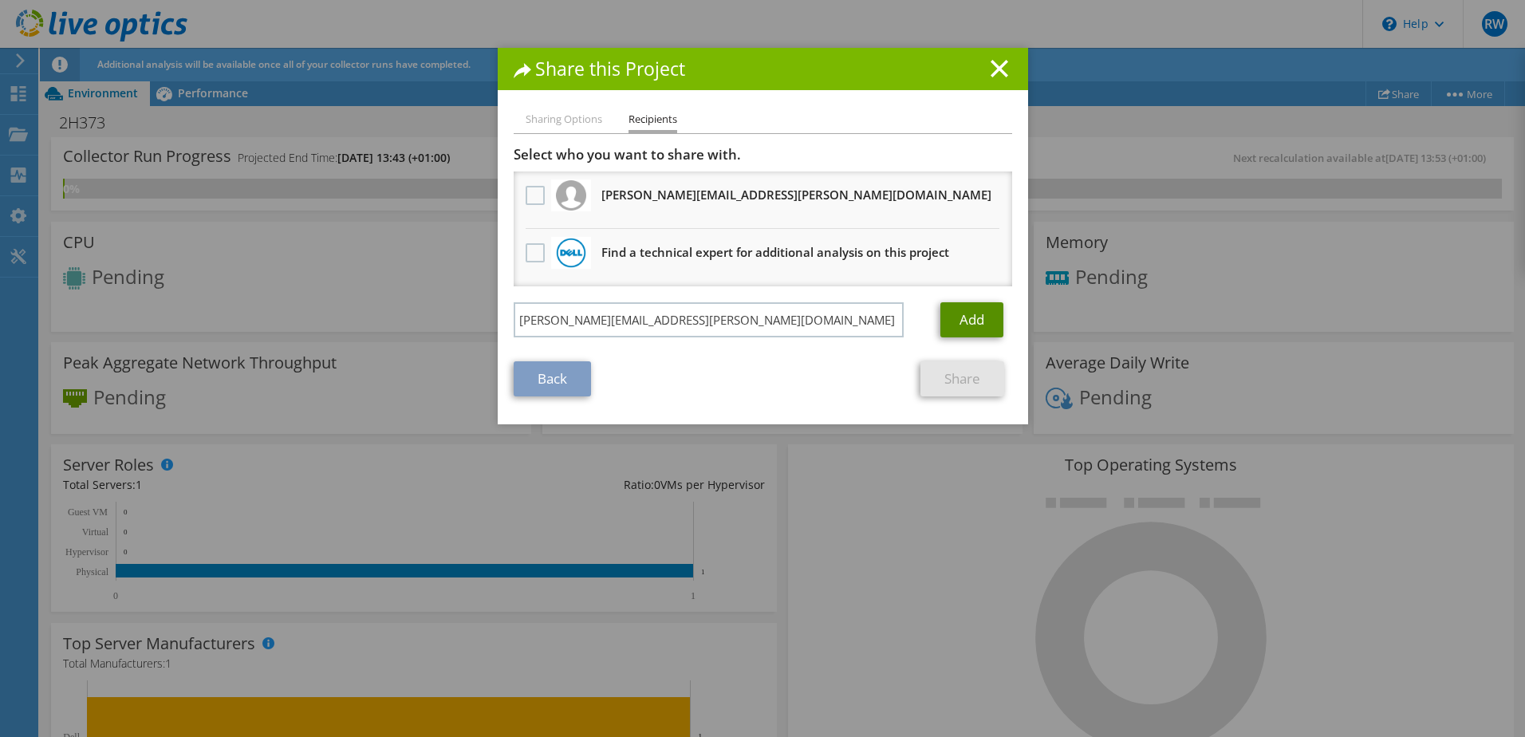
click at [969, 313] on link "Add" at bounding box center [971, 319] width 63 height 35
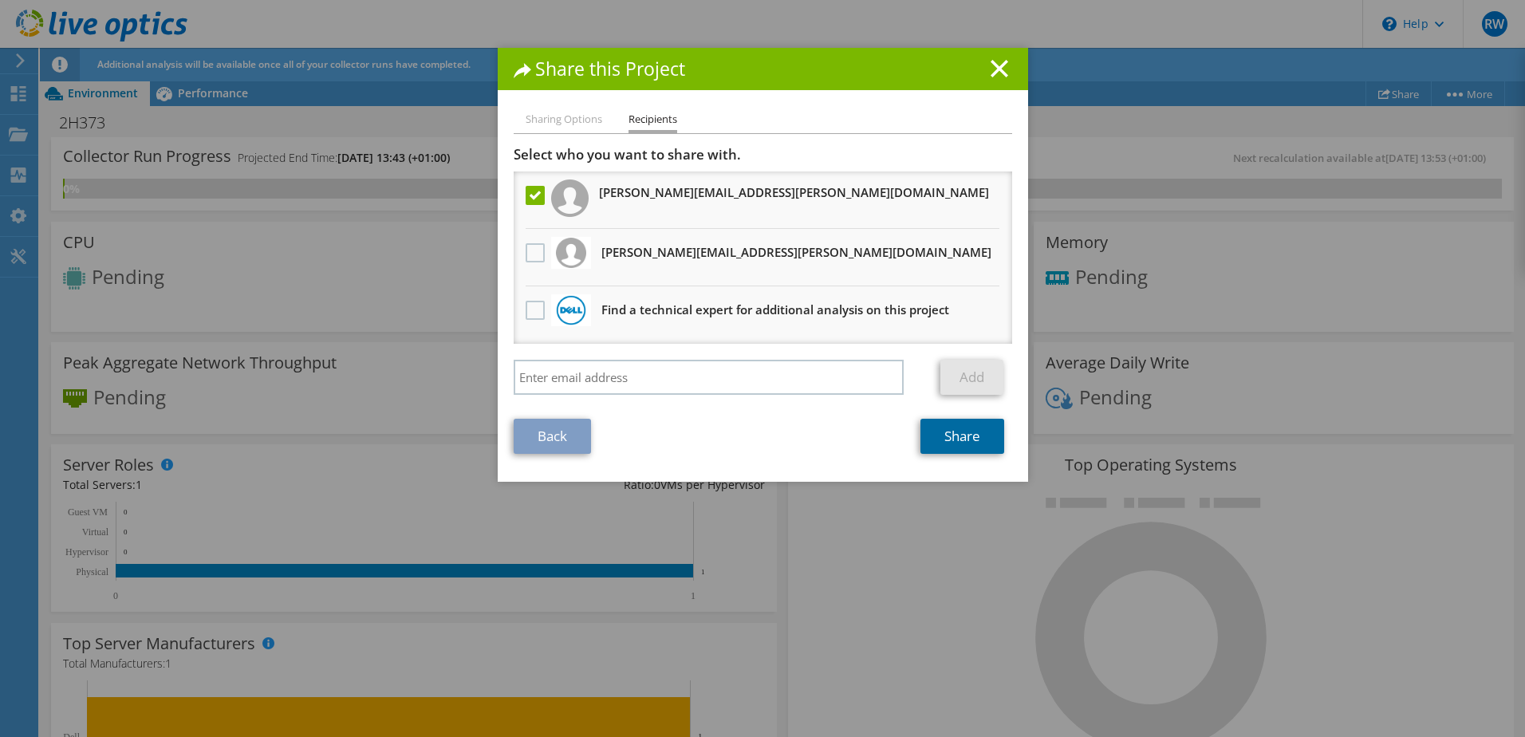
click at [938, 431] on link "Share" at bounding box center [963, 436] width 84 height 35
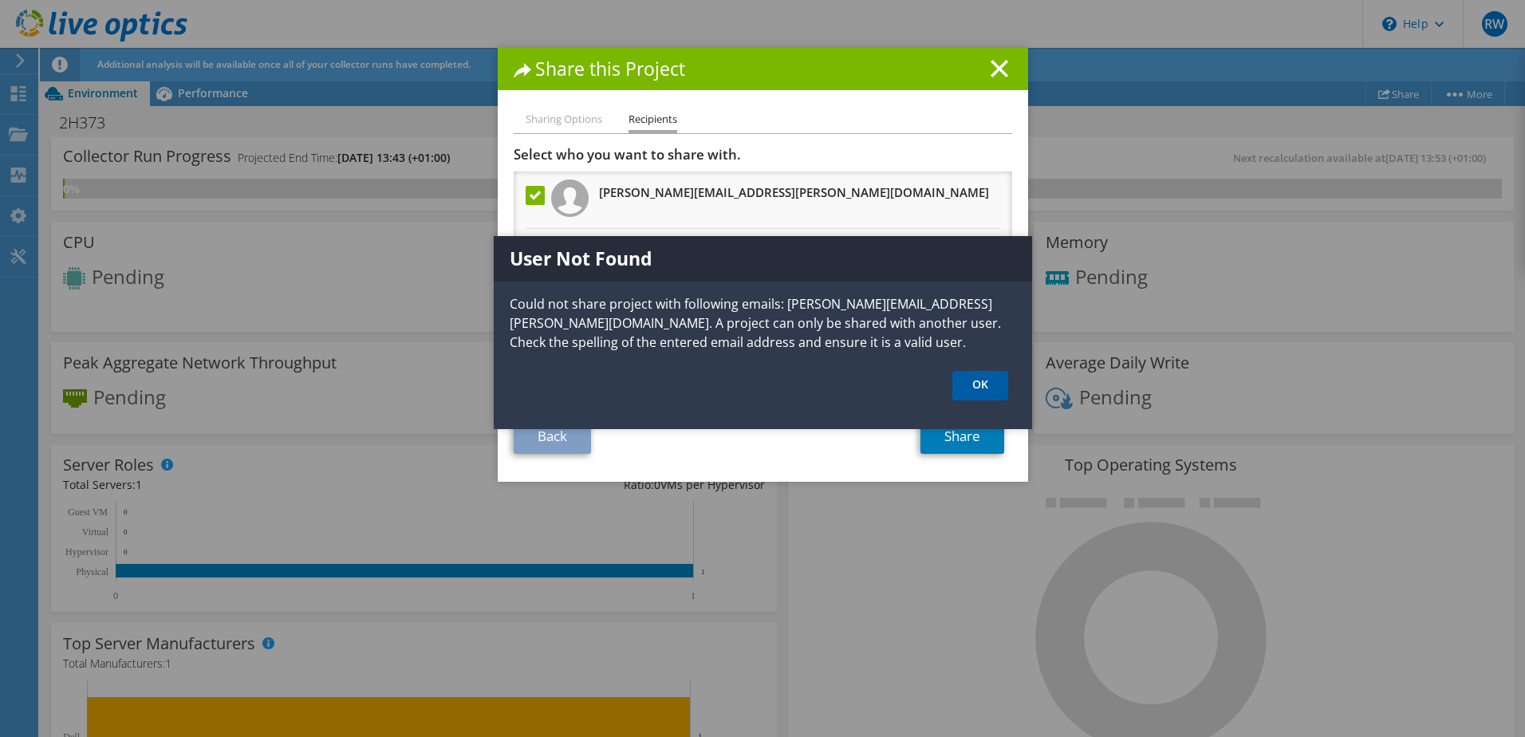
click at [972, 385] on link "OK" at bounding box center [980, 386] width 56 height 30
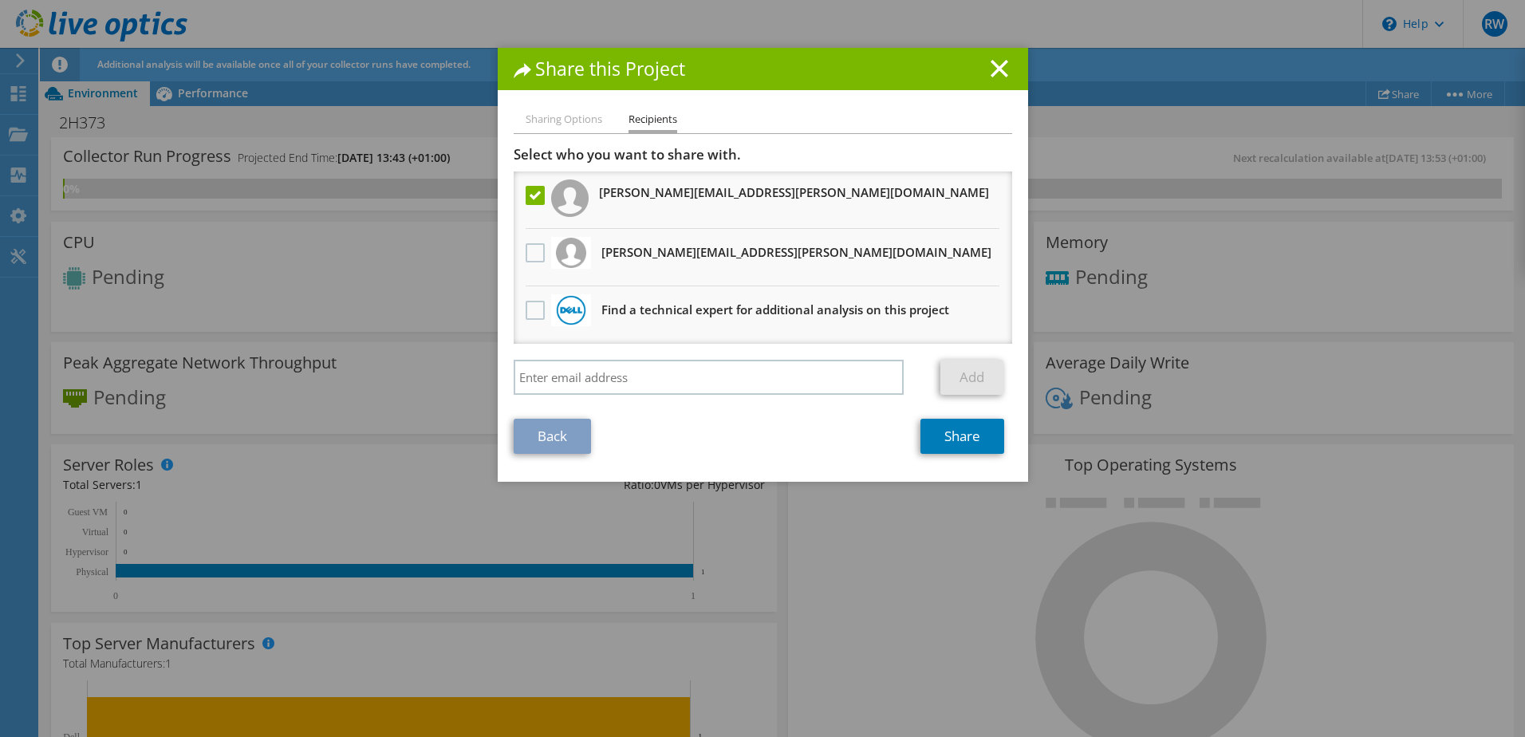
click at [210, 98] on div "Share this Project Sharing Options Recipients Link other users to this project …" at bounding box center [762, 368] width 1525 height 641
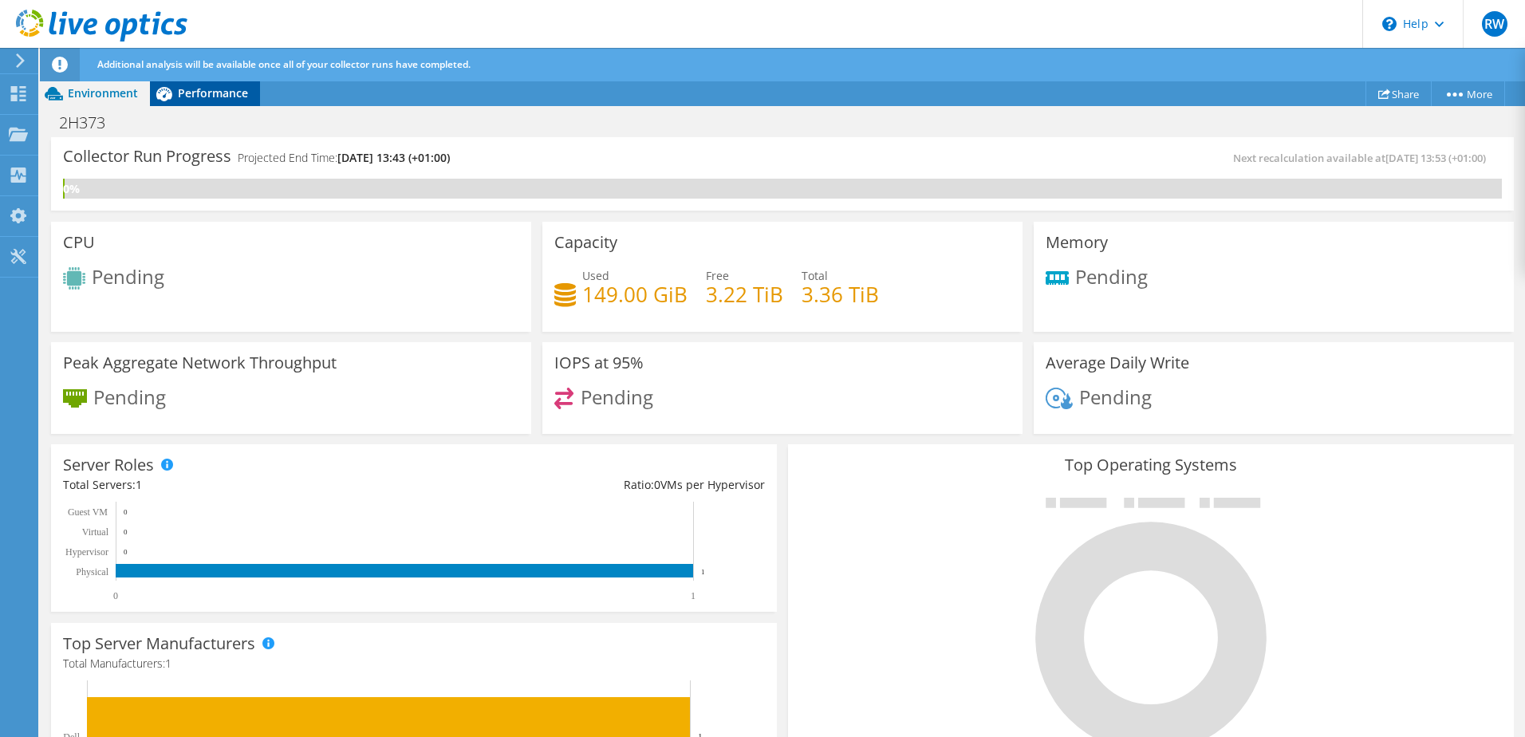
click at [211, 105] on div "Performance" at bounding box center [205, 94] width 110 height 26
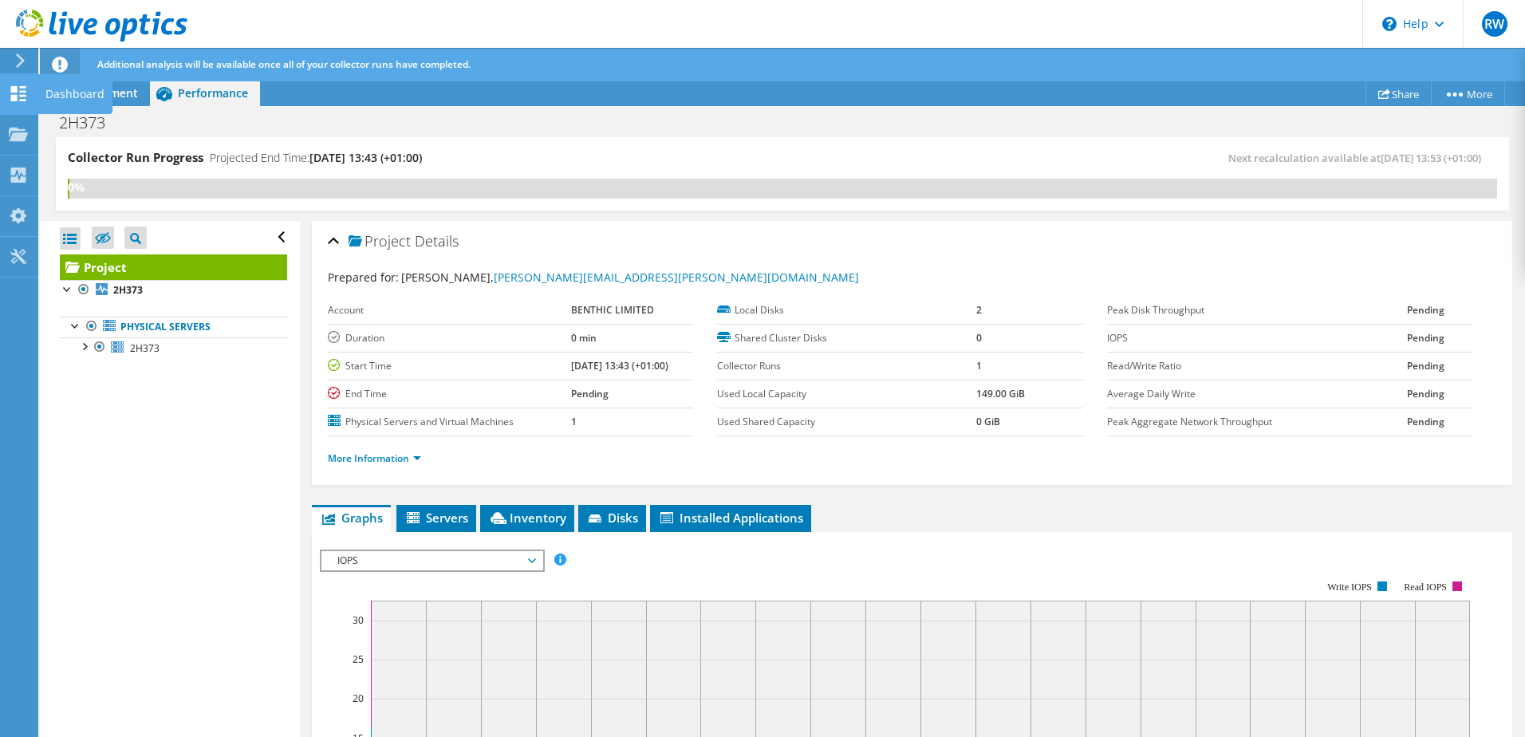
click at [18, 94] on icon at bounding box center [18, 93] width 19 height 15
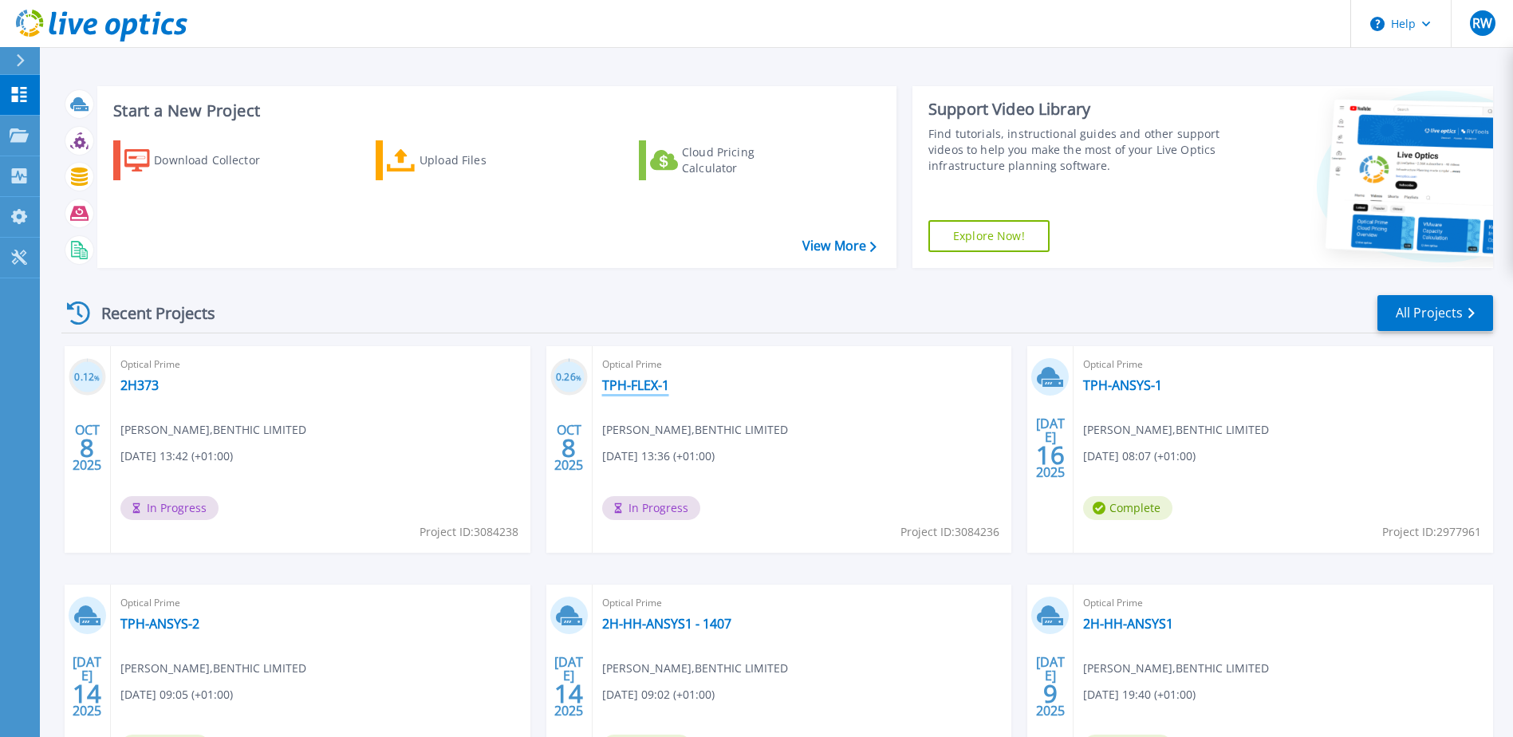
click at [647, 384] on link "TPH-FLEX-1" at bounding box center [635, 385] width 67 height 16
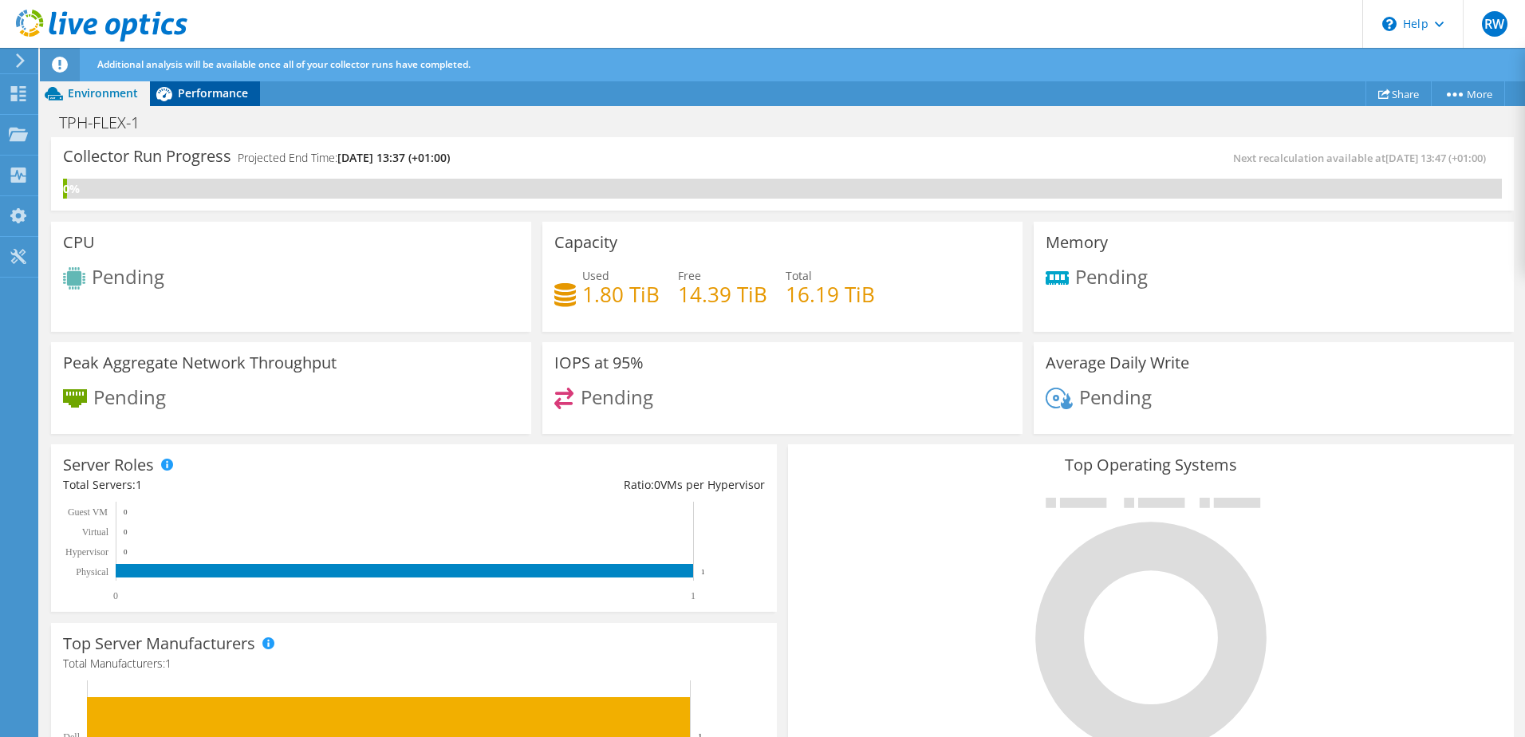
click at [215, 93] on span "Performance" at bounding box center [213, 92] width 70 height 15
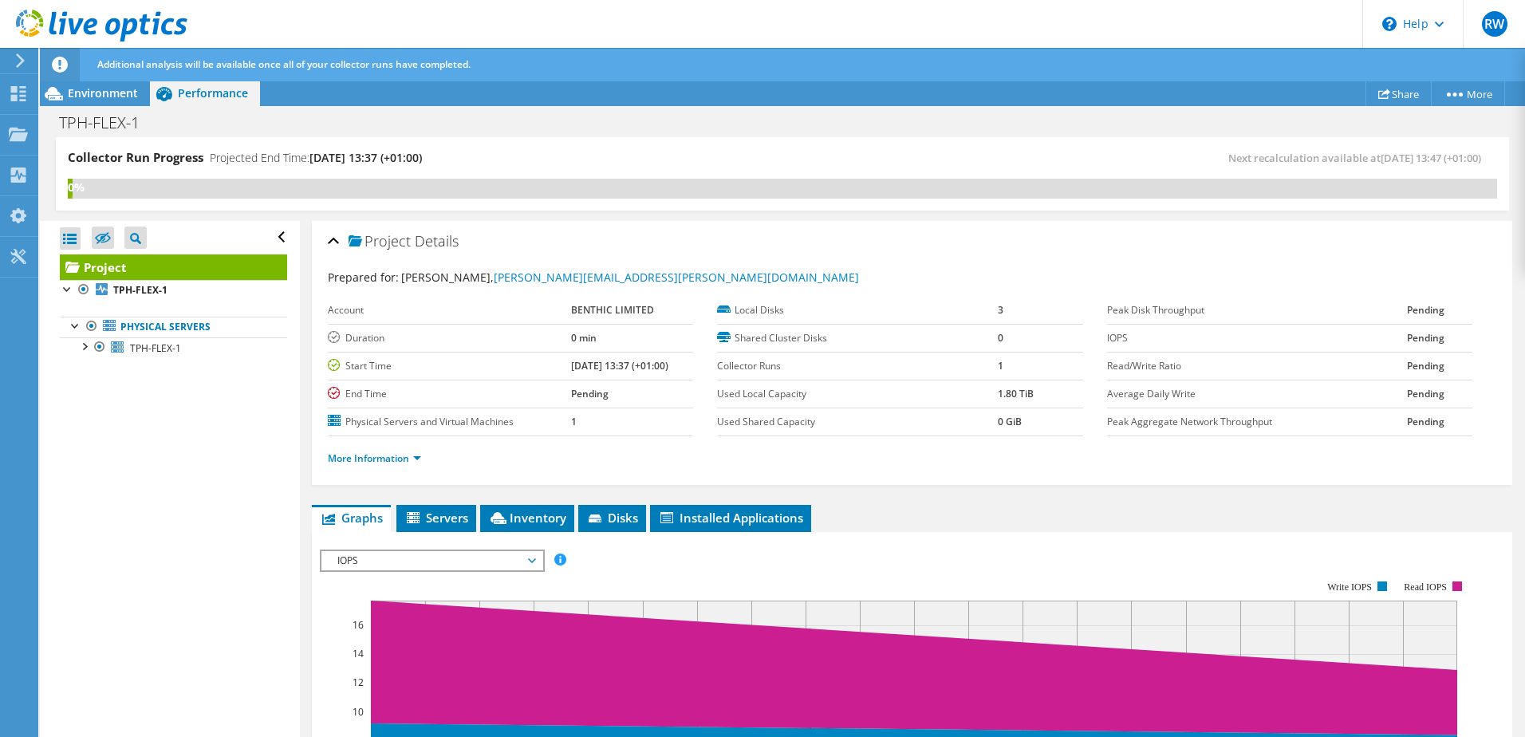
click at [80, 27] on icon at bounding box center [102, 26] width 172 height 33
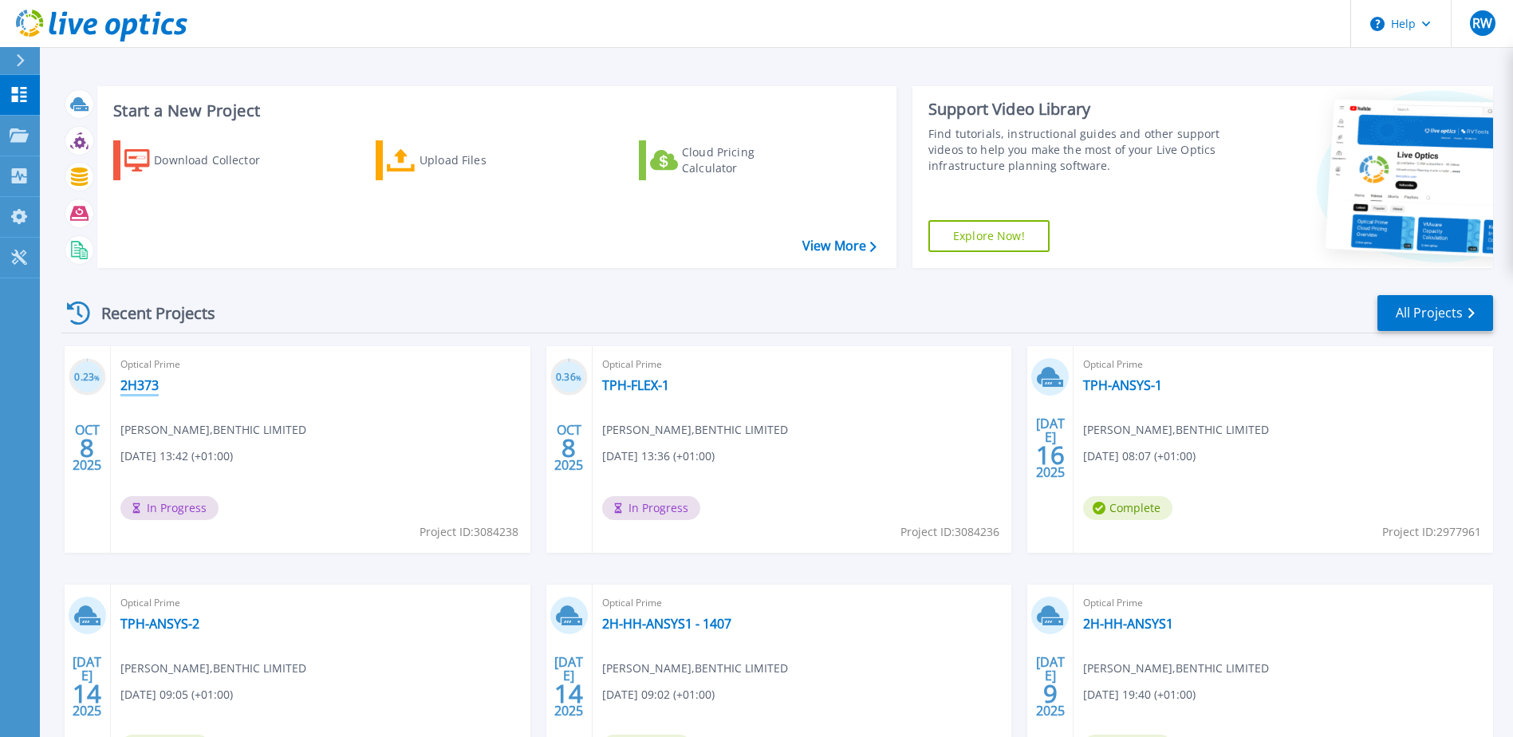
click at [141, 382] on link "2H373" at bounding box center [139, 385] width 38 height 16
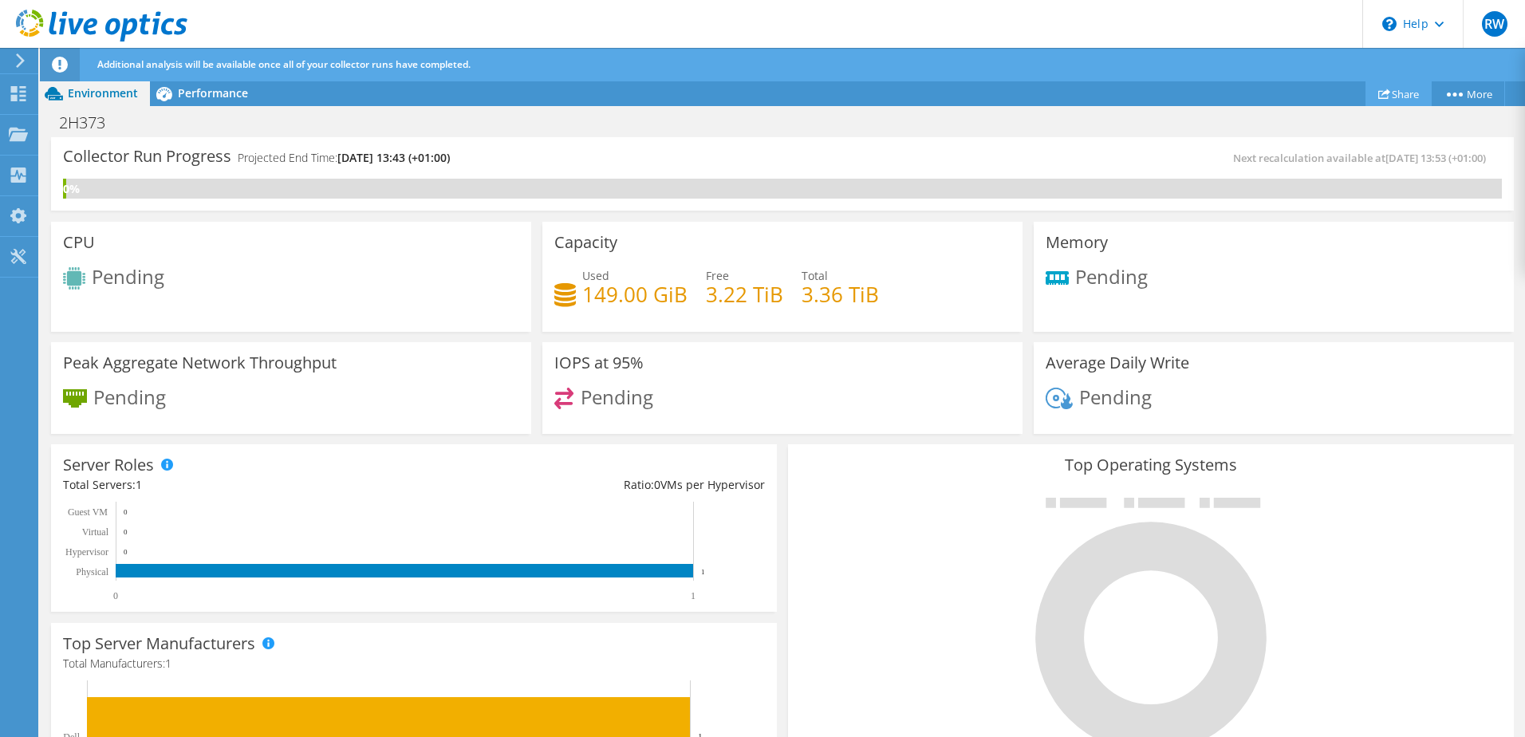
click at [1402, 102] on link "Share" at bounding box center [1399, 93] width 66 height 25
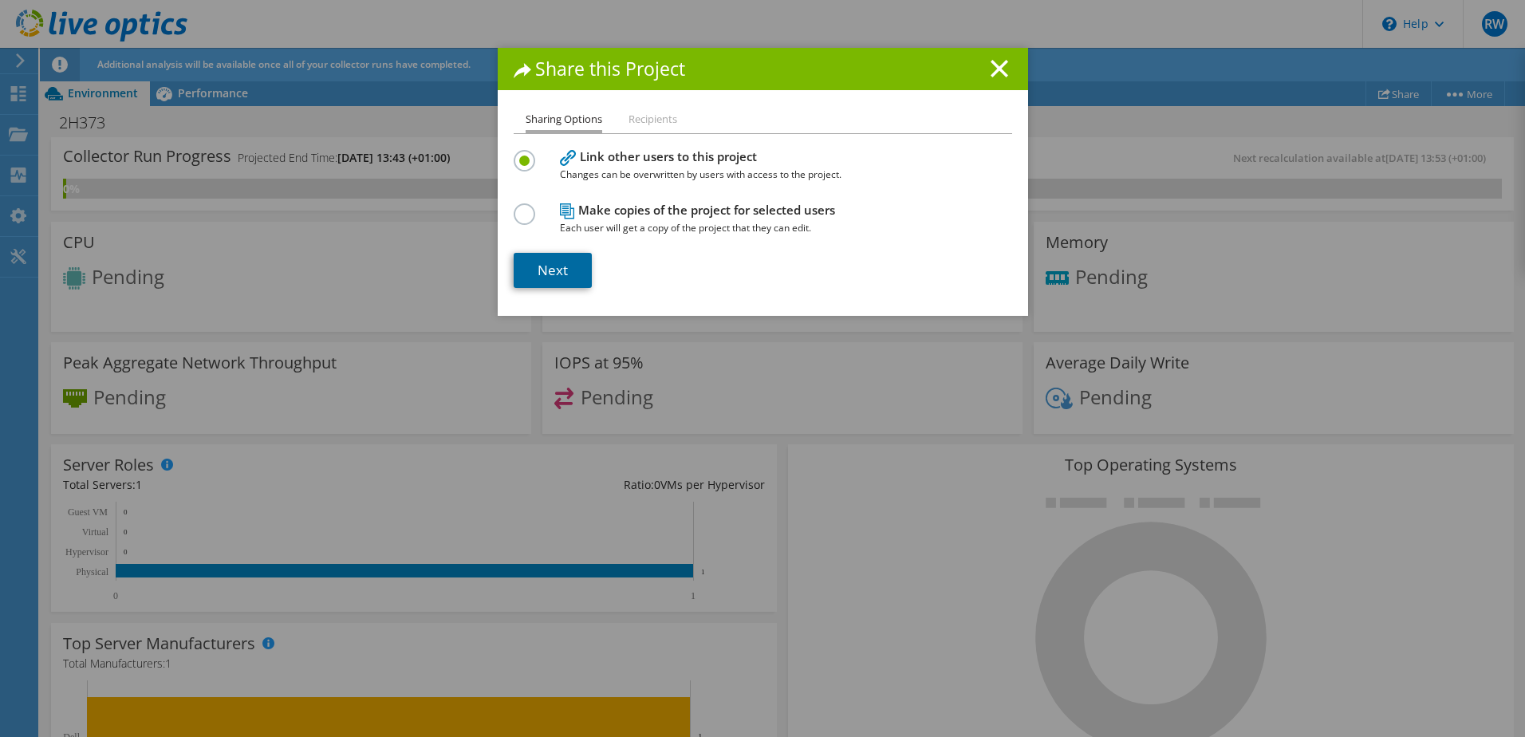
click at [540, 265] on link "Next" at bounding box center [553, 270] width 78 height 35
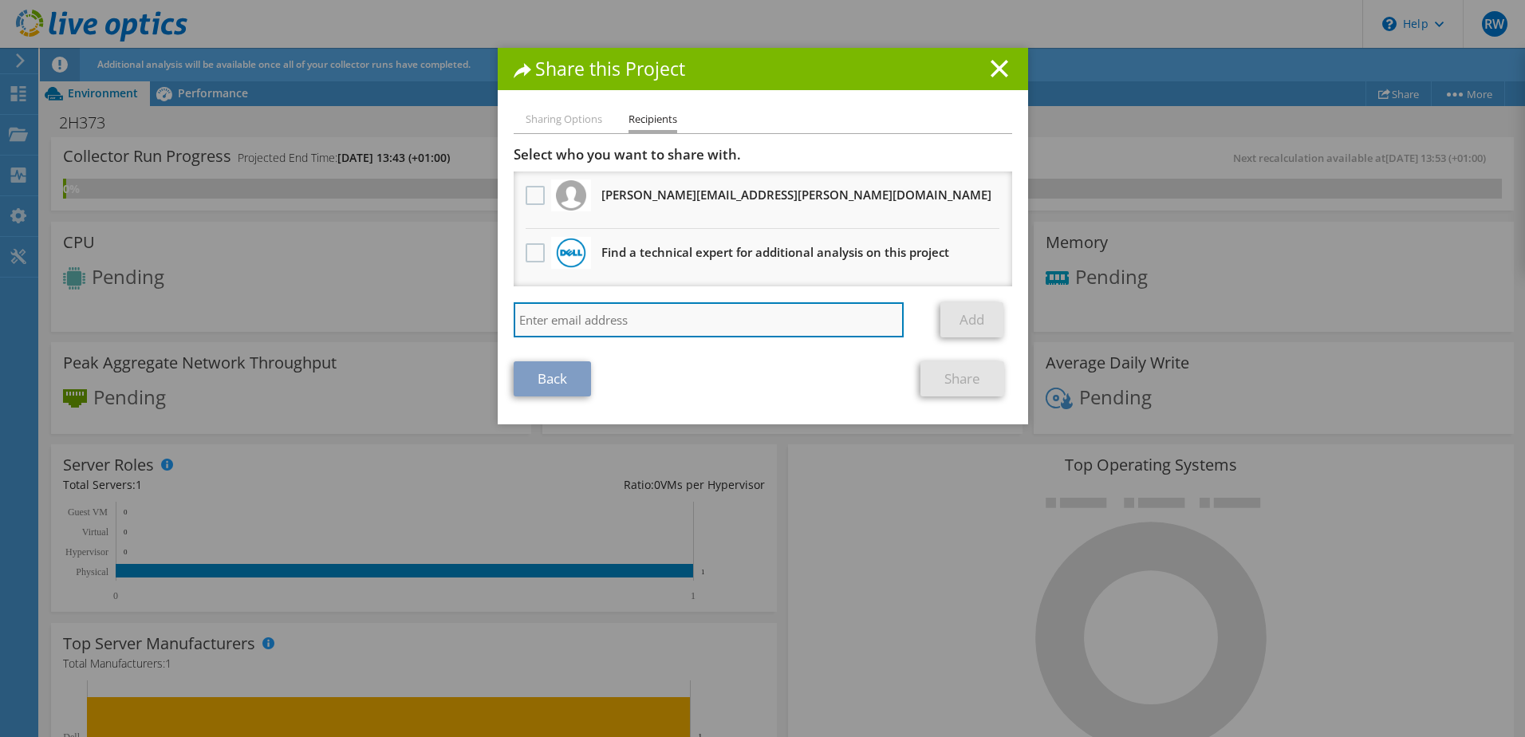
click at [557, 317] on input "search" at bounding box center [709, 319] width 391 height 35
type input "joe.gilman@acteon.com"
click at [694, 331] on input "[PERSON_NAME][EMAIL_ADDRESS][PERSON_NAME][DOMAIN_NAME]" at bounding box center [709, 319] width 391 height 35
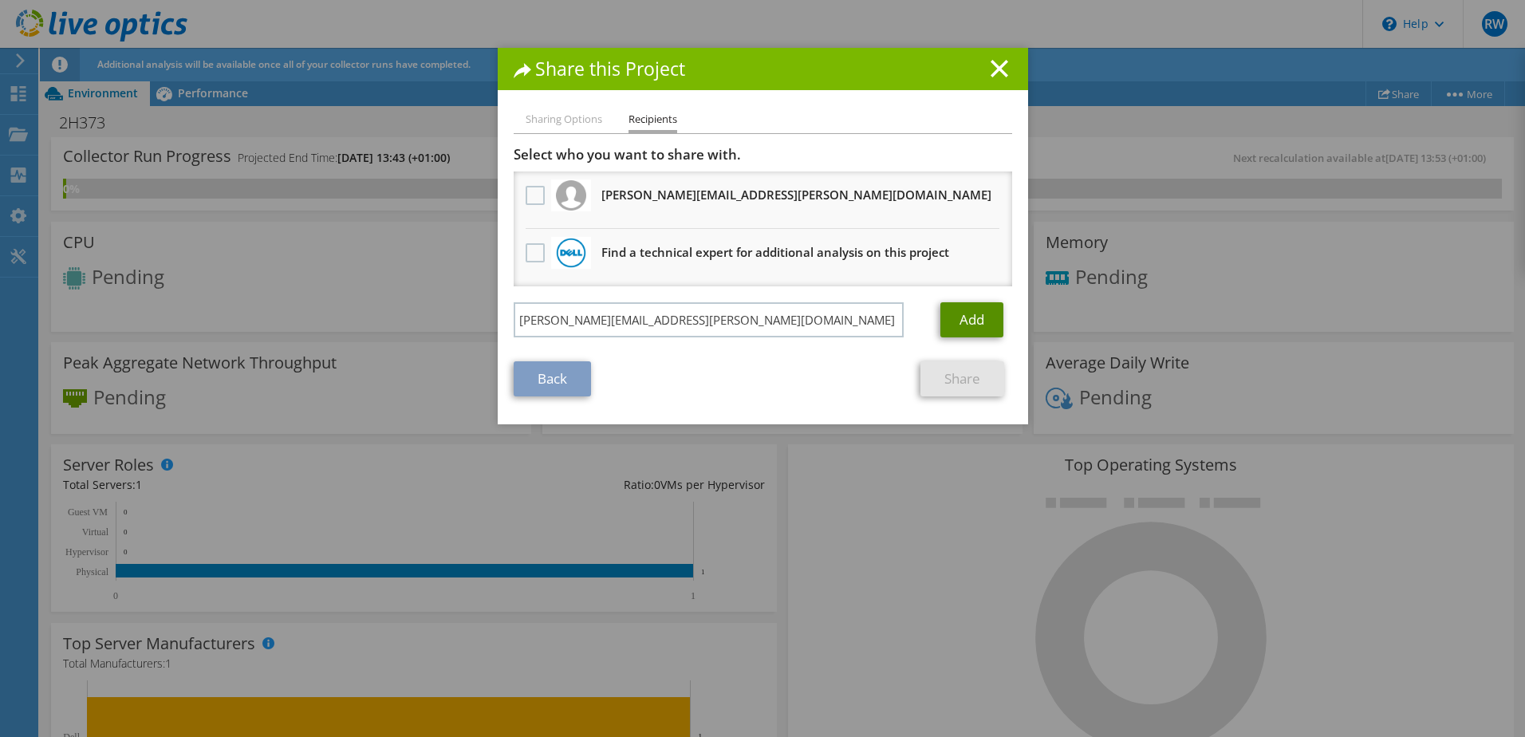
click at [956, 325] on link "Add" at bounding box center [971, 319] width 63 height 35
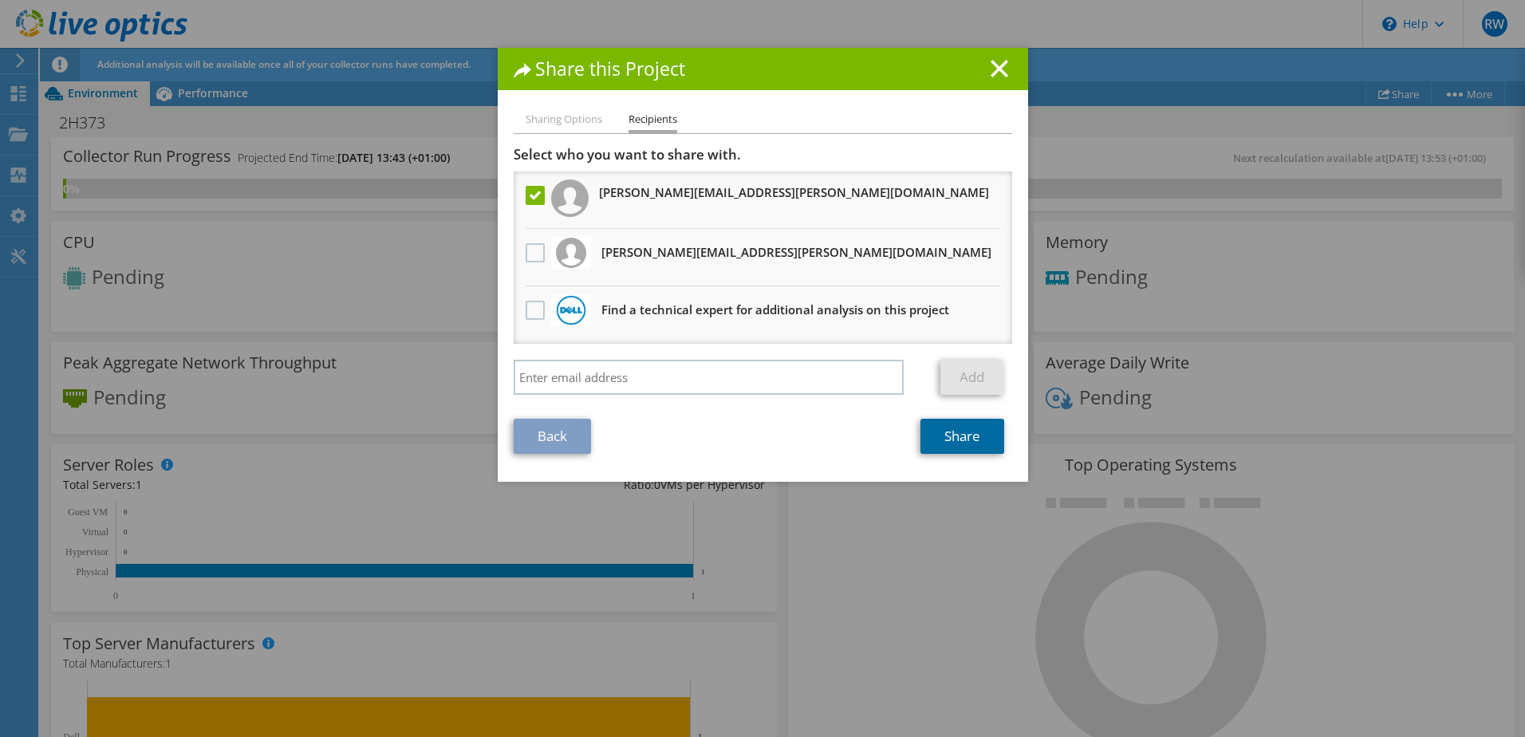
click at [941, 432] on link "Share" at bounding box center [963, 436] width 84 height 35
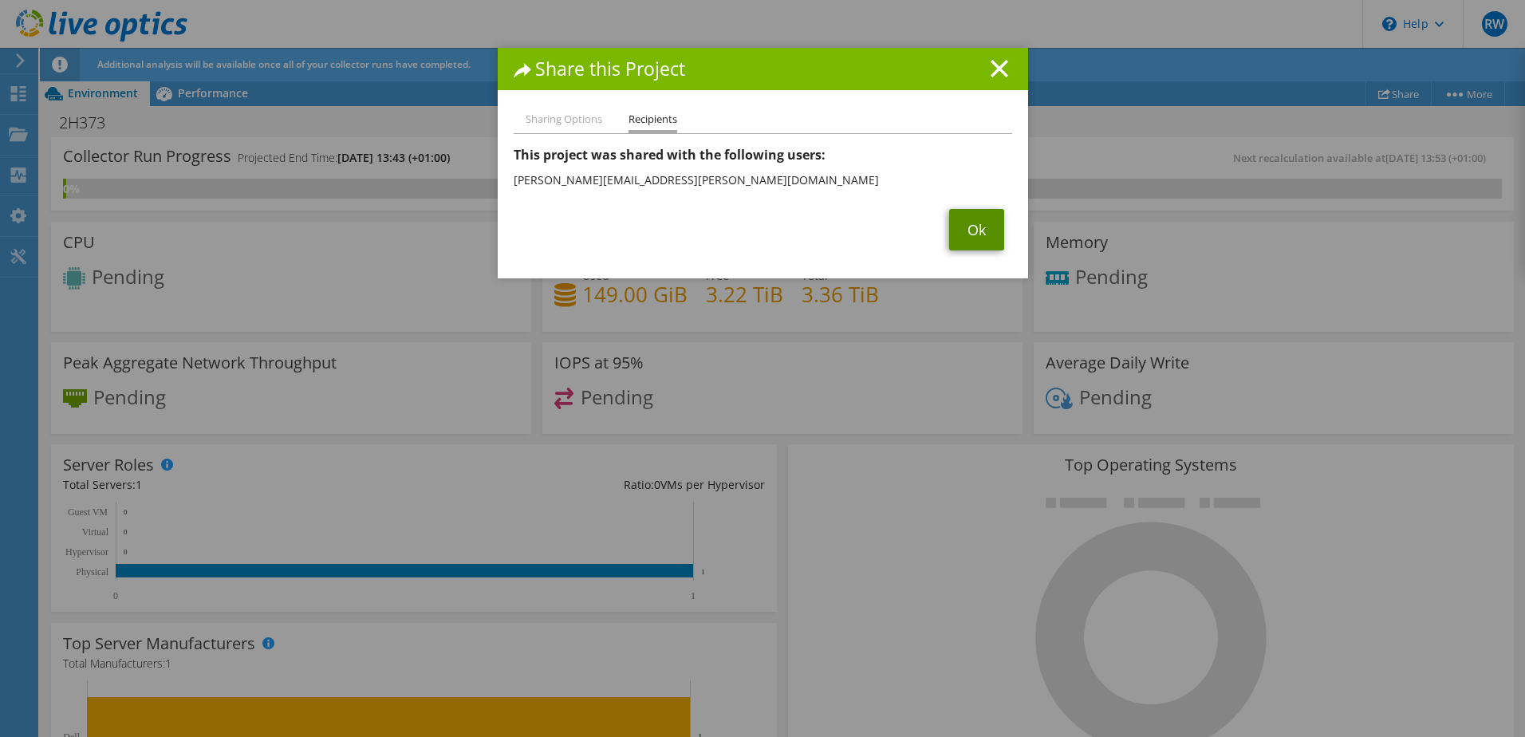
click at [968, 240] on link "Ok" at bounding box center [976, 229] width 55 height 41
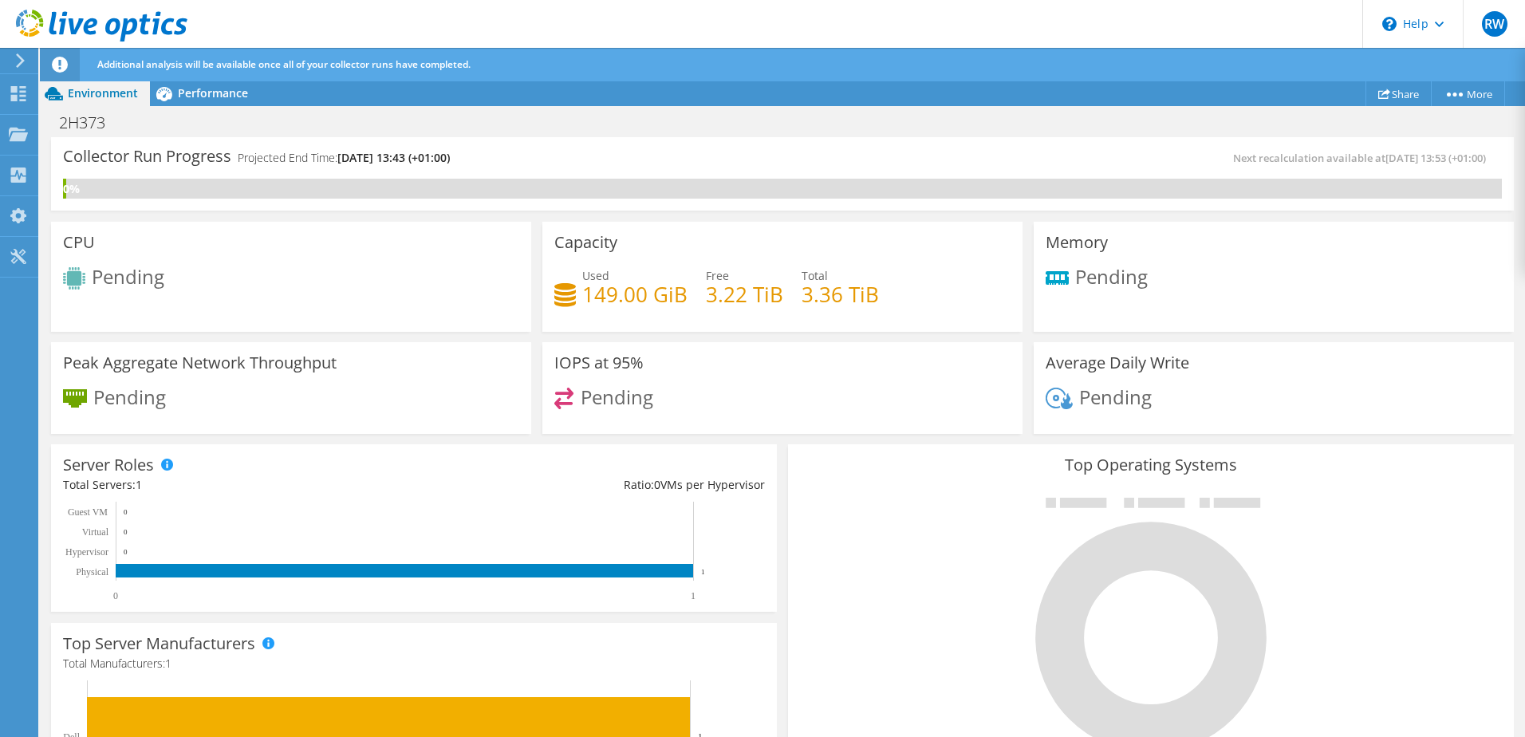
click at [103, 31] on icon at bounding box center [102, 26] width 172 height 33
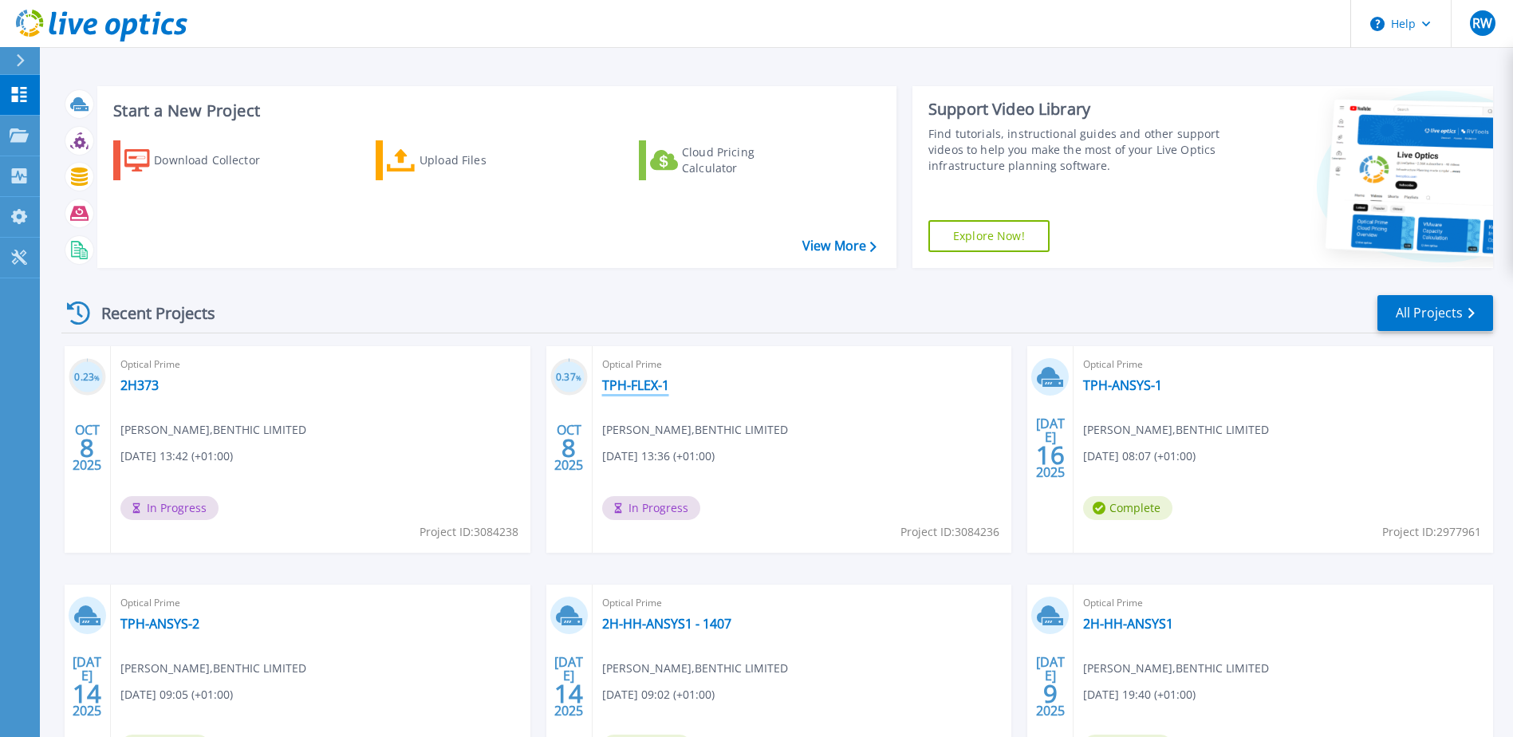
click at [633, 392] on link "TPH-FLEX-1" at bounding box center [635, 385] width 67 height 16
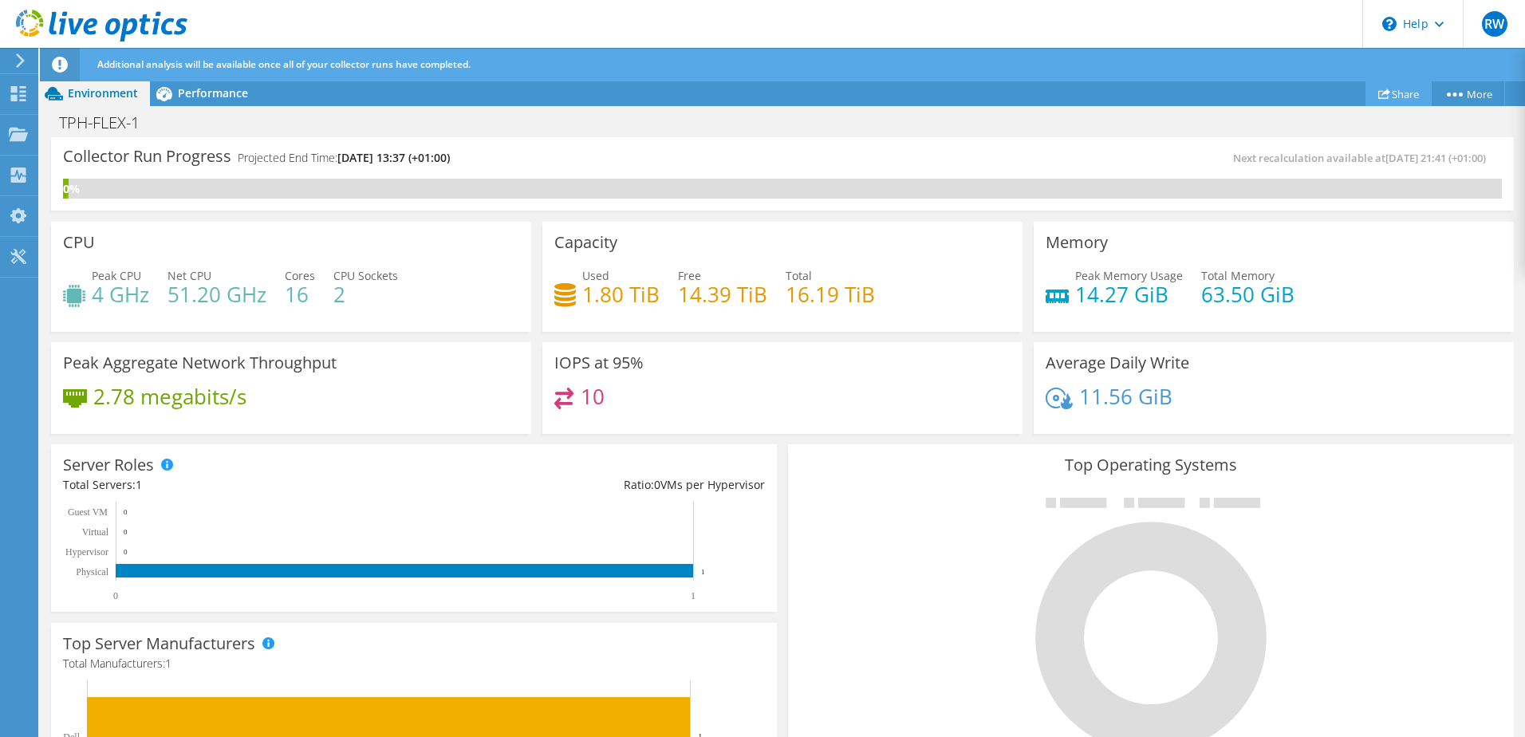
click at [1388, 94] on link "Share" at bounding box center [1399, 93] width 66 height 25
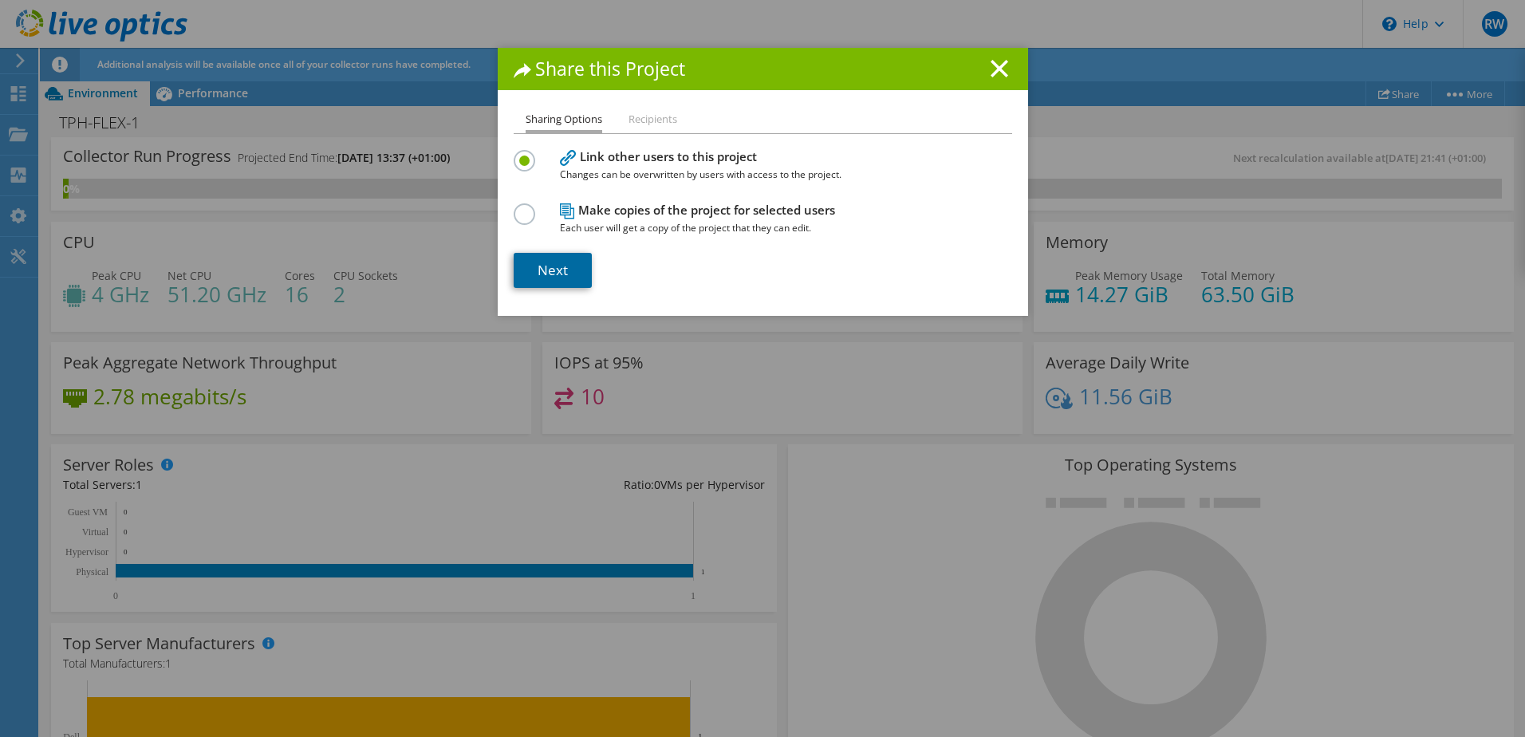
click at [562, 274] on link "Next" at bounding box center [553, 270] width 78 height 35
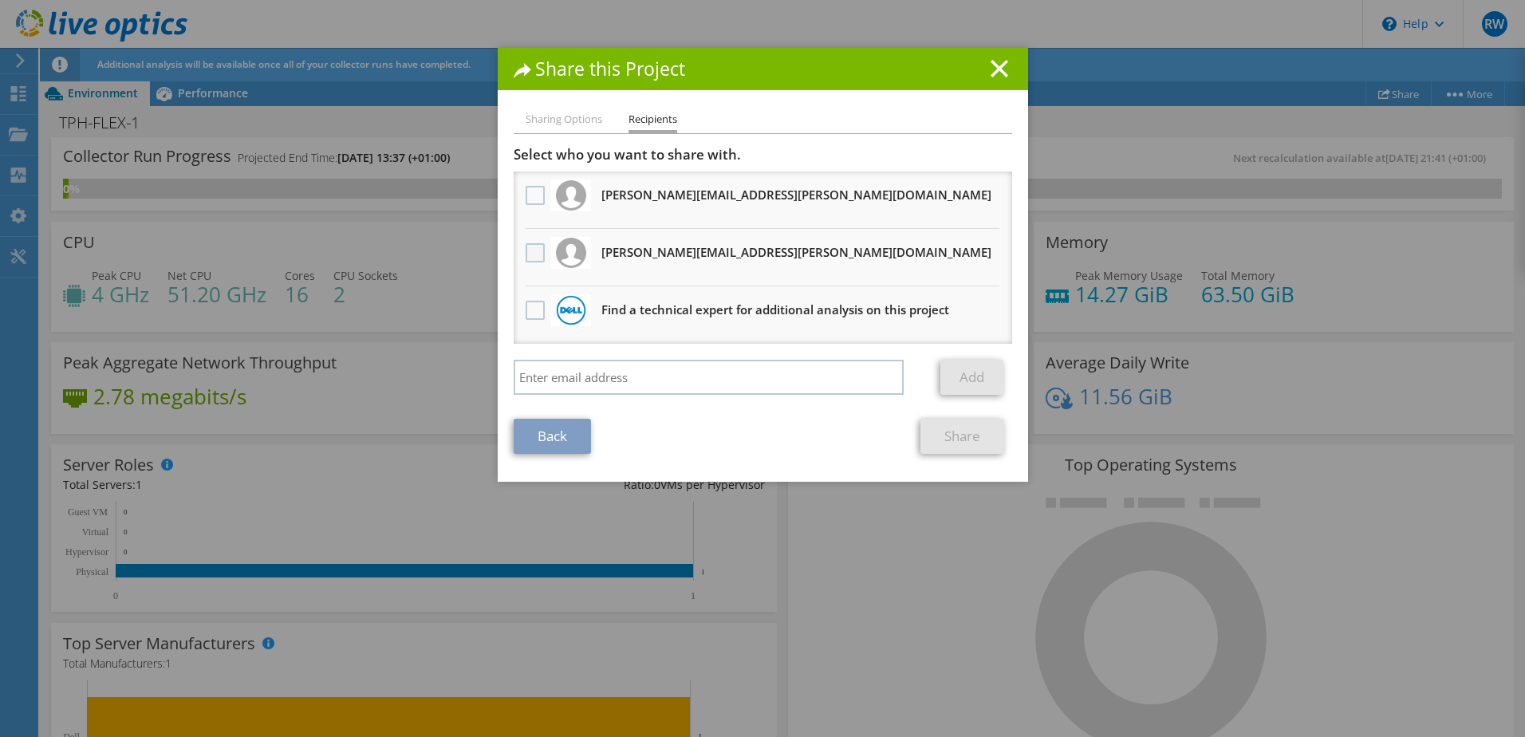
click at [530, 252] on label at bounding box center [537, 252] width 23 height 19
click at [0, 0] on input "checkbox" at bounding box center [0, 0] width 0 height 0
click at [946, 447] on link "Share" at bounding box center [963, 436] width 84 height 35
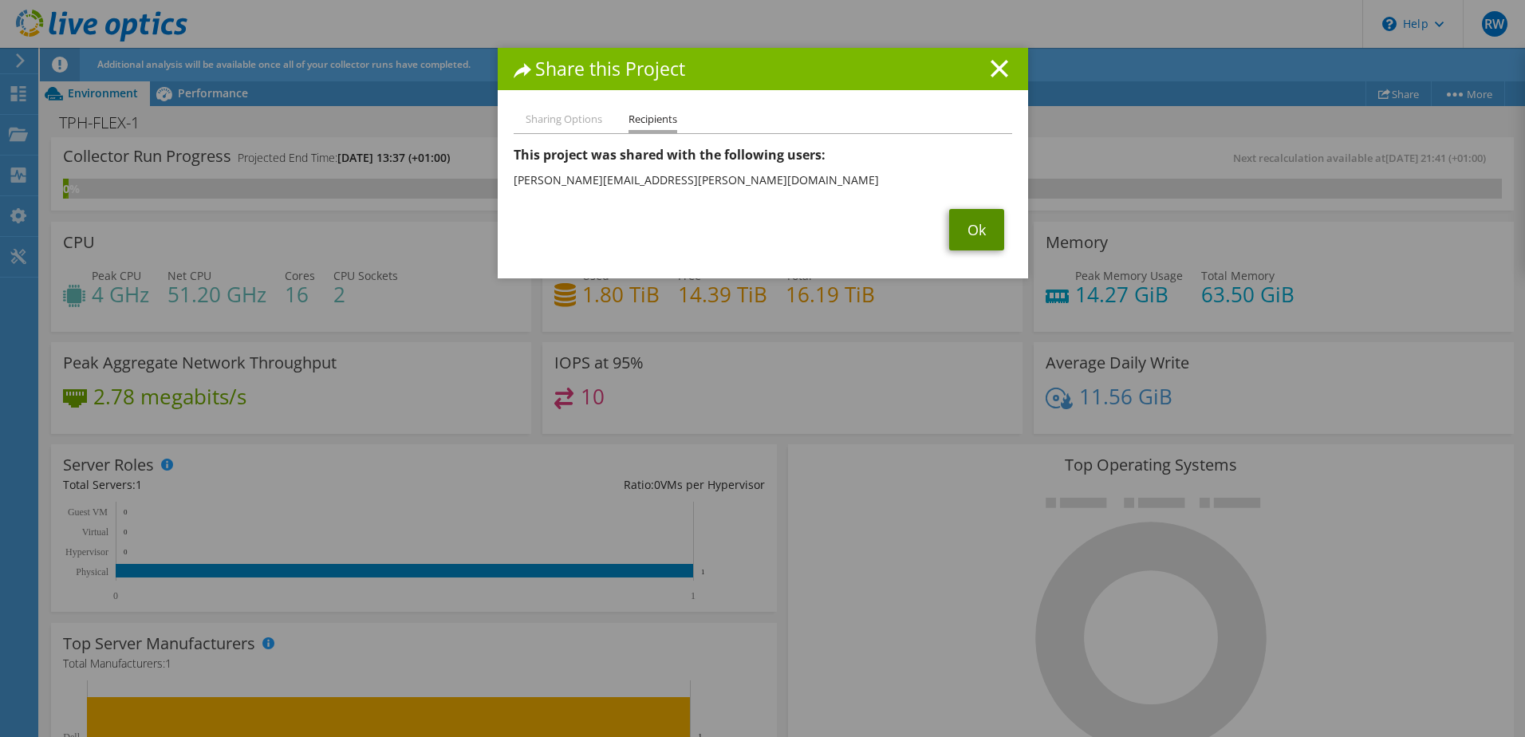
click at [976, 231] on link "Ok" at bounding box center [976, 229] width 55 height 41
